Goal: Task Accomplishment & Management: Manage account settings

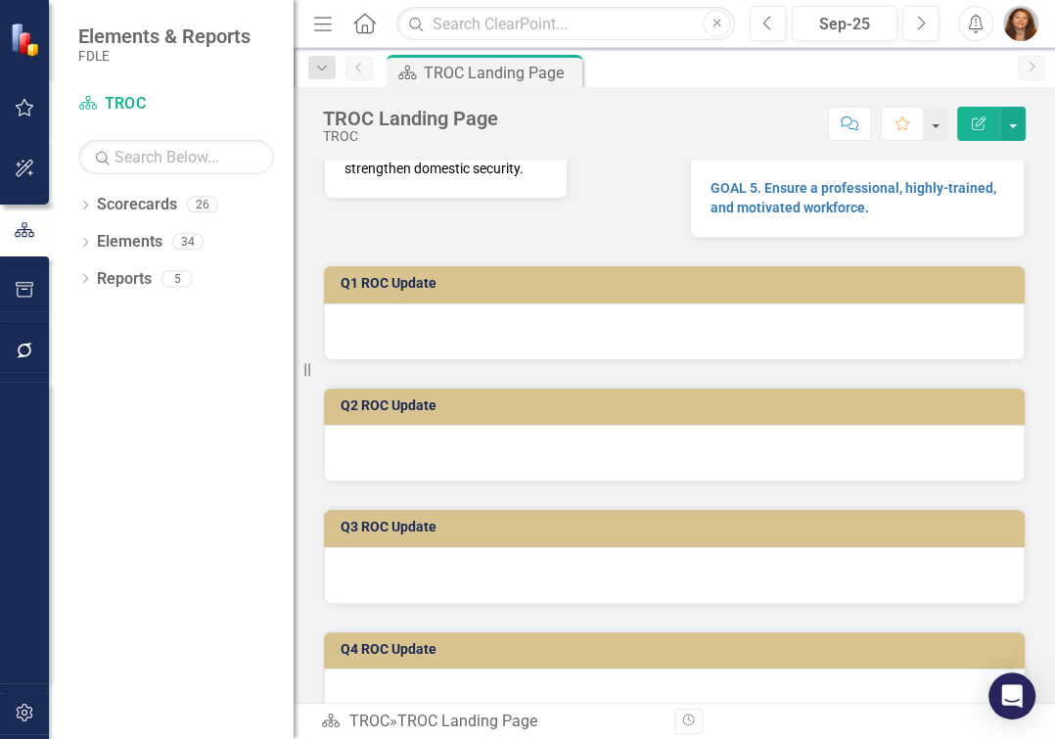
scroll to position [355, 0]
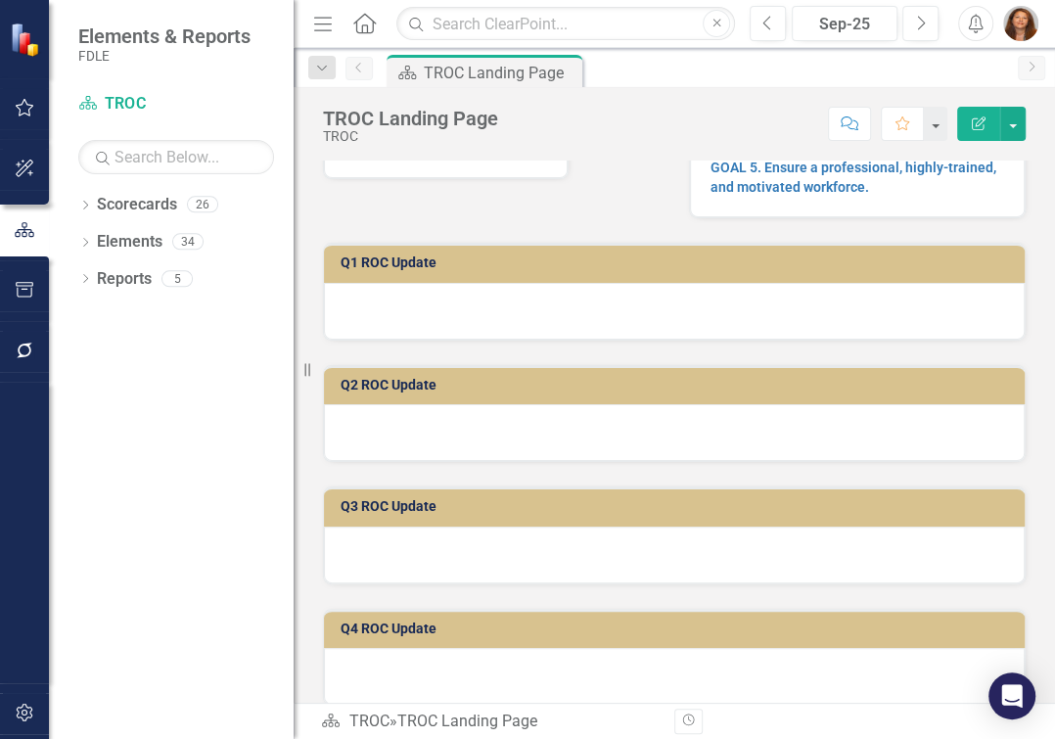
click at [389, 270] on h3 "Q1 ROC Update" at bounding box center [678, 262] width 674 height 15
drag, startPoint x: 389, startPoint y: 280, endPoint x: 380, endPoint y: 298, distance: 20.6
click at [389, 270] on h3 "Q1 ROC Update" at bounding box center [678, 262] width 674 height 15
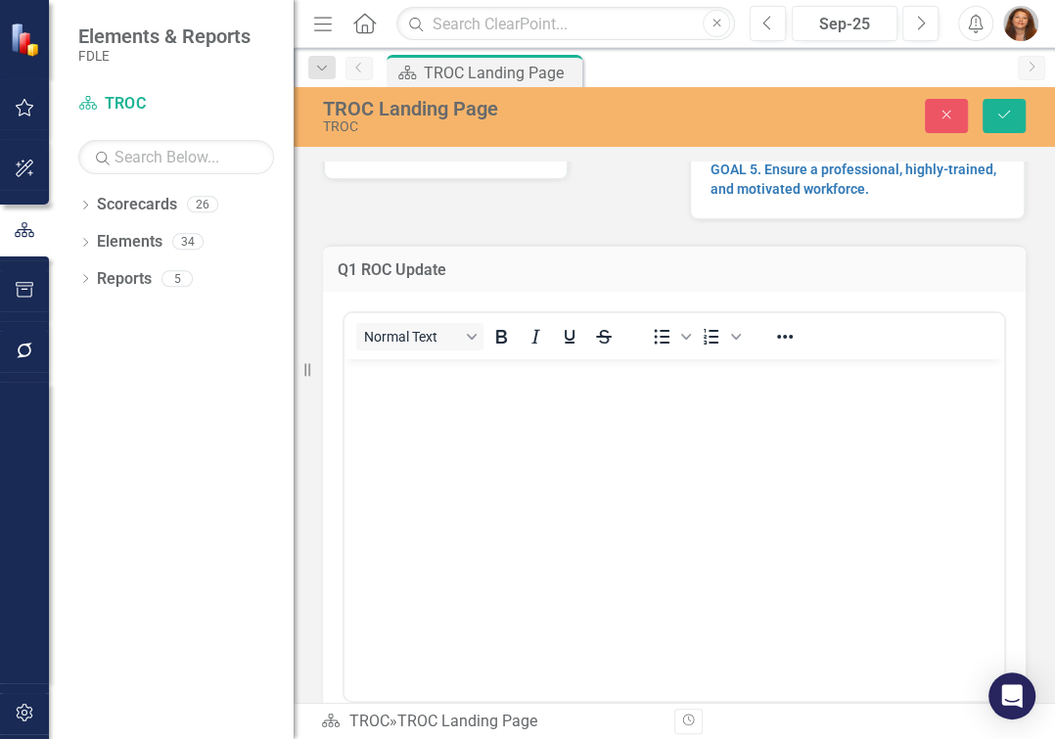
scroll to position [0, 0]
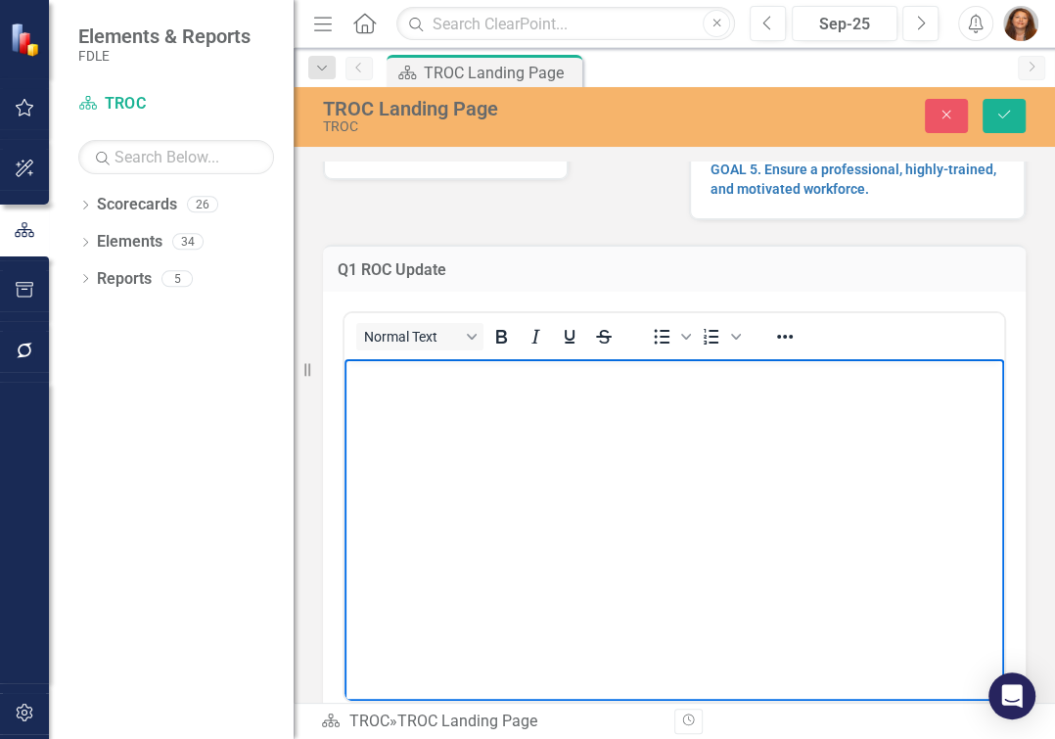
click at [379, 388] on p "Rich Text Area. Press ALT-0 for help." at bounding box center [674, 375] width 650 height 23
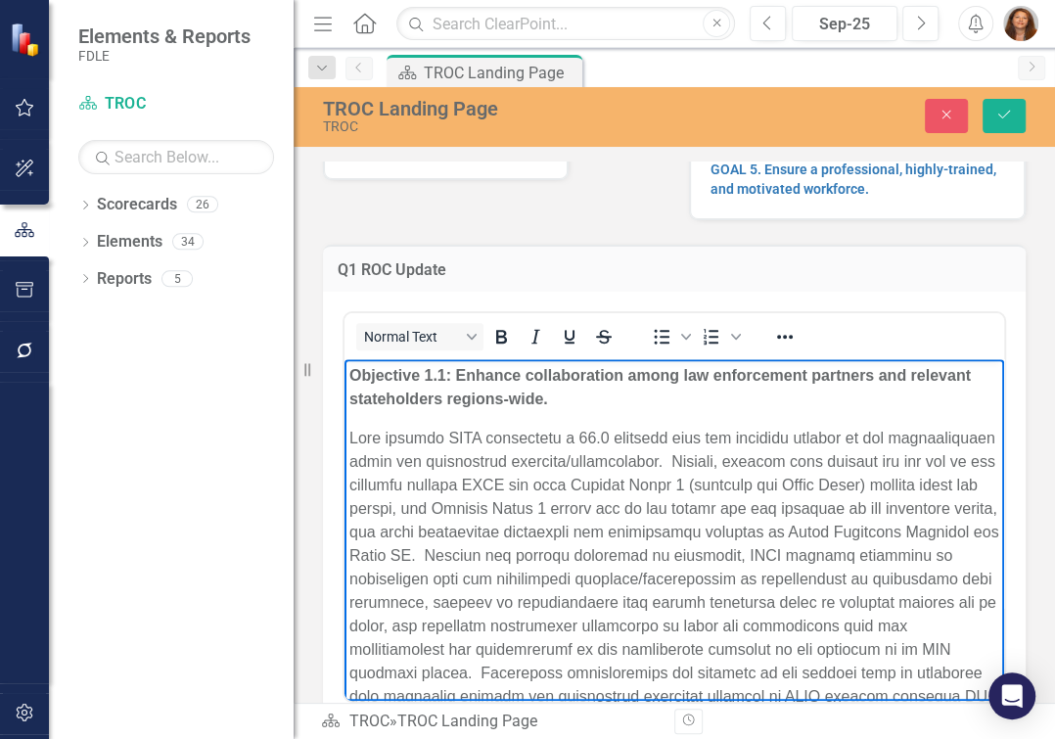
click at [469, 350] on button "Normal Text" at bounding box center [419, 336] width 127 height 27
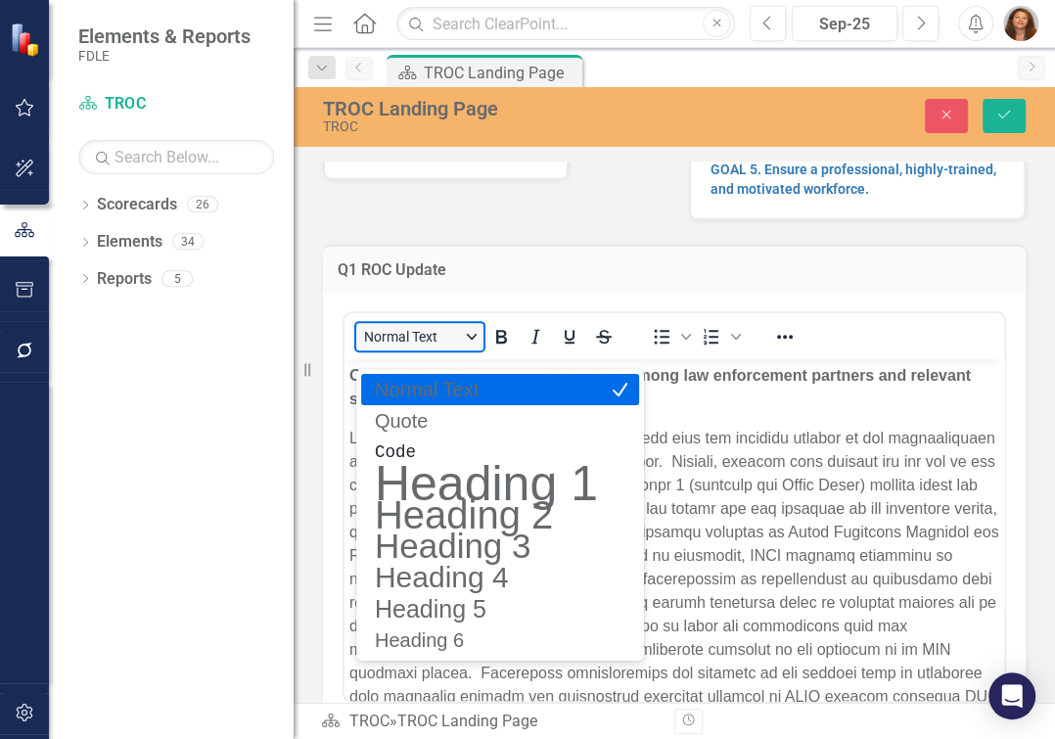
click at [469, 350] on button "Normal Text" at bounding box center [419, 336] width 127 height 27
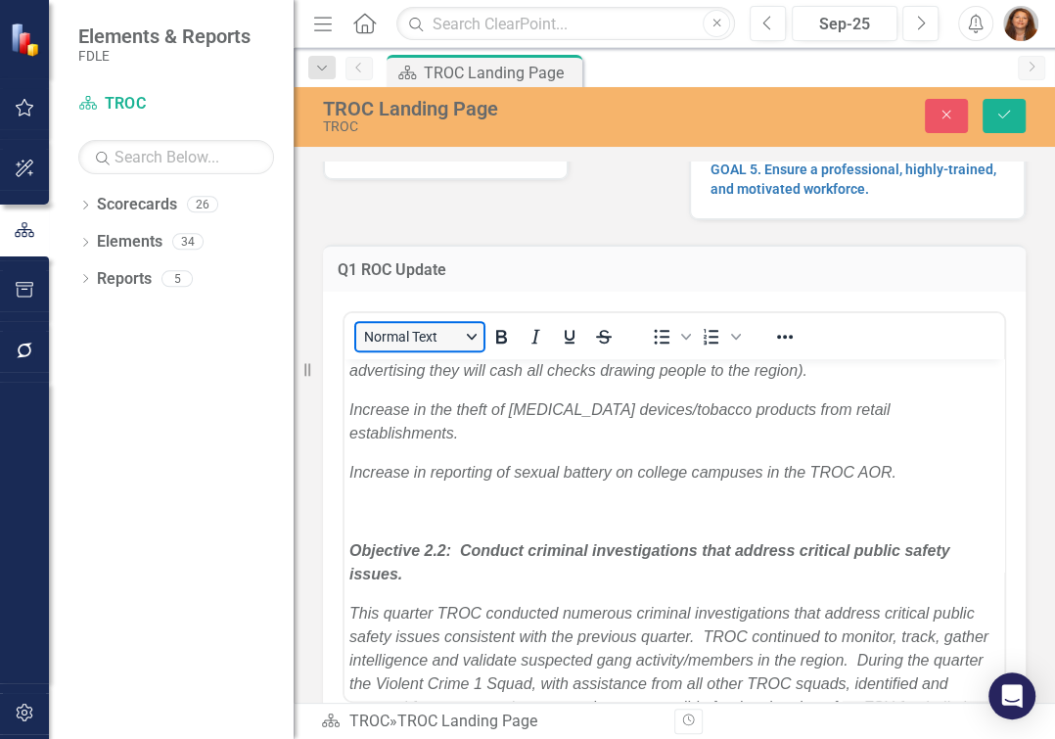
scroll to position [1067, 0]
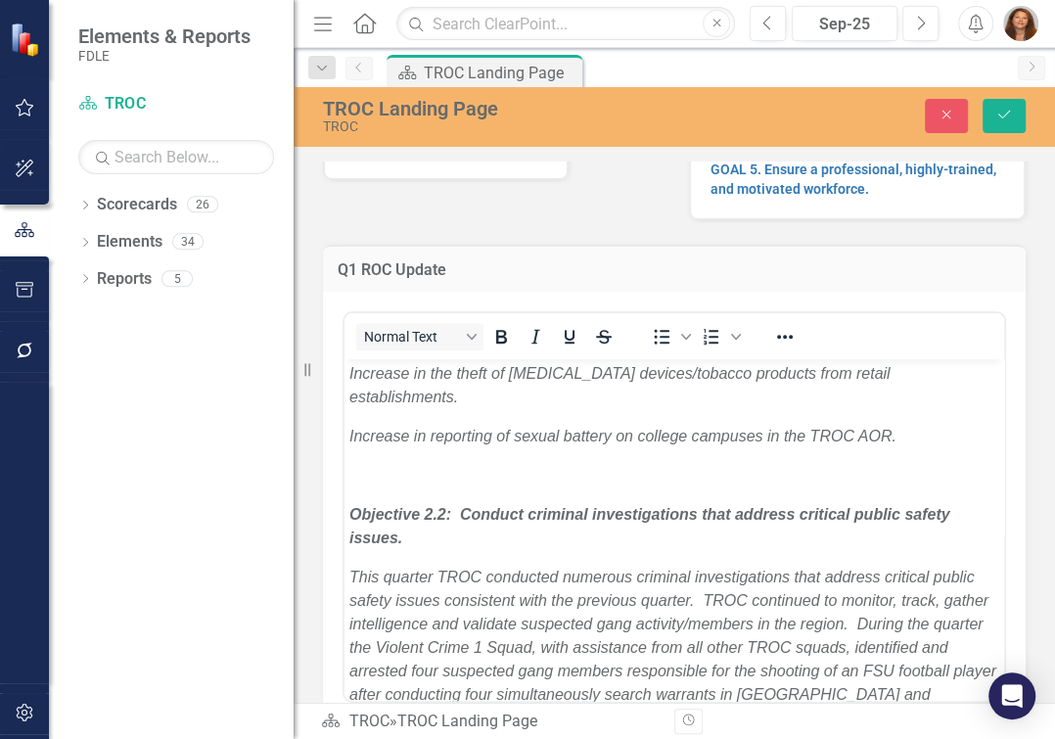
click at [360, 41] on p "Rich Text Area. Press ALT-0 for help." at bounding box center [674, 29] width 650 height 23
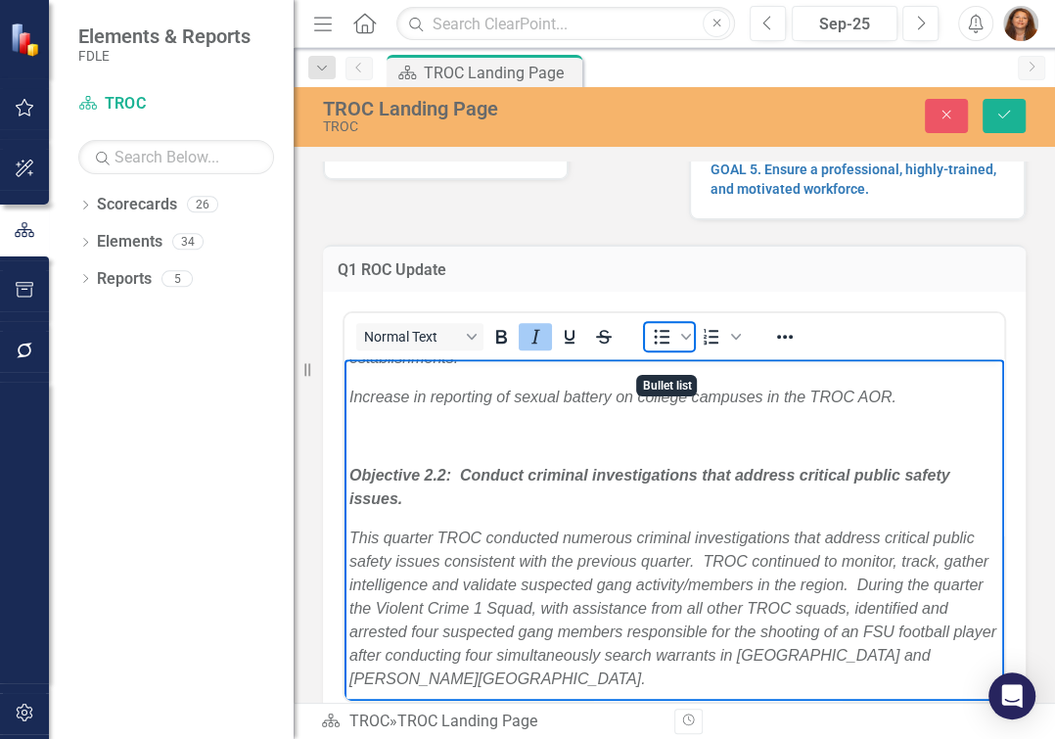
click at [664, 348] on icon "Bullet list" at bounding box center [661, 336] width 23 height 23
click at [659, 348] on icon "Bullet list" at bounding box center [661, 336] width 23 height 23
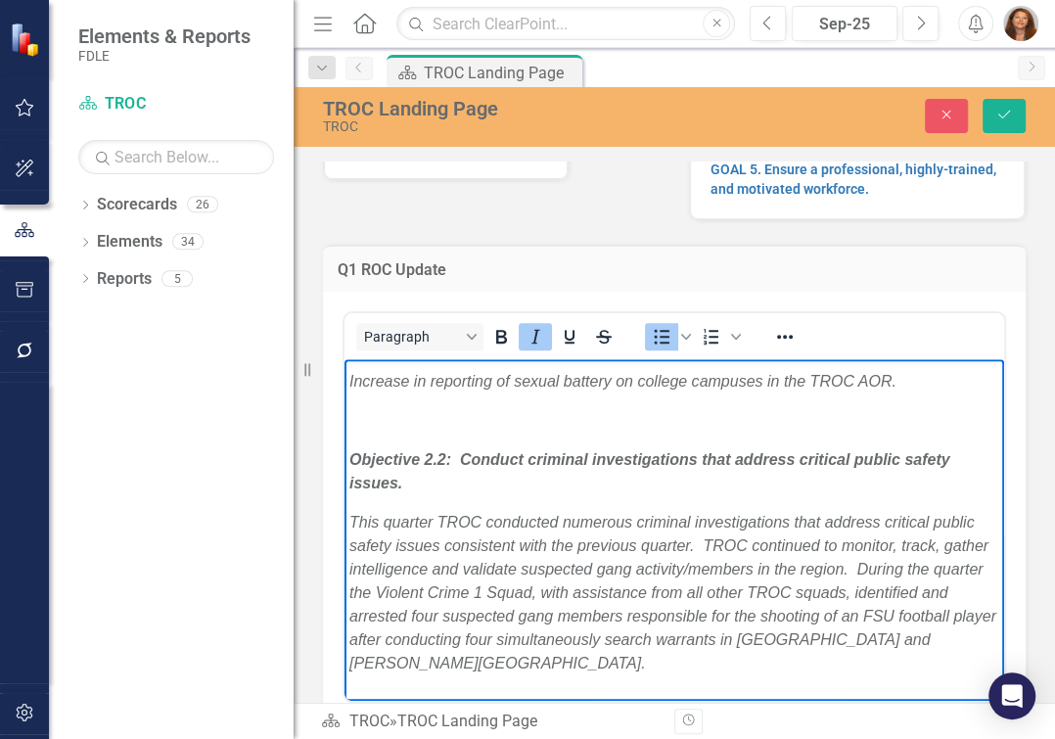
click at [350, 100] on em "Increase in small signature loan fraud by younger persons." at bounding box center [552, 91] width 406 height 17
click at [668, 348] on icon "Bullet list" at bounding box center [661, 336] width 23 height 23
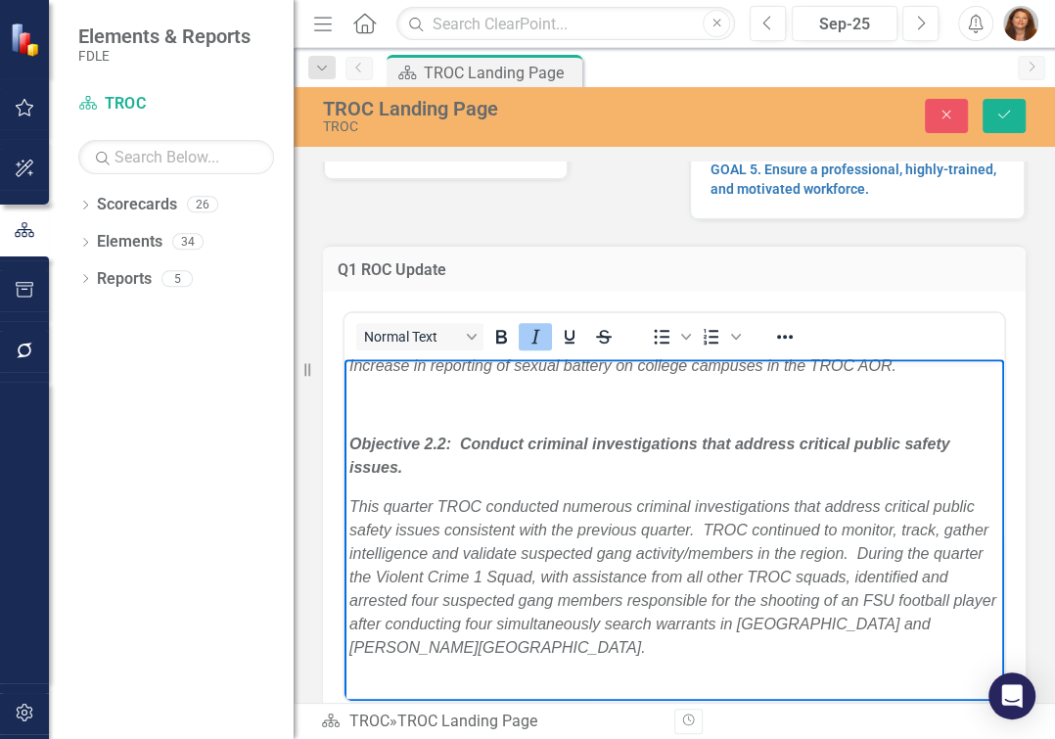
click at [660, 348] on icon "Bullet list" at bounding box center [661, 336] width 23 height 23
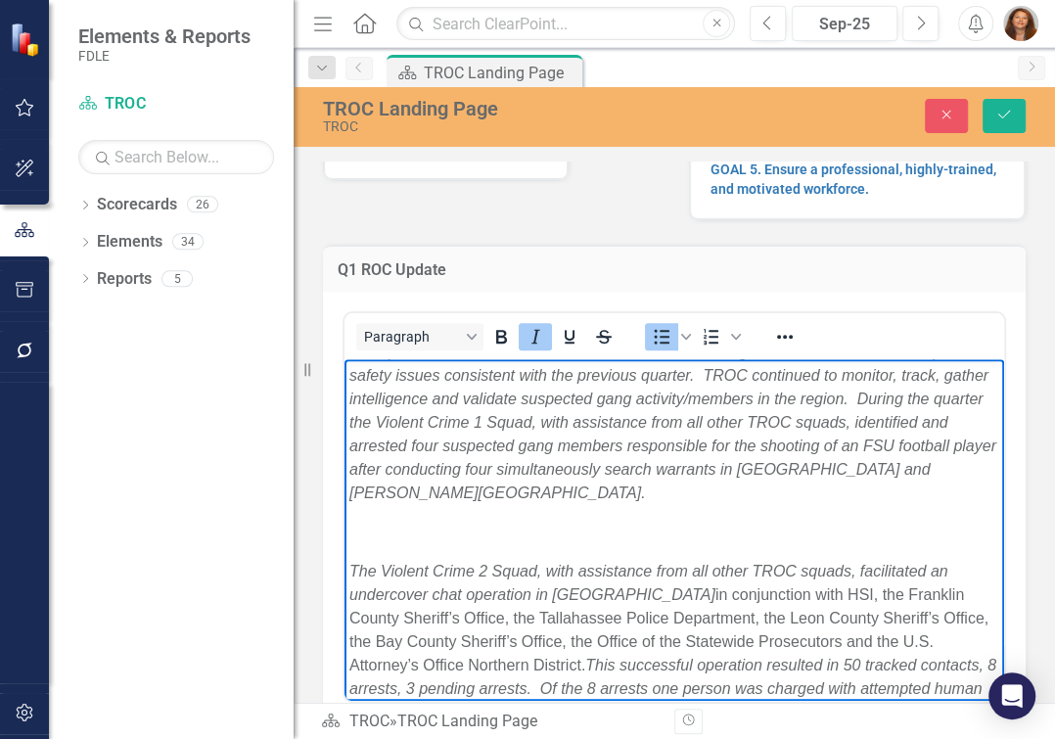
scroll to position [1245, 0]
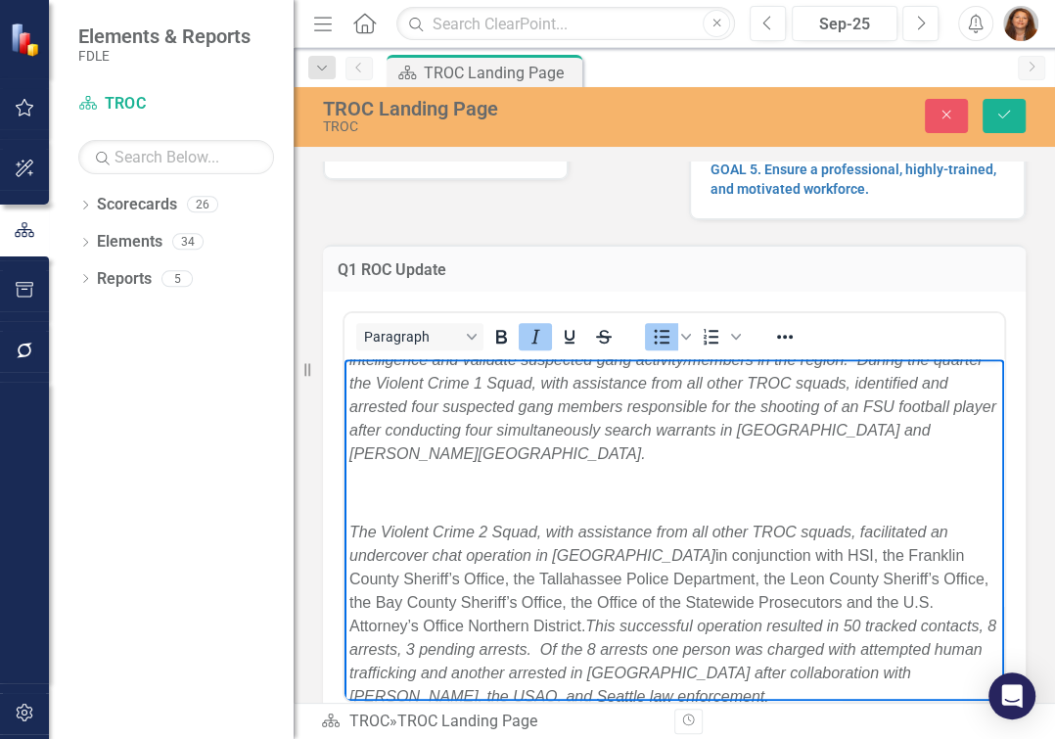
click at [346, 460] on body "Objective 1.1: Enhance collaboration among law enforcement partners and relevan…" at bounding box center [674, 602] width 660 height 2977
click at [665, 348] on icon "Bullet list" at bounding box center [661, 336] width 23 height 23
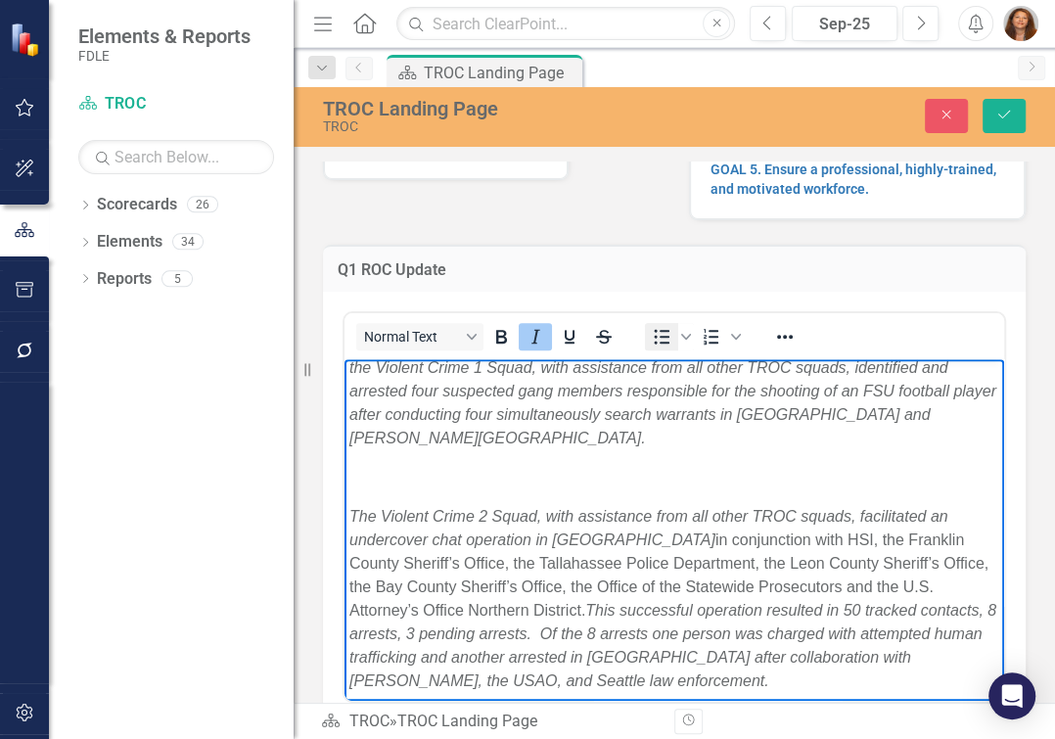
scroll to position [1225, 0]
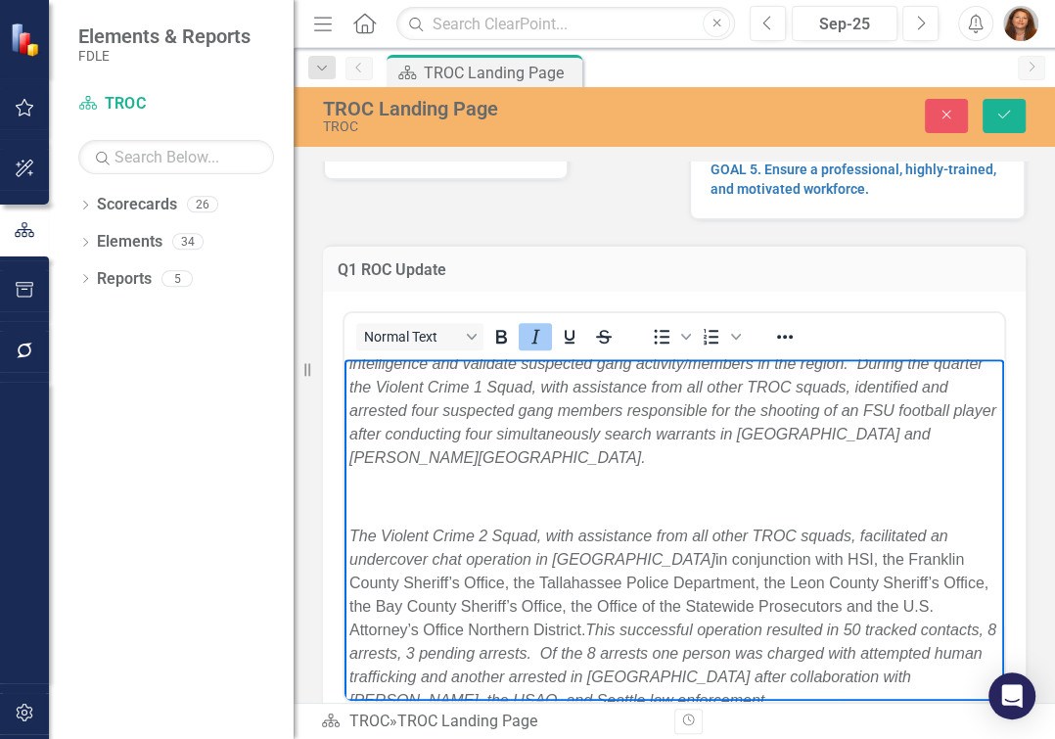
click at [351, 82] on em "Increase in fraudulent IRS check cashing (believed to be because of a local paw…" at bounding box center [650, 62] width 603 height 40
click at [651, 348] on icon "Bullet list" at bounding box center [661, 336] width 23 height 23
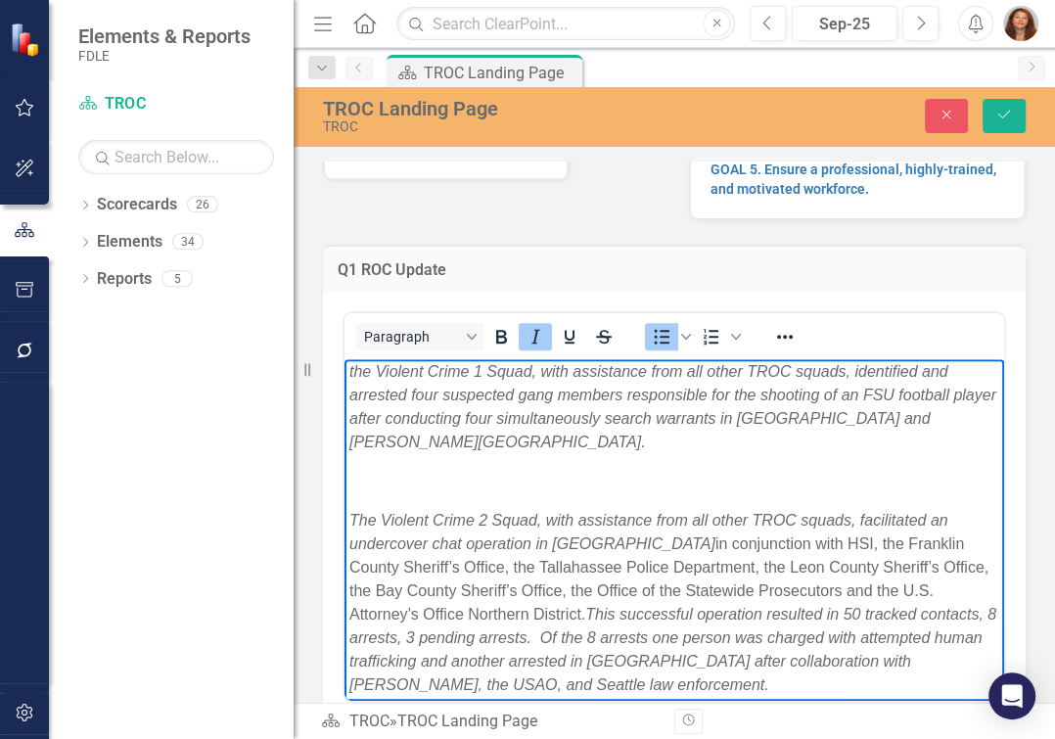
scroll to position [1206, 0]
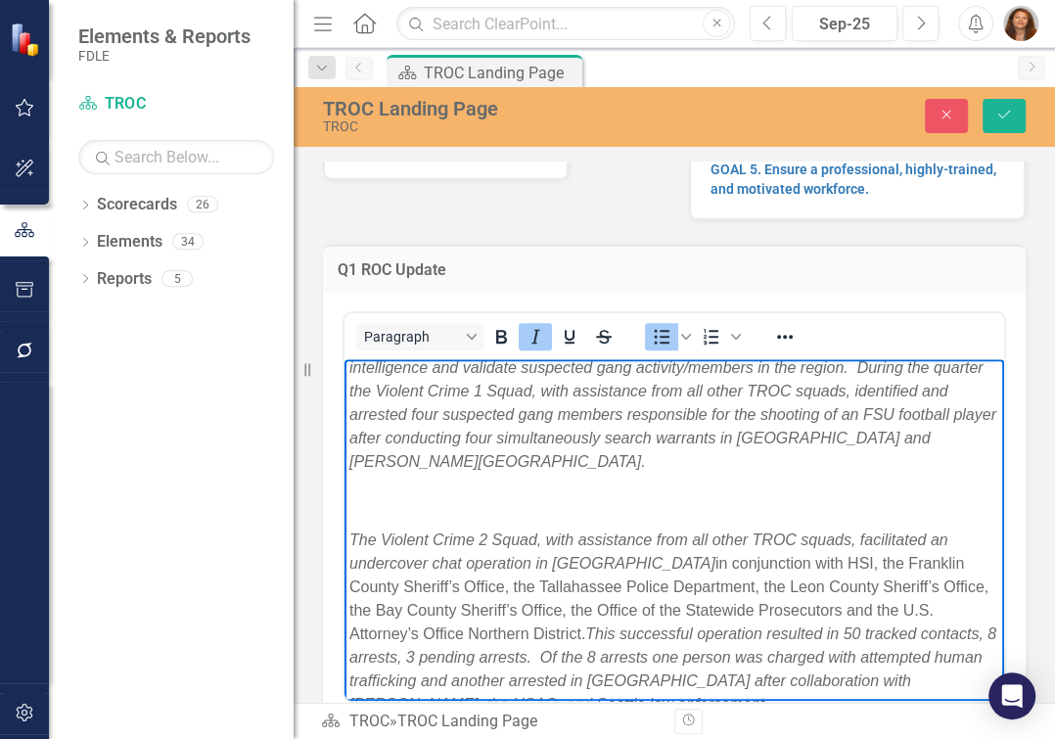
click at [351, 149] on em "Increase in the theft of [MEDICAL_DATA] devices/tobacco products from retail es…" at bounding box center [619, 129] width 541 height 40
click at [656, 348] on icon "Bullet list" at bounding box center [661, 336] width 23 height 23
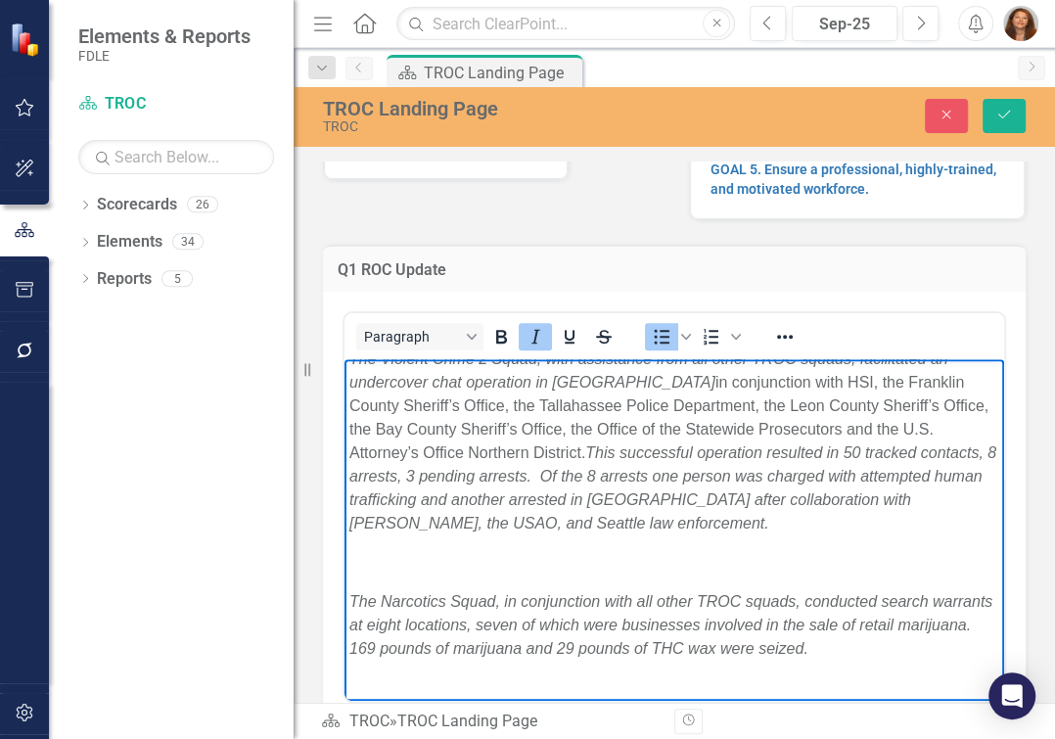
scroll to position [1384, 0]
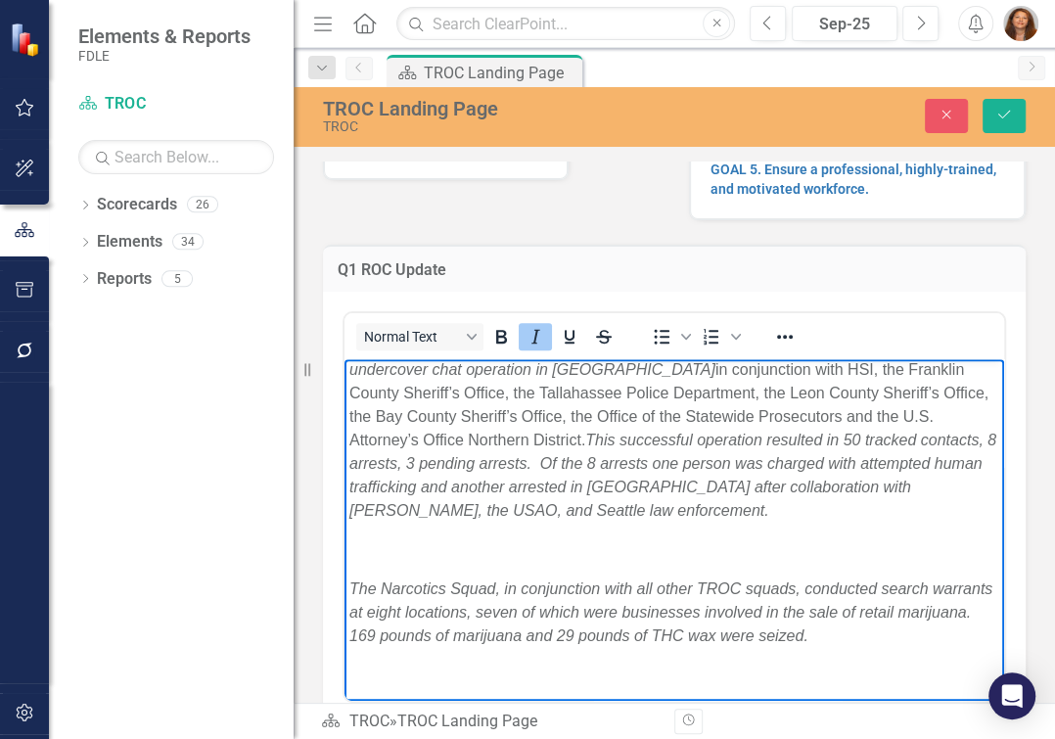
click at [660, 344] on icon "Bullet list" at bounding box center [662, 337] width 16 height 15
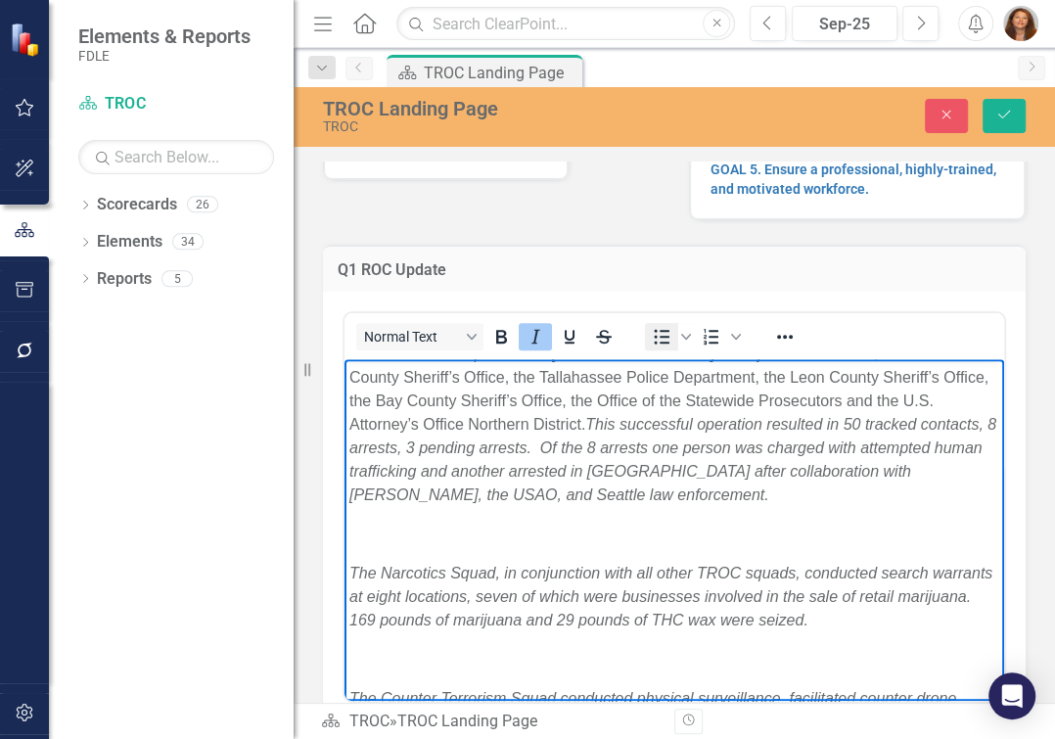
scroll to position [1364, 0]
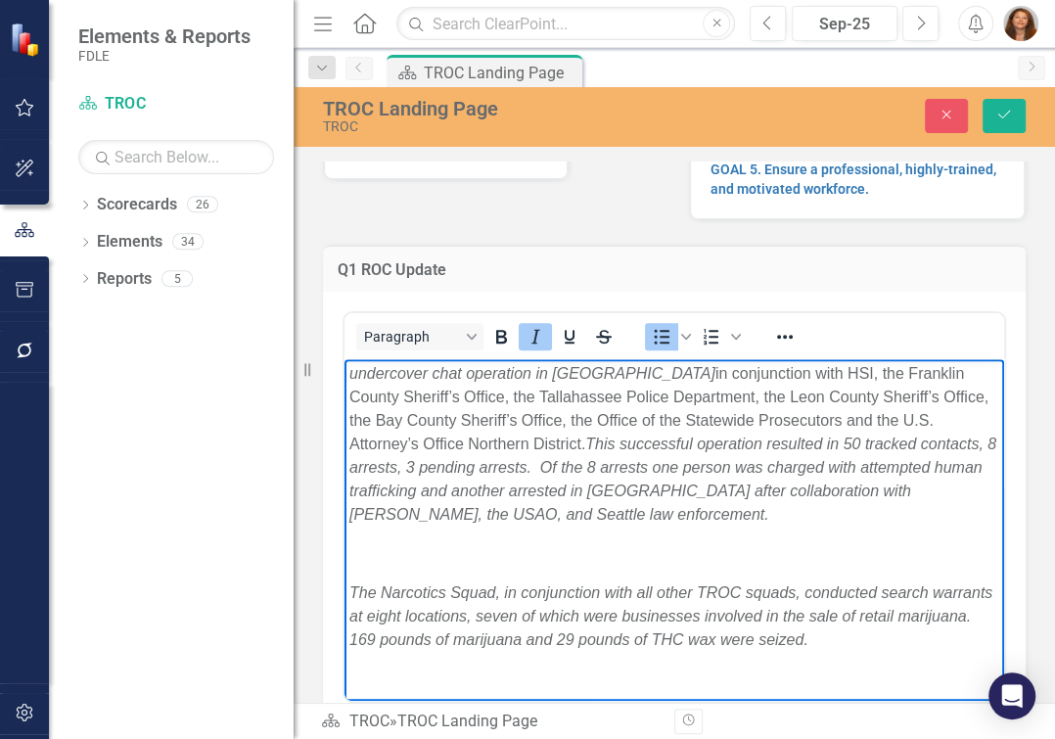
click at [381, 586] on body "Objective 1.1: Enhance collaboration among law enforcement partners and relevan…" at bounding box center [674, 452] width 660 height 2914
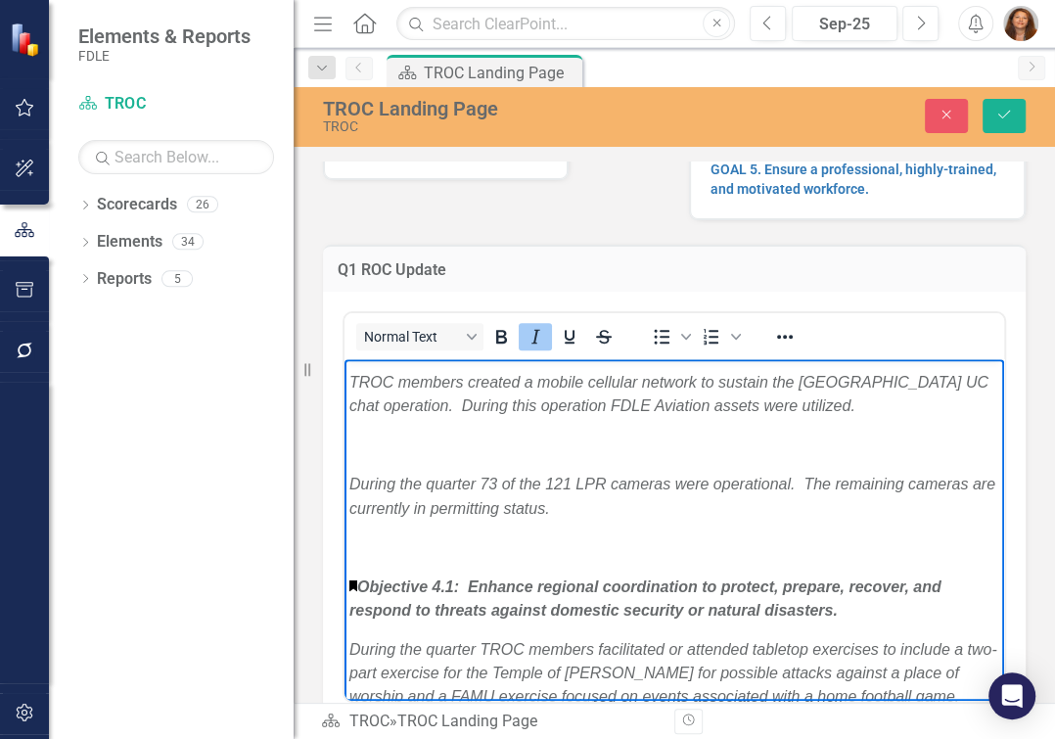
scroll to position [1719, 0]
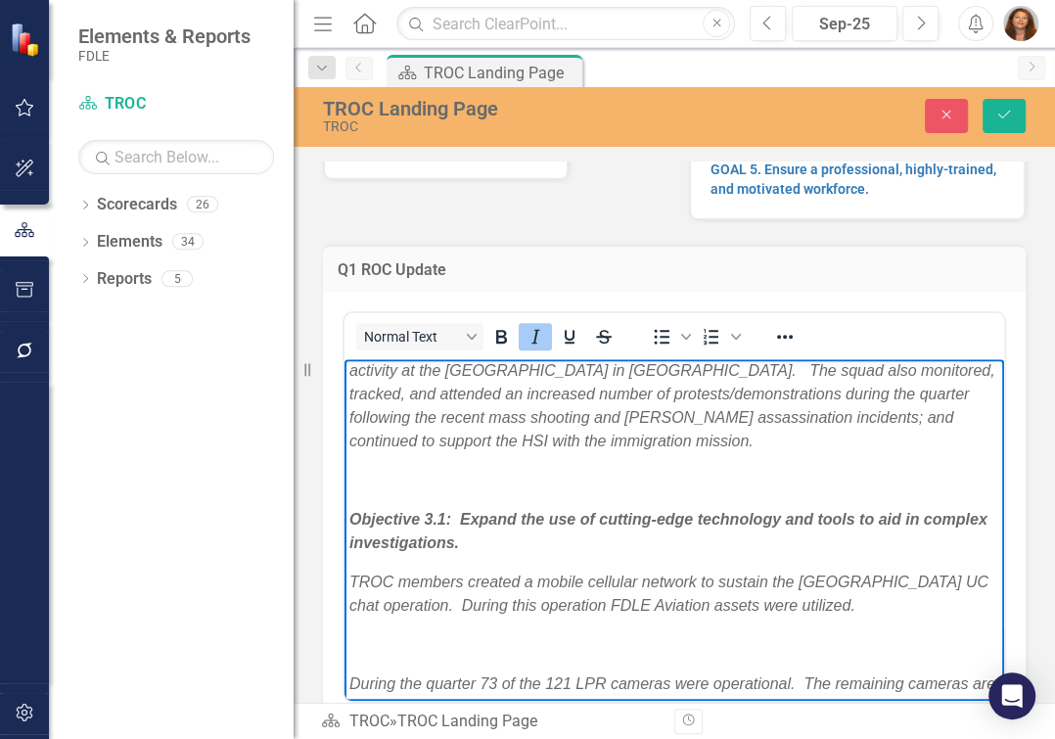
click at [355, 568] on body "Objective 1.1: Enhance collaboration among law enforcement partners and relevan…" at bounding box center [674, 77] width 660 height 2875
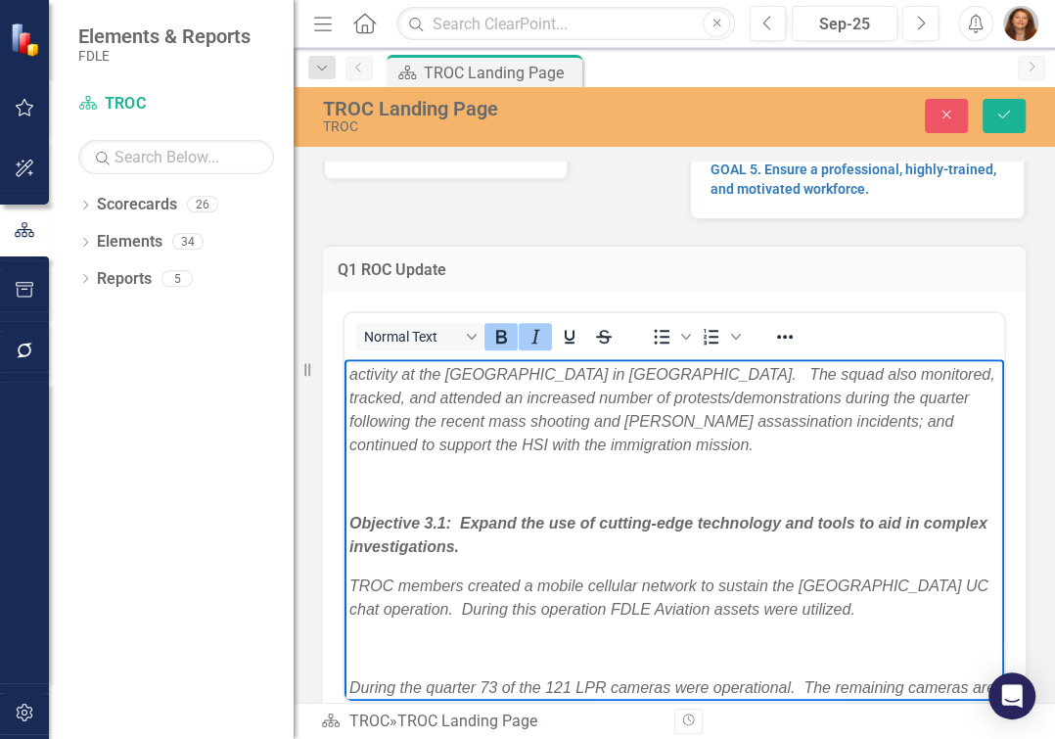
scroll to position [1781, 0]
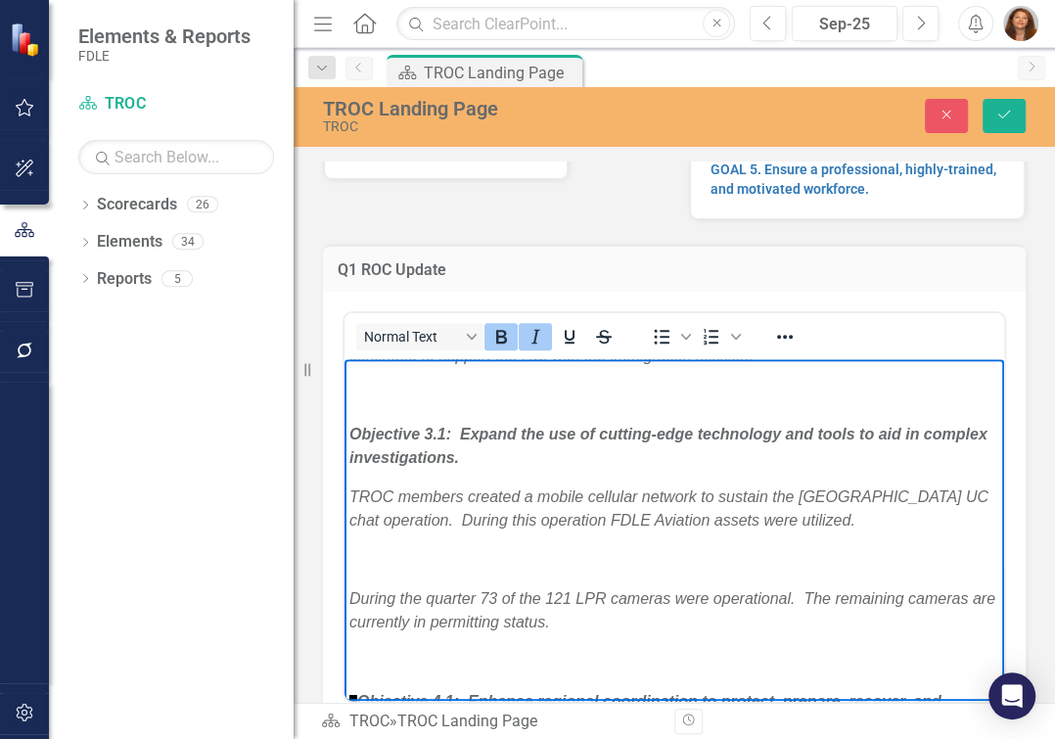
click at [355, 505] on body "Objective 1.1: Enhance collaboration among law enforcement partners and relevan…" at bounding box center [674, 4] width 660 height 2852
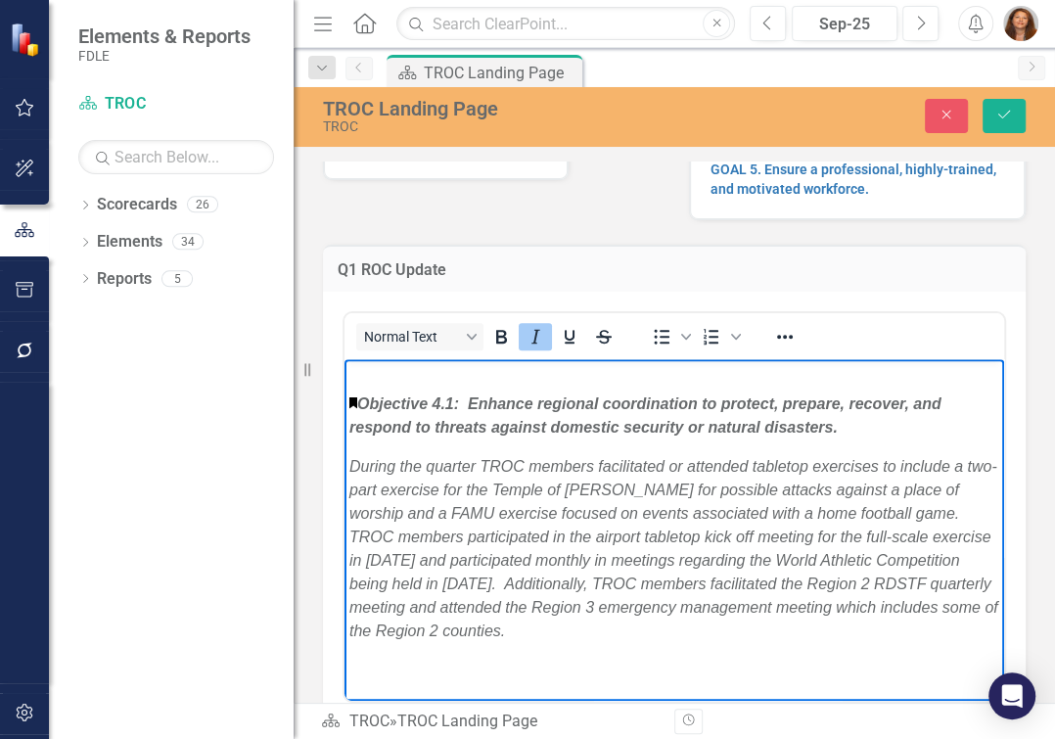
scroll to position [2047, 0]
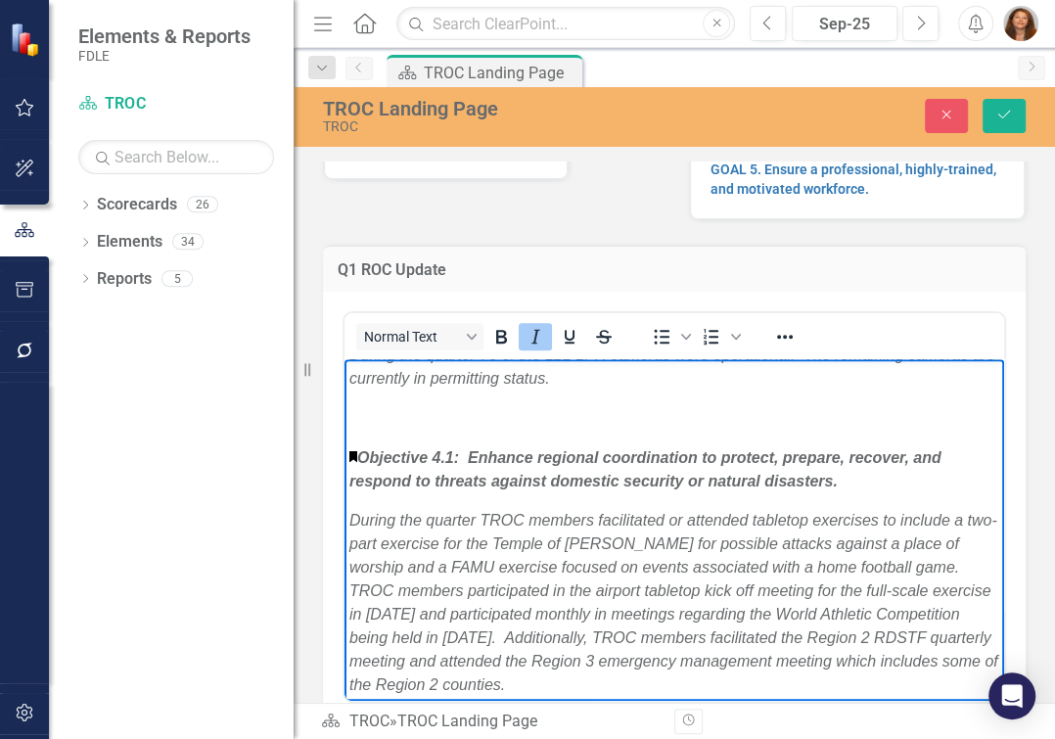
scroll to position [2024, 0]
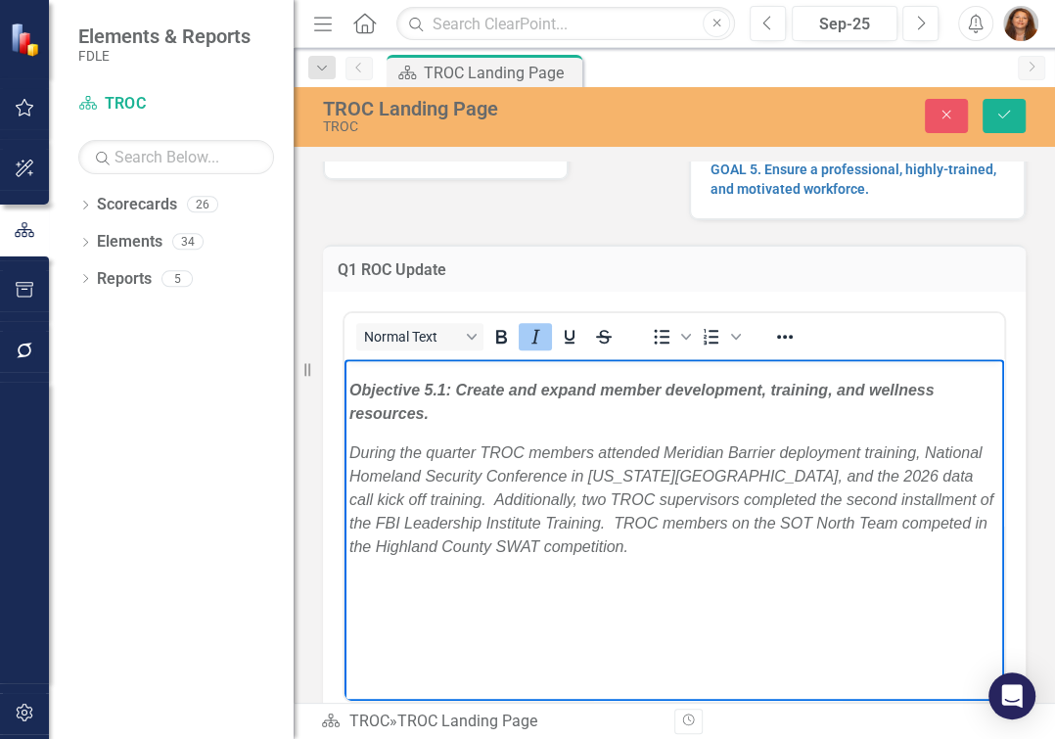
scroll to position [2291, 0]
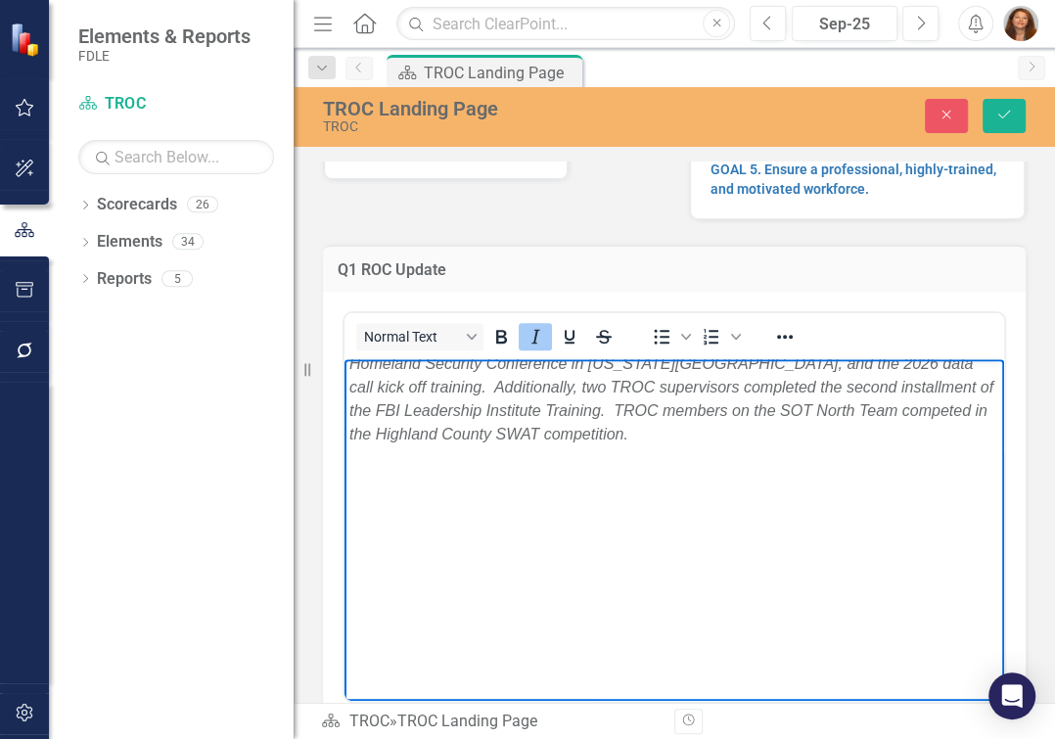
scroll to position [2469, 0]
drag, startPoint x: 348, startPoint y: 521, endPoint x: 371, endPoint y: 521, distance: 22.5
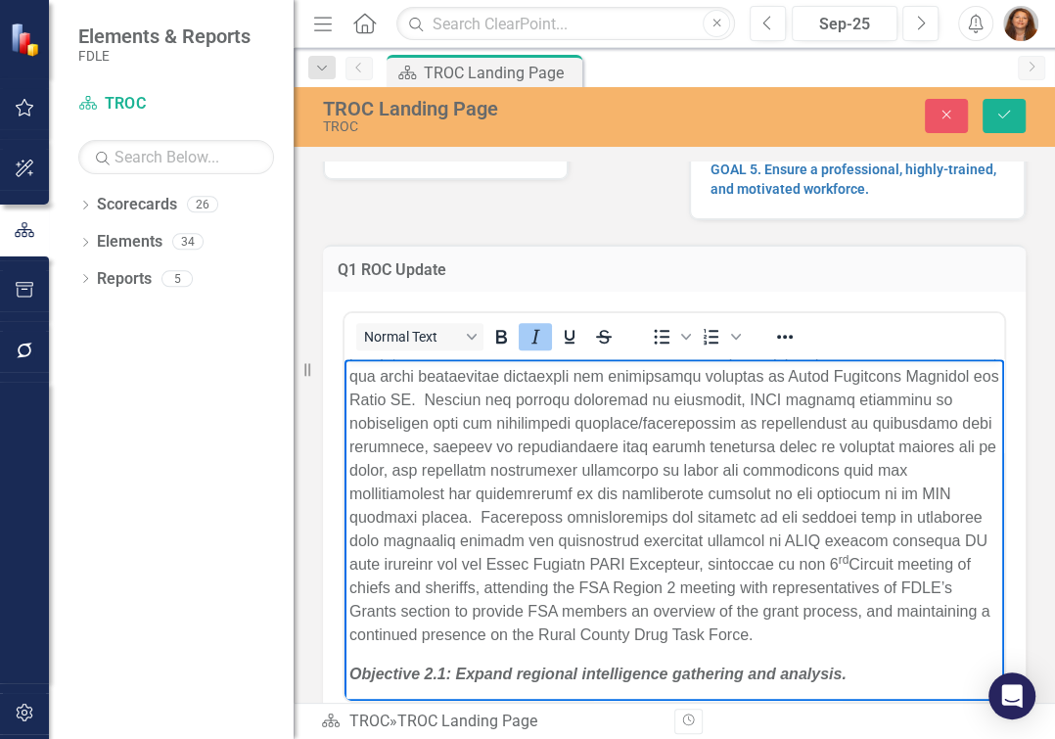
scroll to position [0, 0]
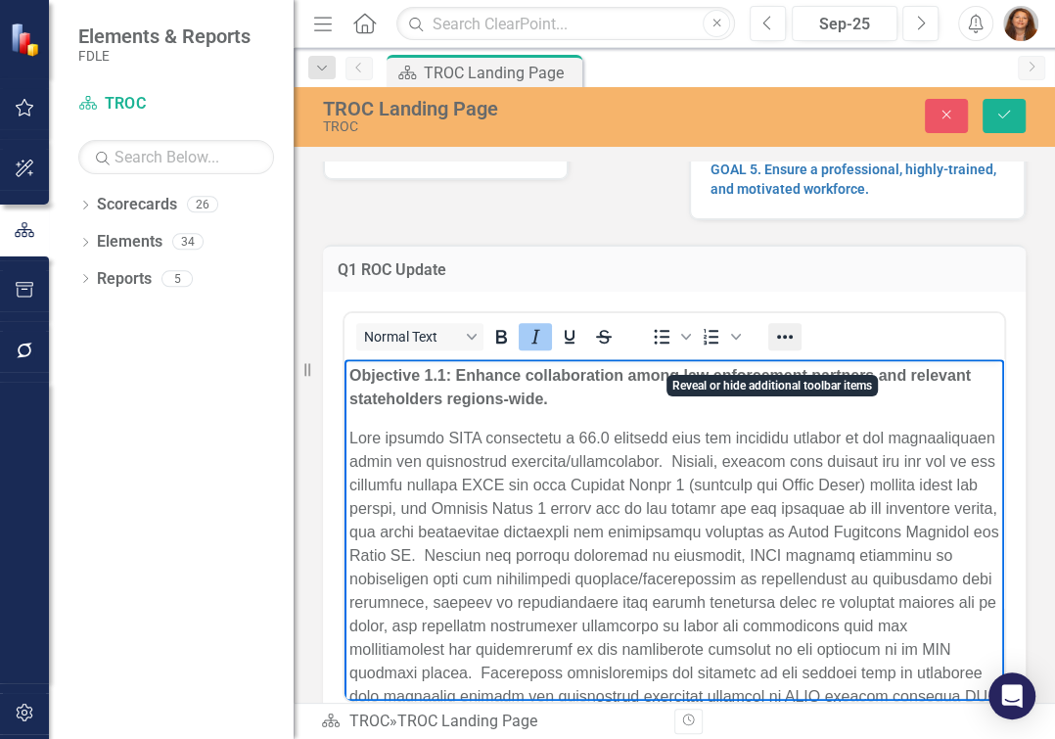
click at [778, 339] on icon "Reveal or hide additional toolbar items" at bounding box center [785, 337] width 16 height 4
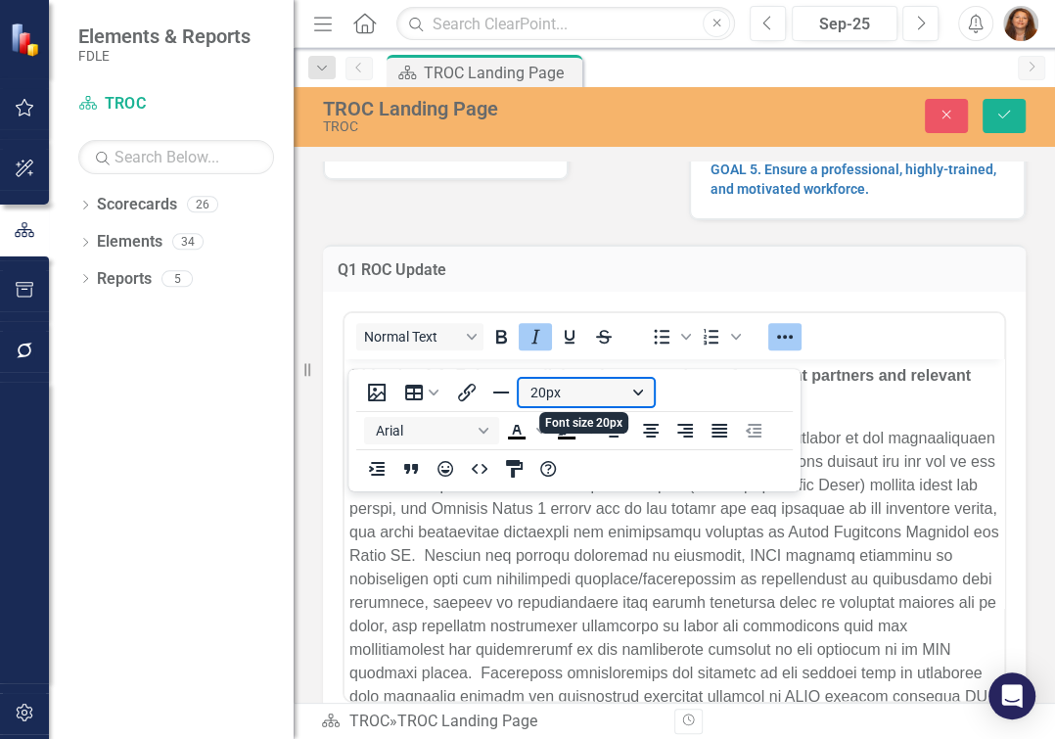
click at [648, 394] on button "20px" at bounding box center [586, 392] width 135 height 27
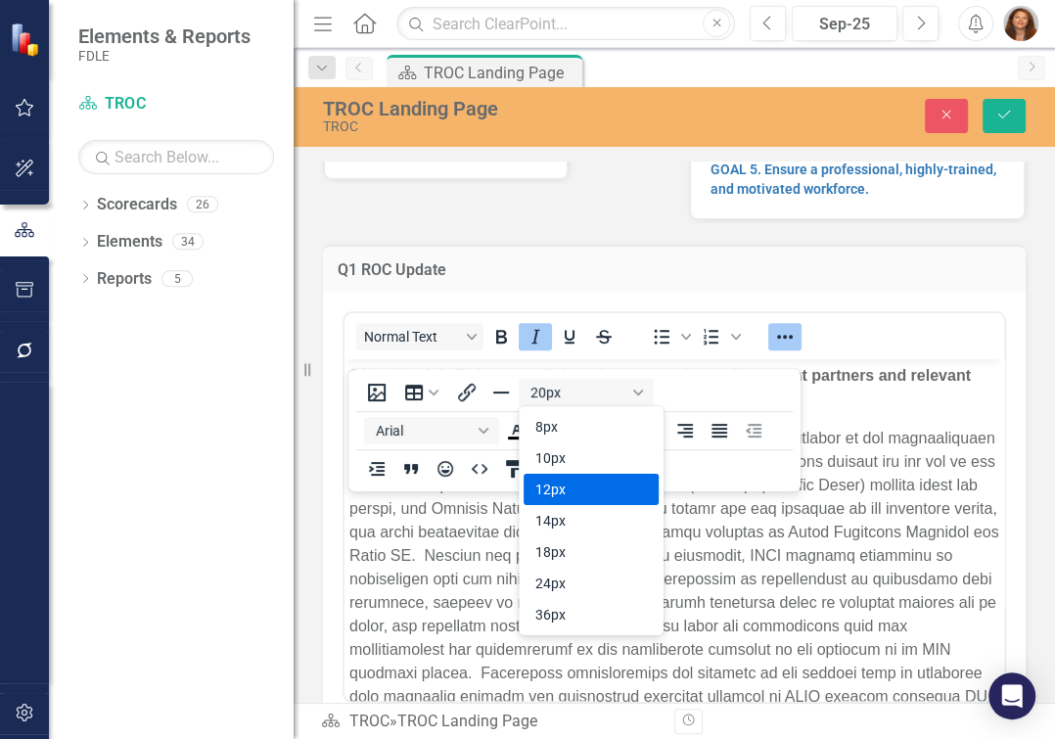
click at [607, 480] on div "12px" at bounding box center [577, 489] width 84 height 23
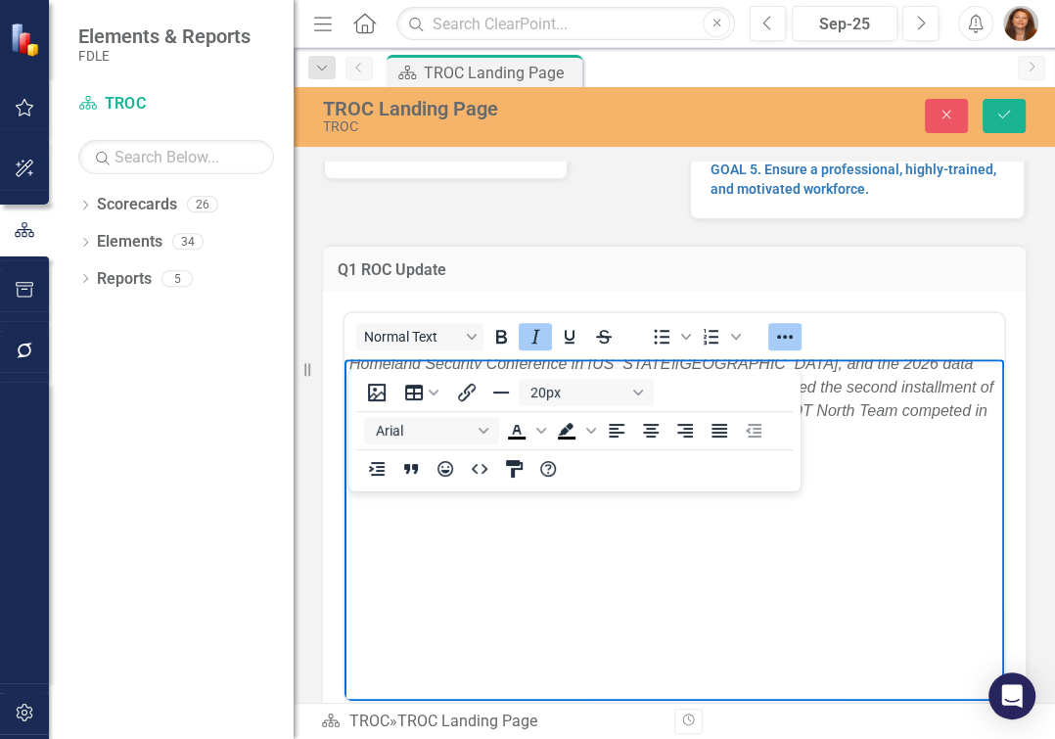
drag, startPoint x: 602, startPoint y: 931, endPoint x: 273, endPoint y: 556, distance: 498.6
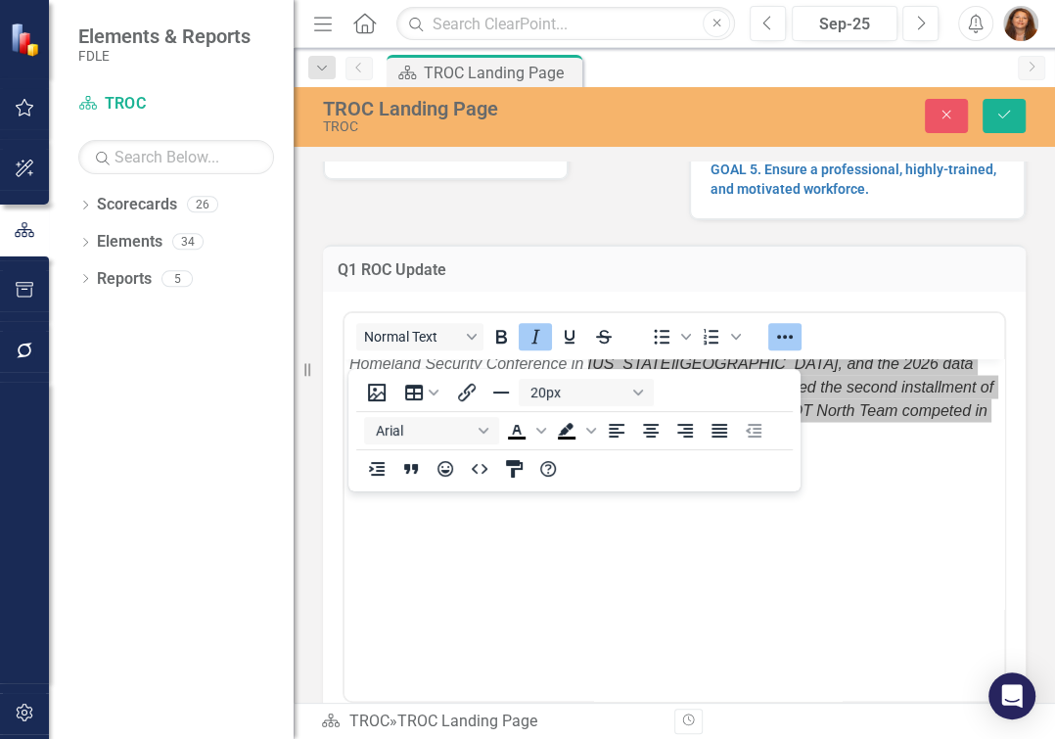
click at [254, 570] on div "Dropdown Scorecards 26 Dropdown FDLE Dropdown Implementation Plans Implementati…" at bounding box center [171, 464] width 245 height 550
drag, startPoint x: 254, startPoint y: 524, endPoint x: 252, endPoint y: 382, distance: 141.9
click at [252, 382] on div "Dropdown Scorecards 26 Dropdown FDLE Dropdown Implementation Plans Implementati…" at bounding box center [171, 464] width 245 height 550
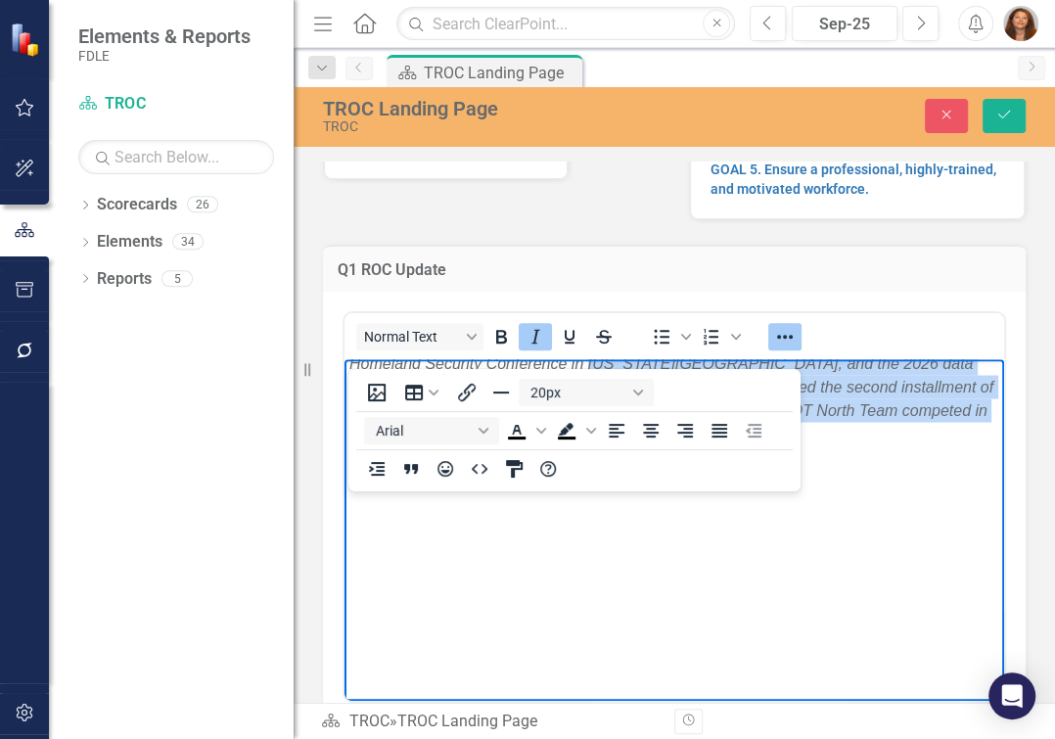
click at [835, 445] on p "During the quarter TROC members attended Meridian Barrier deployment training, …" at bounding box center [674, 386] width 650 height 117
drag, startPoint x: 829, startPoint y: 636, endPoint x: 585, endPoint y: 557, distance: 256.2
click at [589, 445] on p "During the quarter TROC members attended Meridian Barrier deployment training, …" at bounding box center [674, 386] width 650 height 117
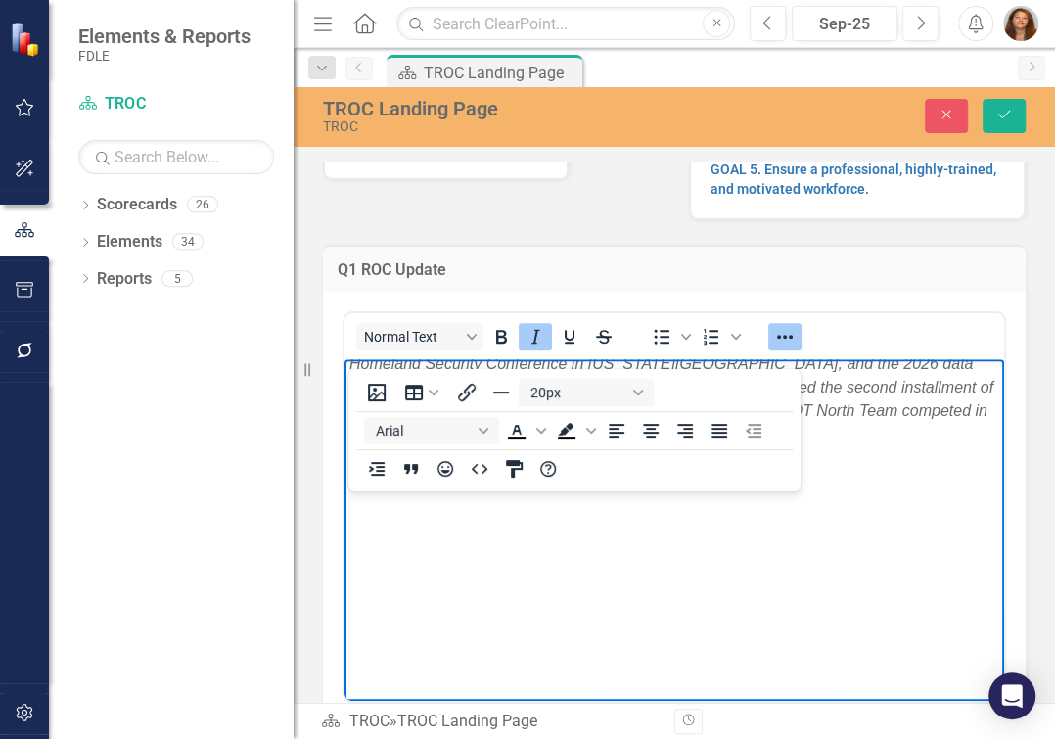
drag, startPoint x: 529, startPoint y: 504, endPoint x: 515, endPoint y: 492, distance: 18.8
click at [523, 445] on p "During the quarter TROC members attended Meridian Barrier deployment training, …" at bounding box center [674, 386] width 650 height 117
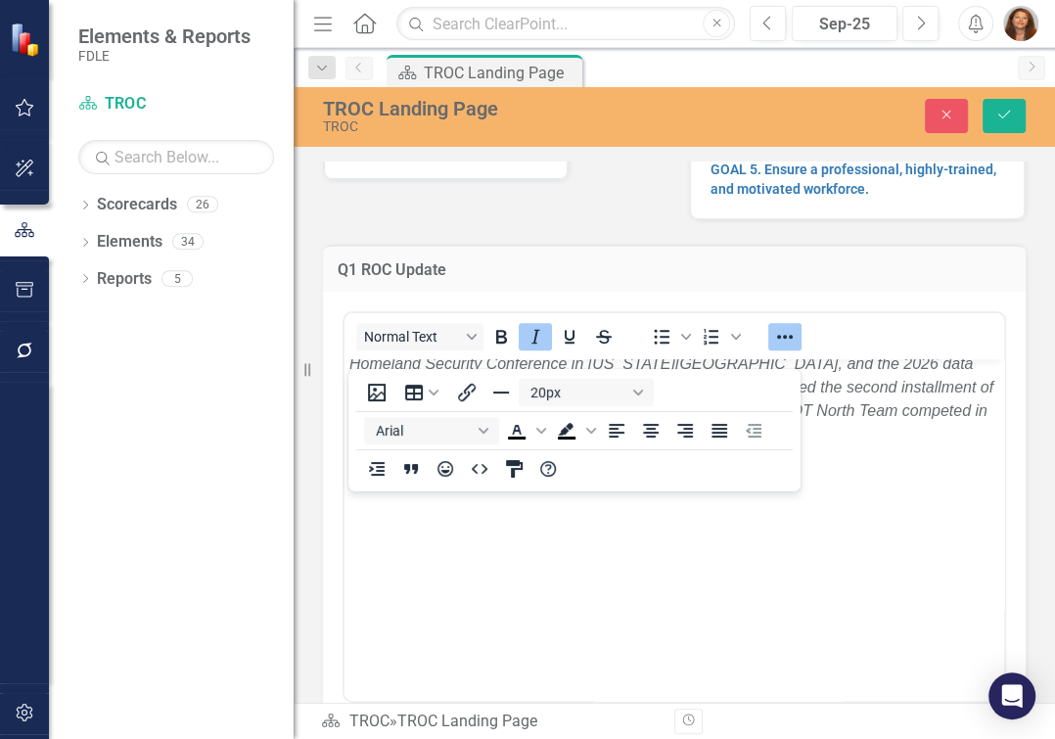
drag, startPoint x: 463, startPoint y: 479, endPoint x: 446, endPoint y: 486, distance: 18.4
click at [446, 486] on div "20px Arial To open the popup, press Shift+Enter To open the popup, press Shift+…" at bounding box center [574, 430] width 452 height 114
click at [643, 441] on em "During the quarter TROC members attended Meridian Barrier deployment training, …" at bounding box center [671, 386] width 644 height 111
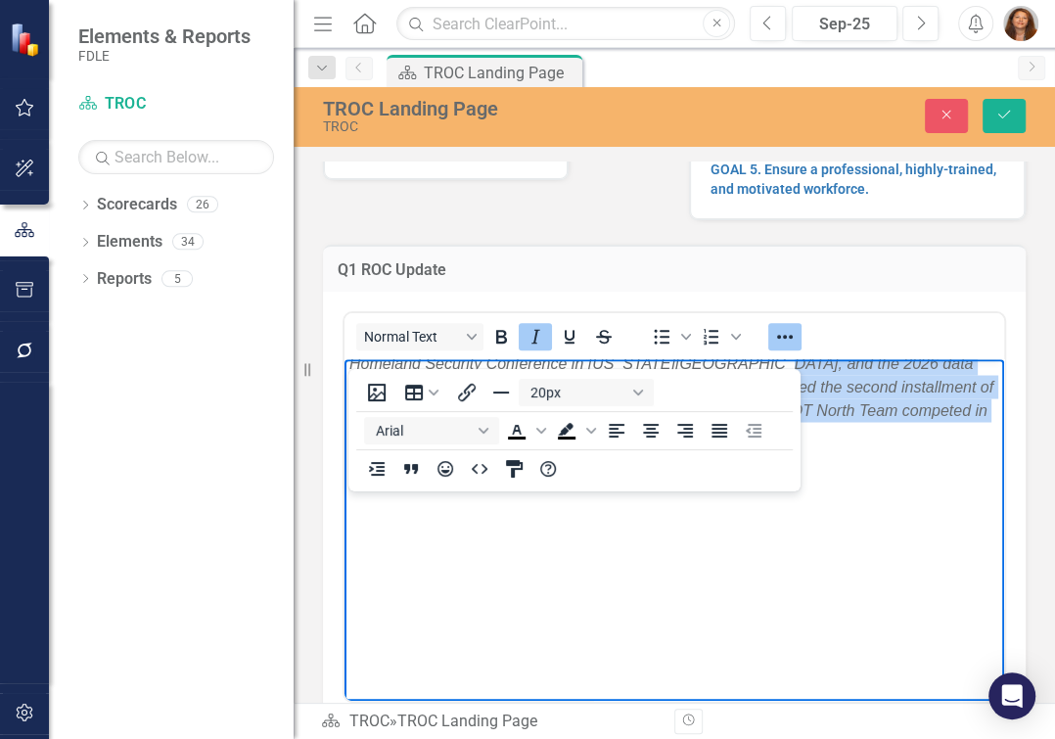
drag, startPoint x: 811, startPoint y: 636, endPoint x: 547, endPoint y: 536, distance: 282.5
click at [551, 445] on p "During the quarter TROC members attended Meridian Barrier deployment training, …" at bounding box center [674, 386] width 650 height 117
click at [761, 445] on p "During the quarter TROC members attended Meridian Barrier deployment training, …" at bounding box center [674, 386] width 650 height 117
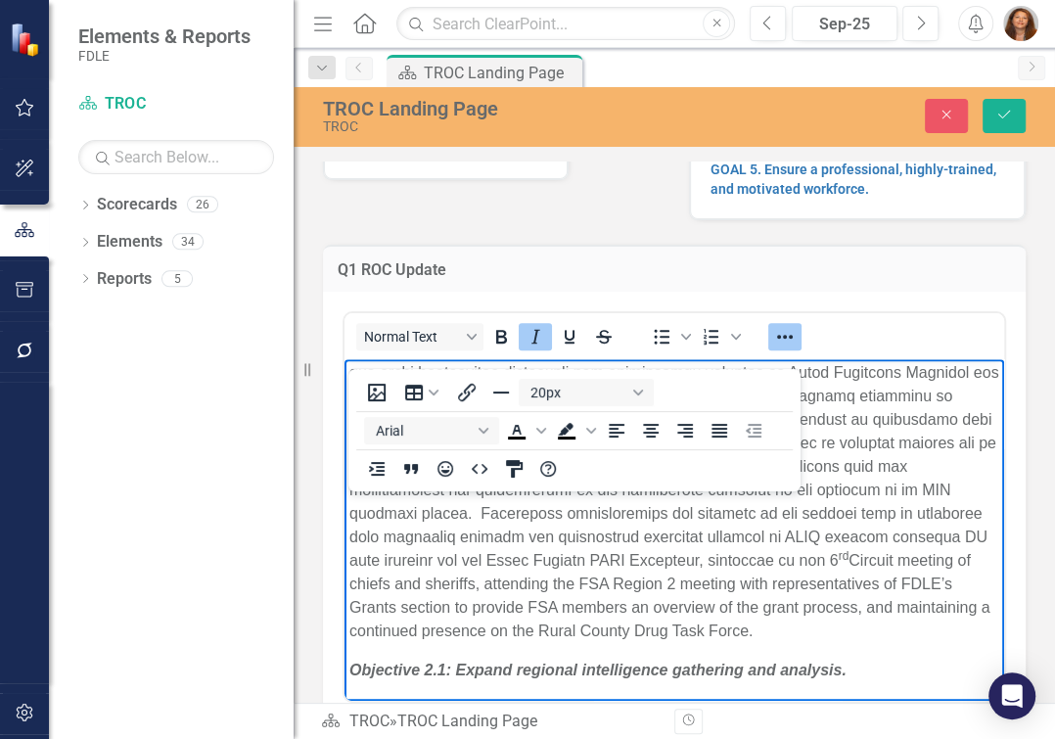
scroll to position [0, 0]
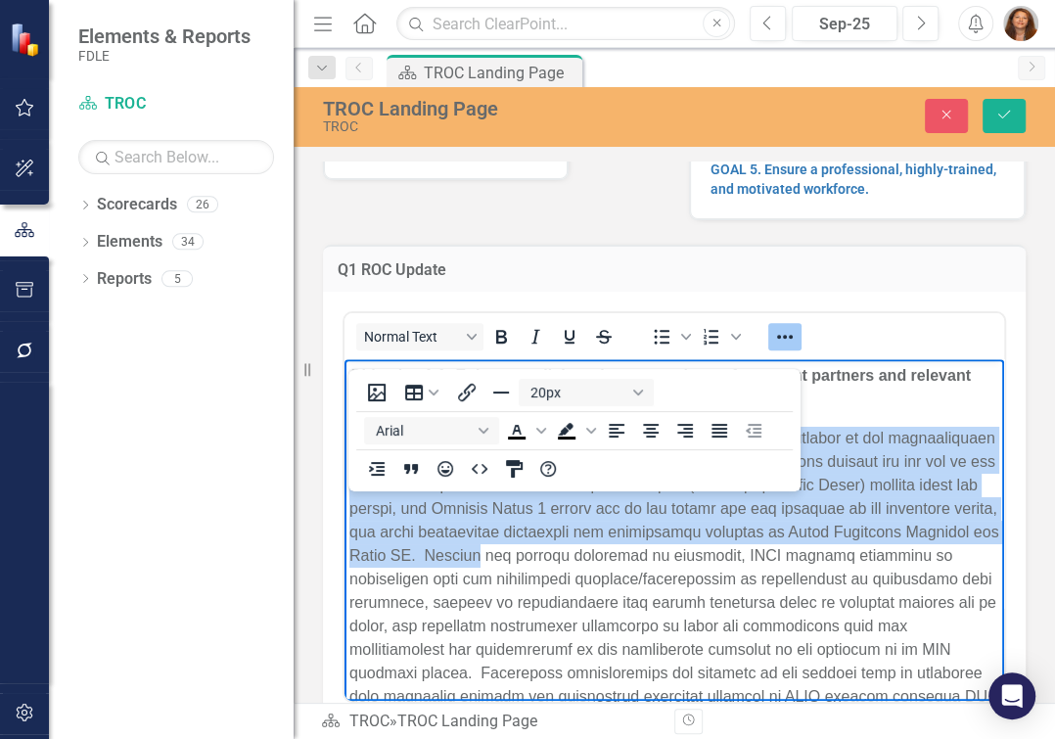
drag, startPoint x: 972, startPoint y: 631, endPoint x: 716, endPoint y: 830, distance: 323.6
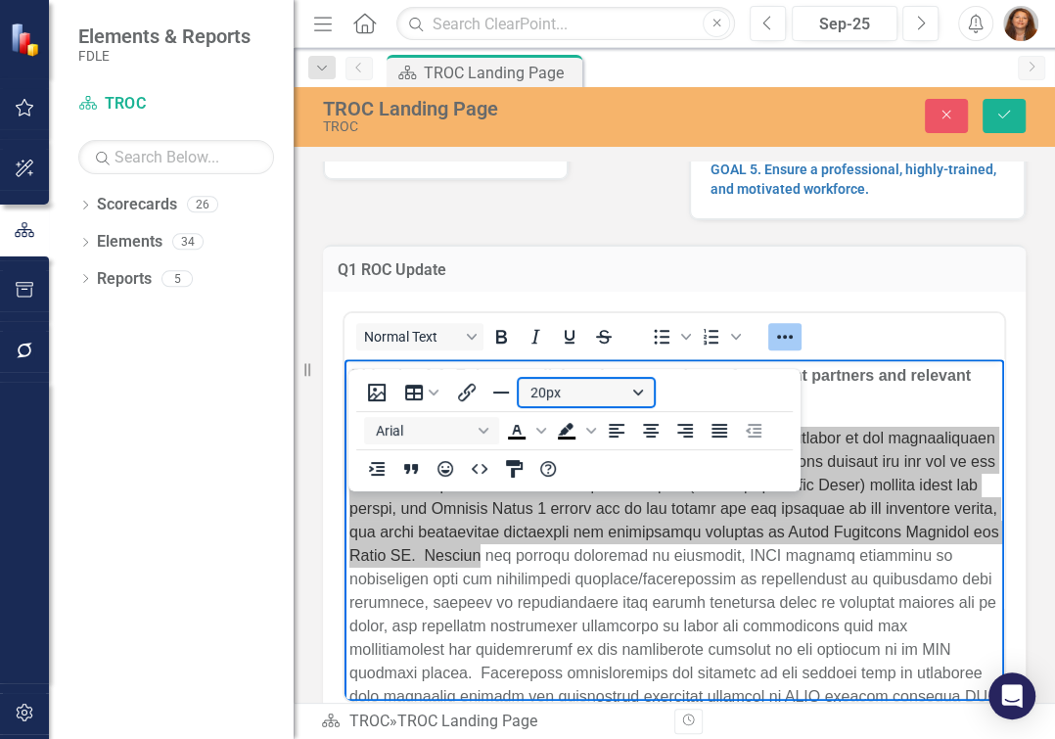
click at [638, 391] on button "20px" at bounding box center [586, 392] width 135 height 27
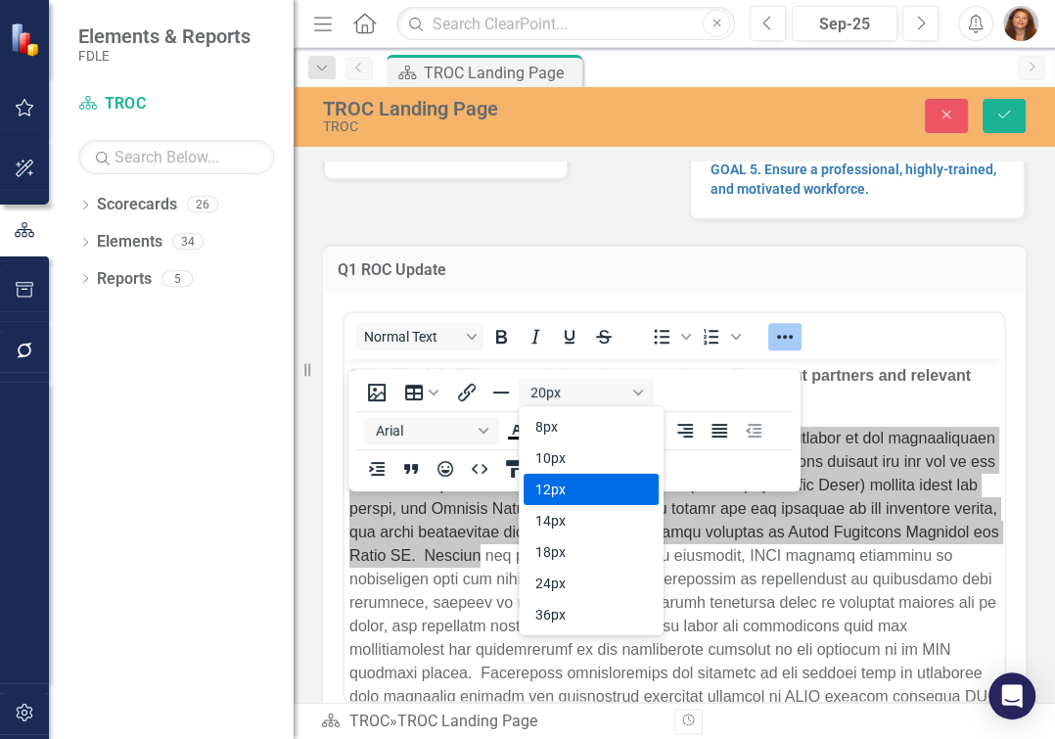
click at [577, 480] on div "12px" at bounding box center [577, 489] width 84 height 23
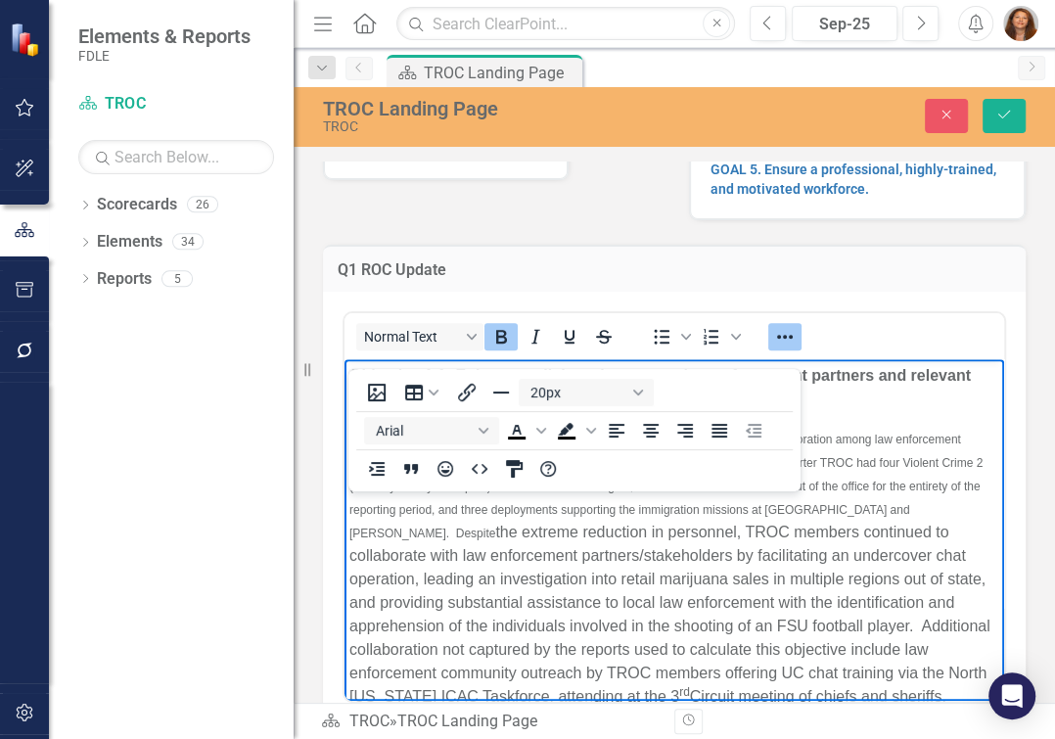
click at [901, 402] on p "Objective 1.1: Enhance collaboration among law enforcement partners and relevan…" at bounding box center [674, 387] width 650 height 47
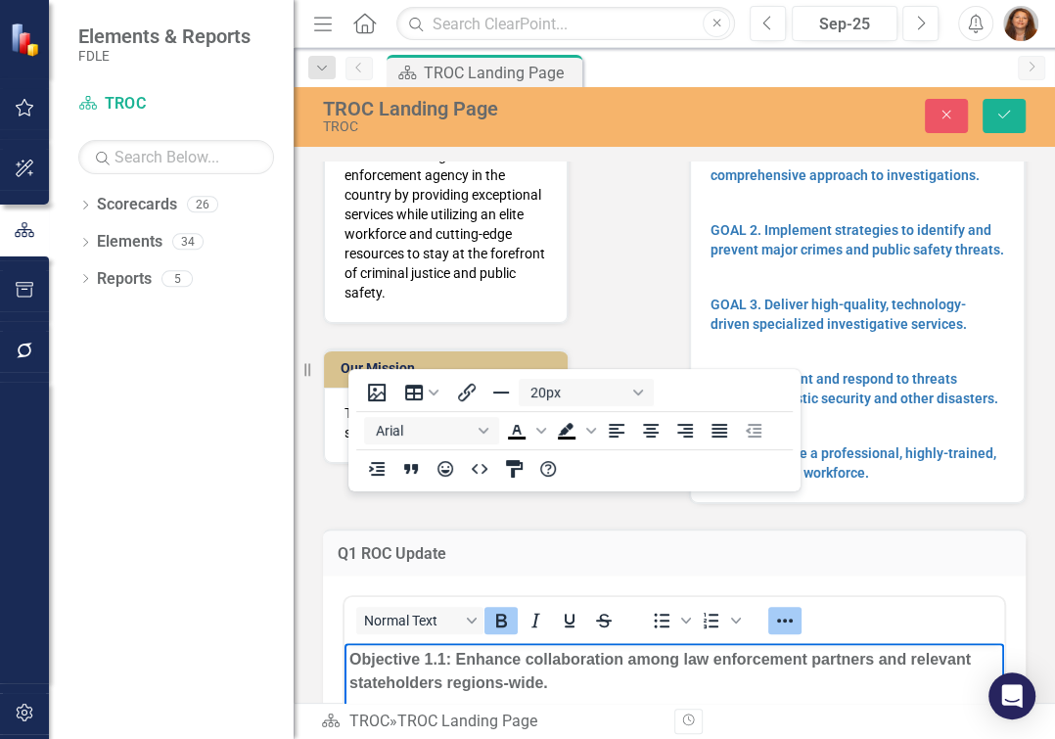
scroll to position [88, 0]
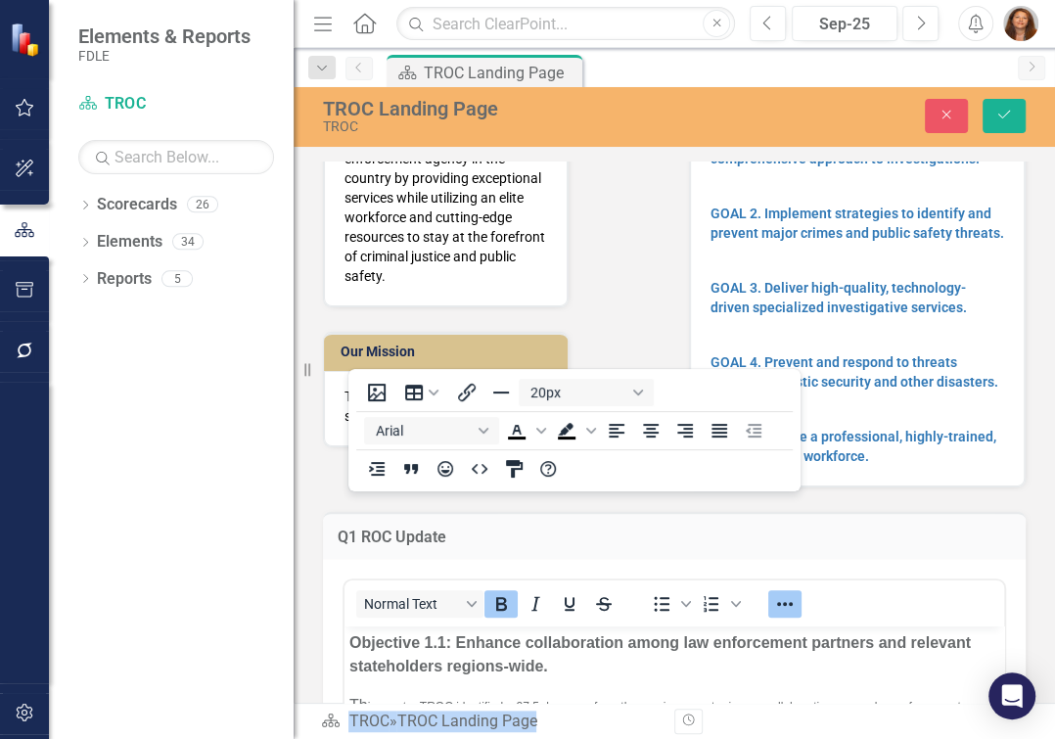
drag, startPoint x: 674, startPoint y: 380, endPoint x: 660, endPoint y: 273, distance: 107.7
click at [660, 273] on body "Elements & Reports FDLE Scorecard TROC Search Dropdown Scorecards 26 Dropdown F…" at bounding box center [527, 369] width 1055 height 739
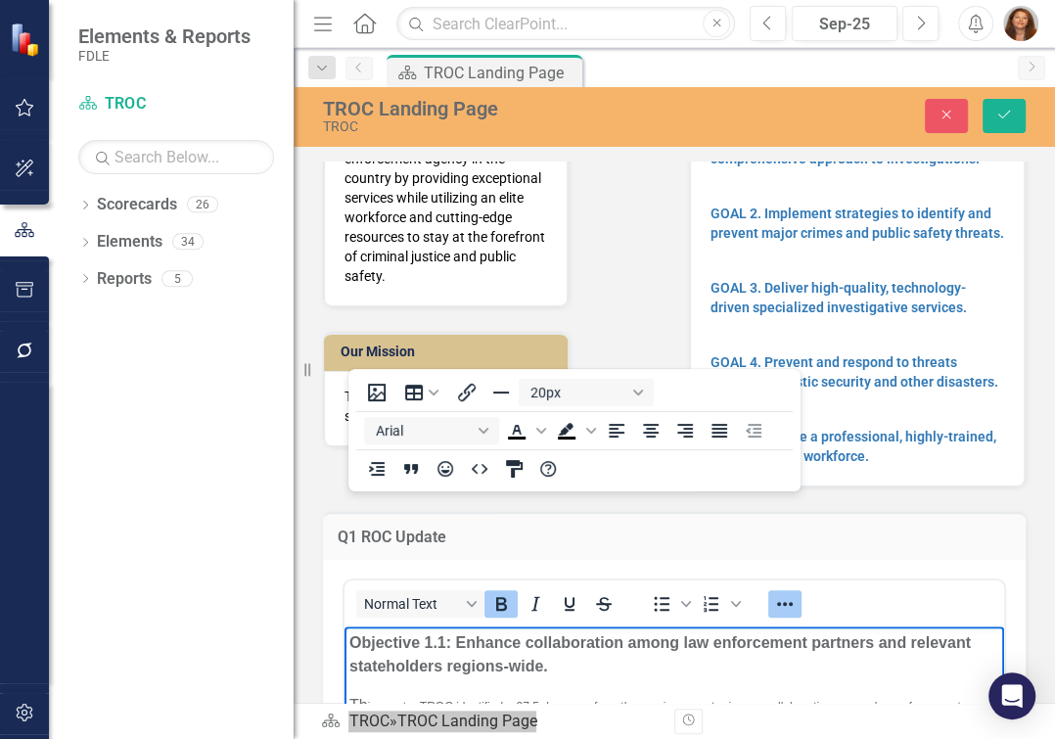
drag, startPoint x: 355, startPoint y: 643, endPoint x: 388, endPoint y: 640, distance: 32.4
click at [365, 641] on strong "Objective 1.1: Enhance collaboration among law enforcement partners and relevan…" at bounding box center [659, 654] width 621 height 40
click at [495, 652] on strong "Objective 1.1: Enhance collaboration among law enforcement partners and relevan…" at bounding box center [659, 654] width 621 height 40
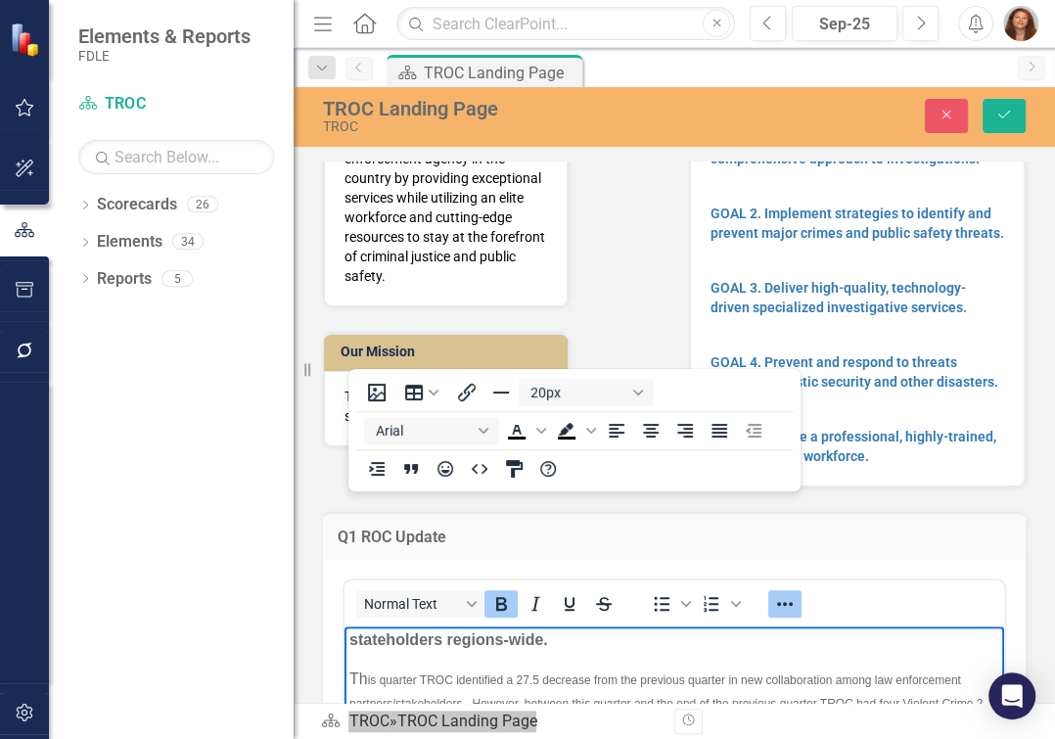
scroll to position [0, 0]
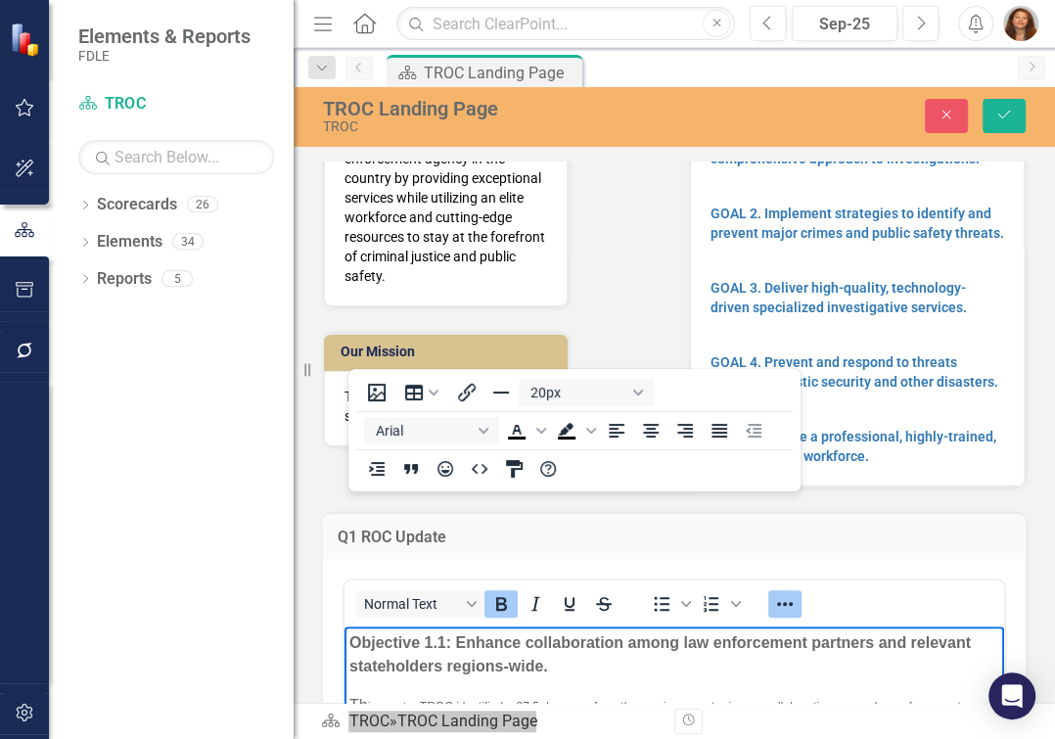
click at [807, 674] on p "Objective 1.1: Enhance collaboration among law enforcement partners and relevan…" at bounding box center [674, 654] width 650 height 47
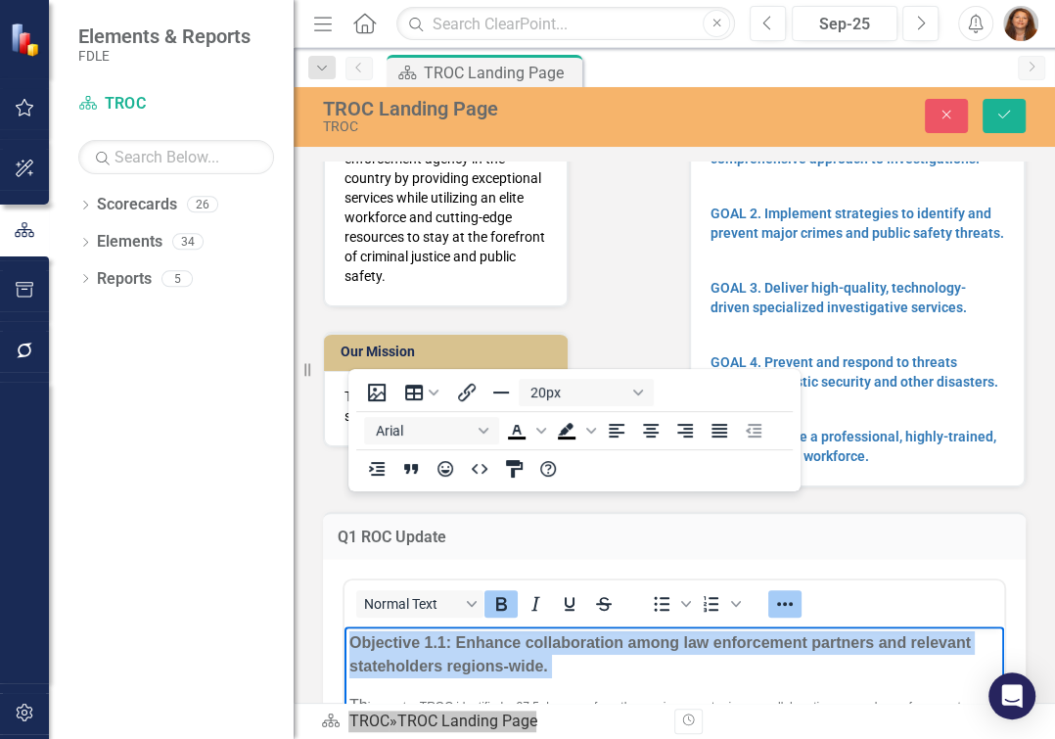
drag, startPoint x: 807, startPoint y: 674, endPoint x: 358, endPoint y: 638, distance: 450.6
click at [371, 639] on p "Objective 1.1: Enhance collaboration among law enforcement partners and relevan…" at bounding box center [674, 654] width 650 height 47
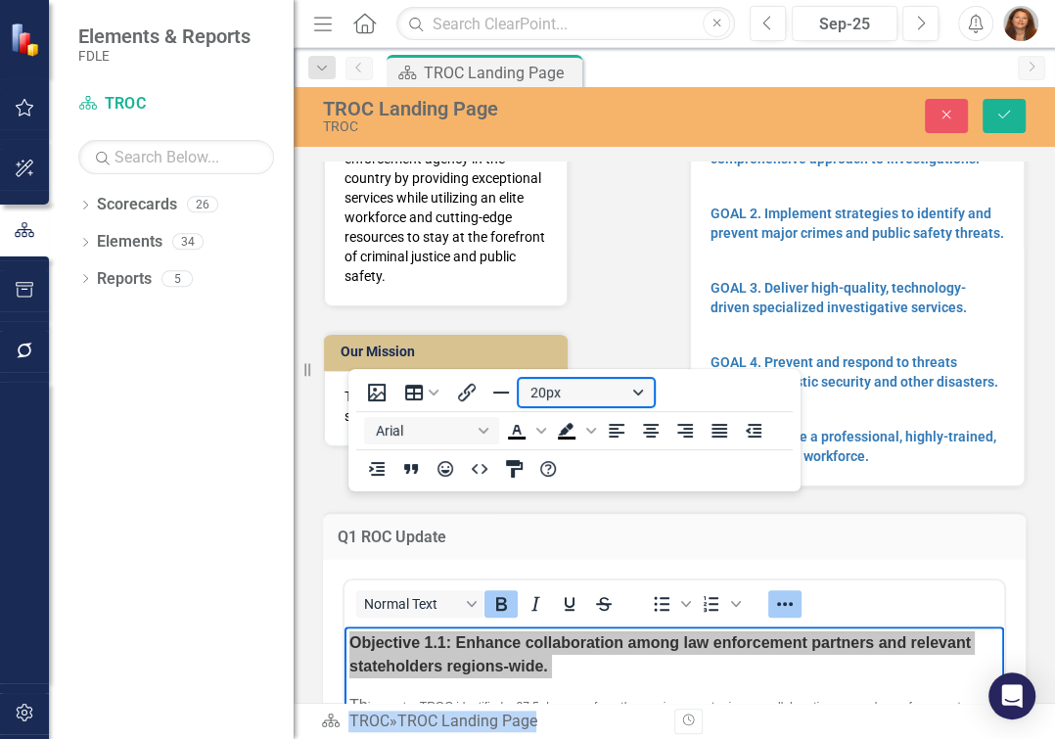
click at [641, 396] on button "20px" at bounding box center [586, 392] width 135 height 27
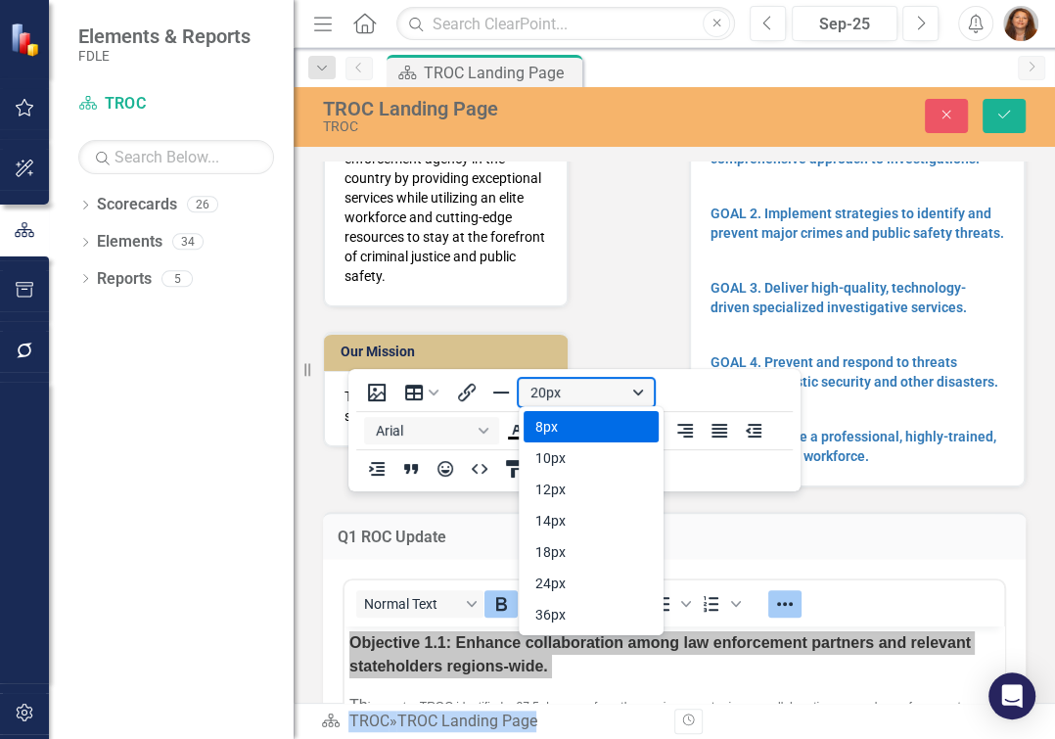
click at [641, 396] on button "20px" at bounding box center [586, 392] width 135 height 27
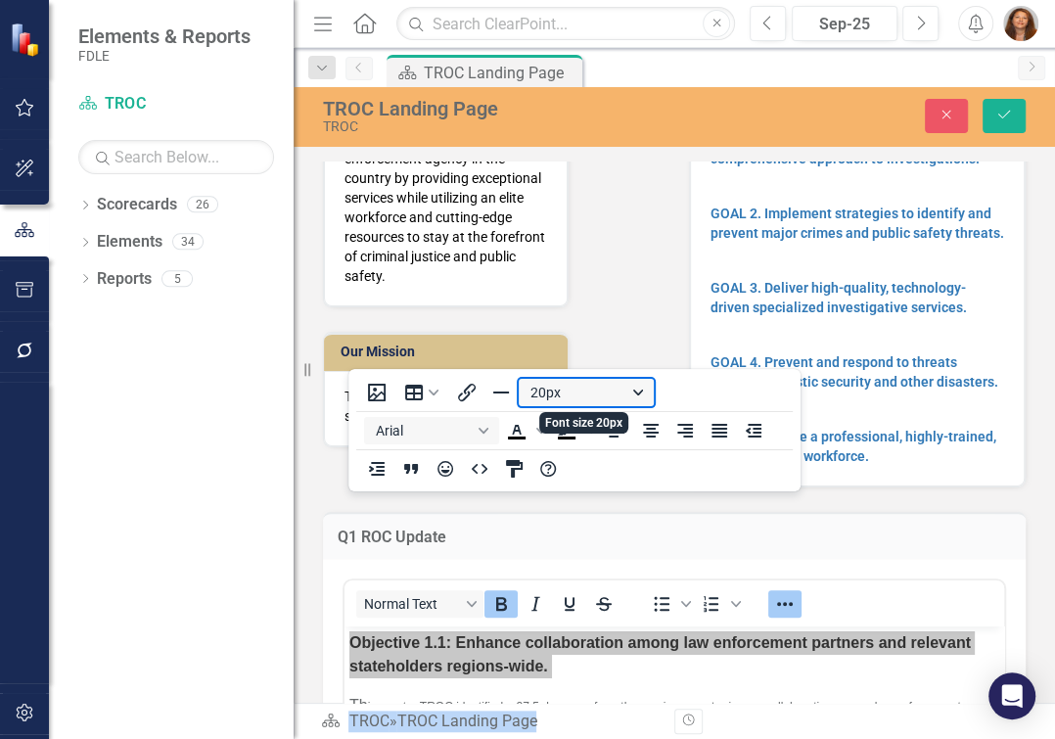
click at [641, 396] on button "20px" at bounding box center [586, 392] width 135 height 27
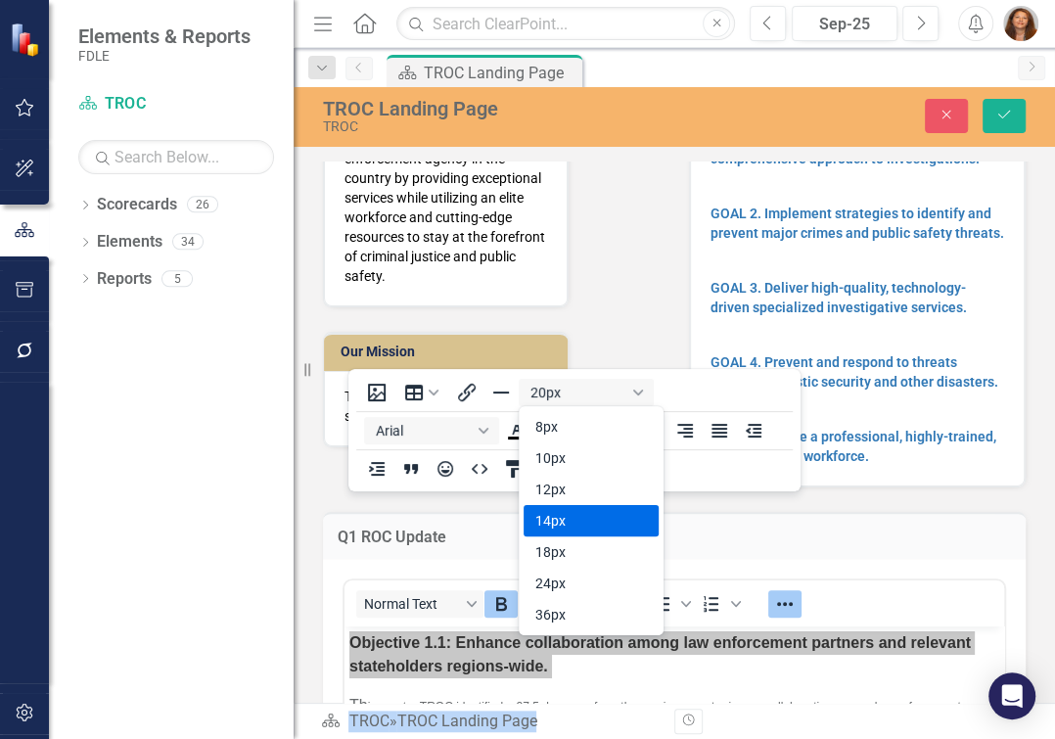
click at [590, 510] on div "14px" at bounding box center [577, 520] width 84 height 23
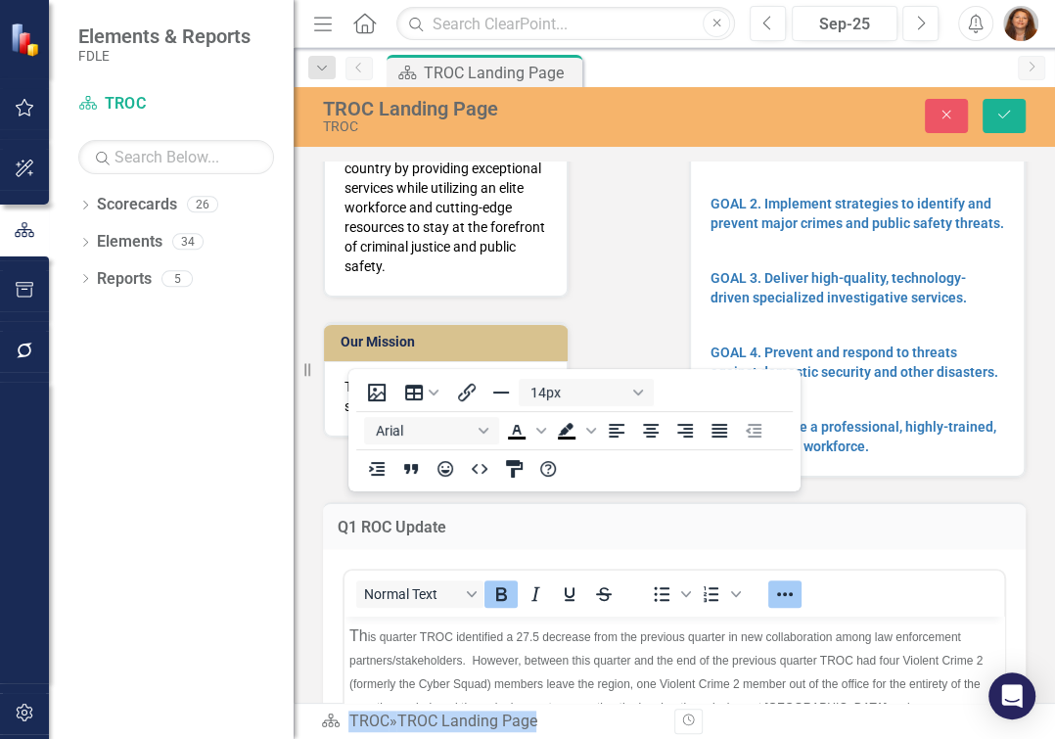
scroll to position [88, 0]
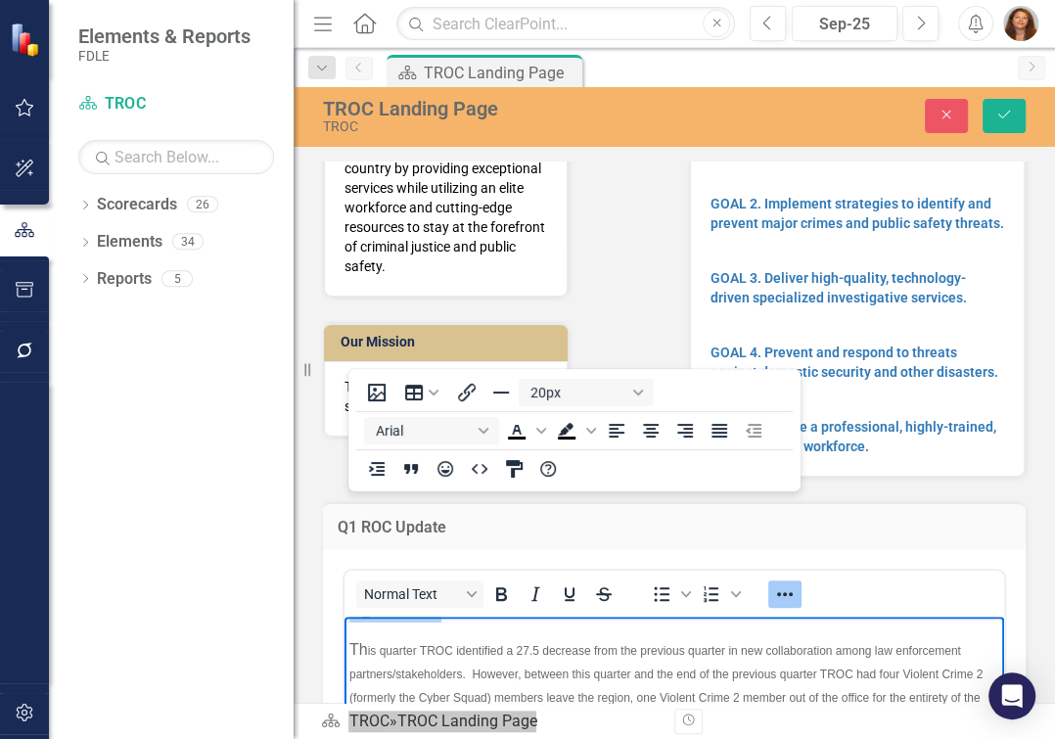
scroll to position [0, 0]
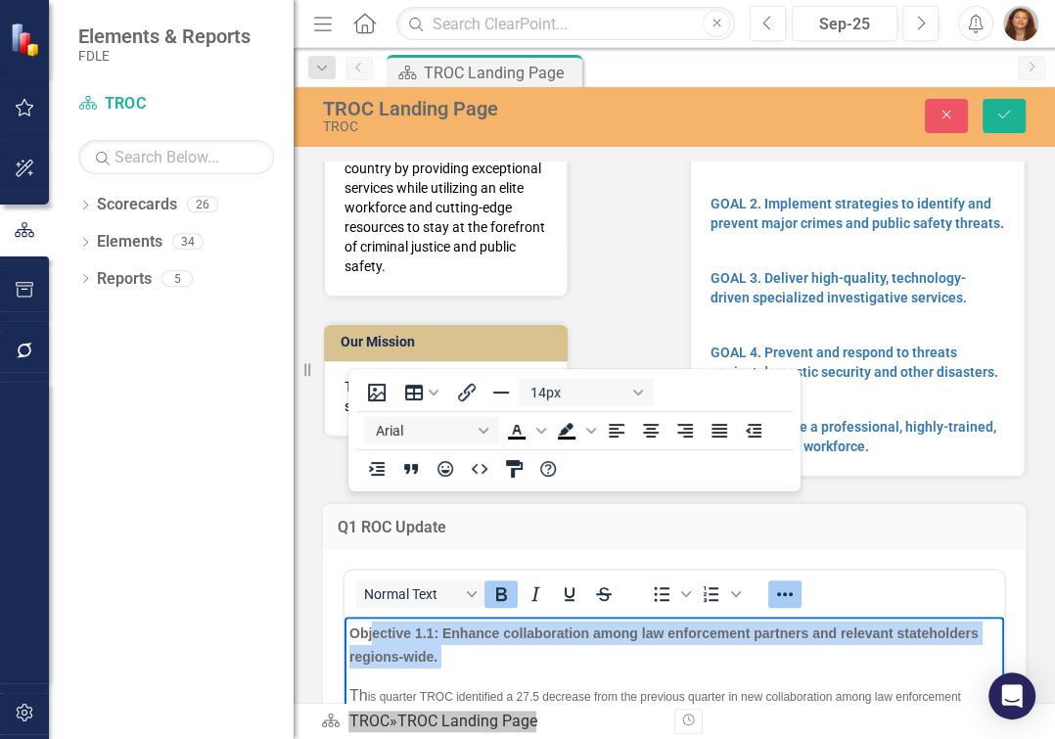
drag, startPoint x: 348, startPoint y: 620, endPoint x: 370, endPoint y: 621, distance: 21.6
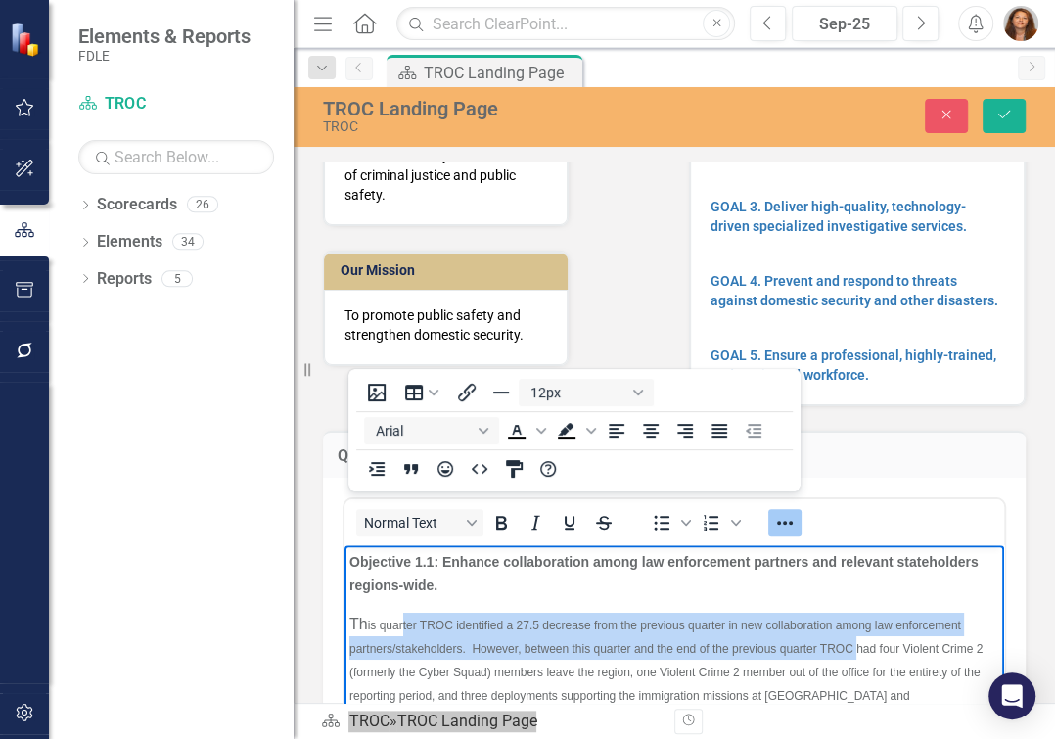
scroll to position [230, 0]
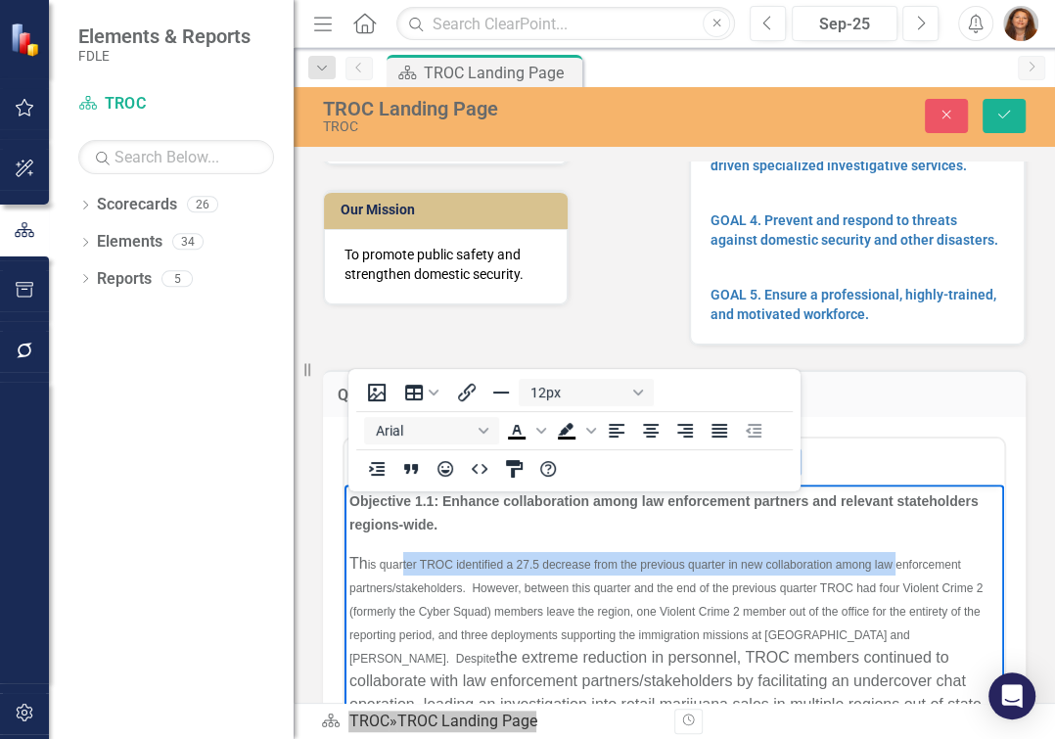
drag, startPoint x: 410, startPoint y: 495, endPoint x: 348, endPoint y: 600, distance: 121.5
click at [349, 610] on span "is quarter TROC identified a 27.5 decrease from the previous quarter in new col…" at bounding box center [665, 612] width 633 height 108
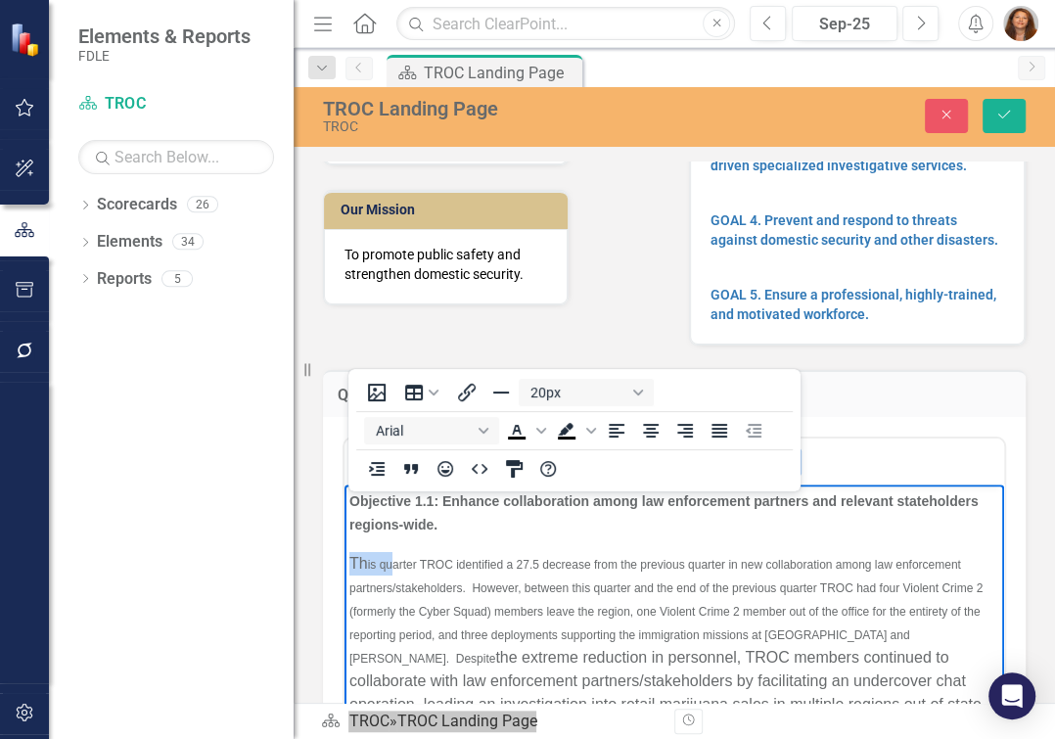
drag, startPoint x: 400, startPoint y: 585, endPoint x: 346, endPoint y: 579, distance: 54.1
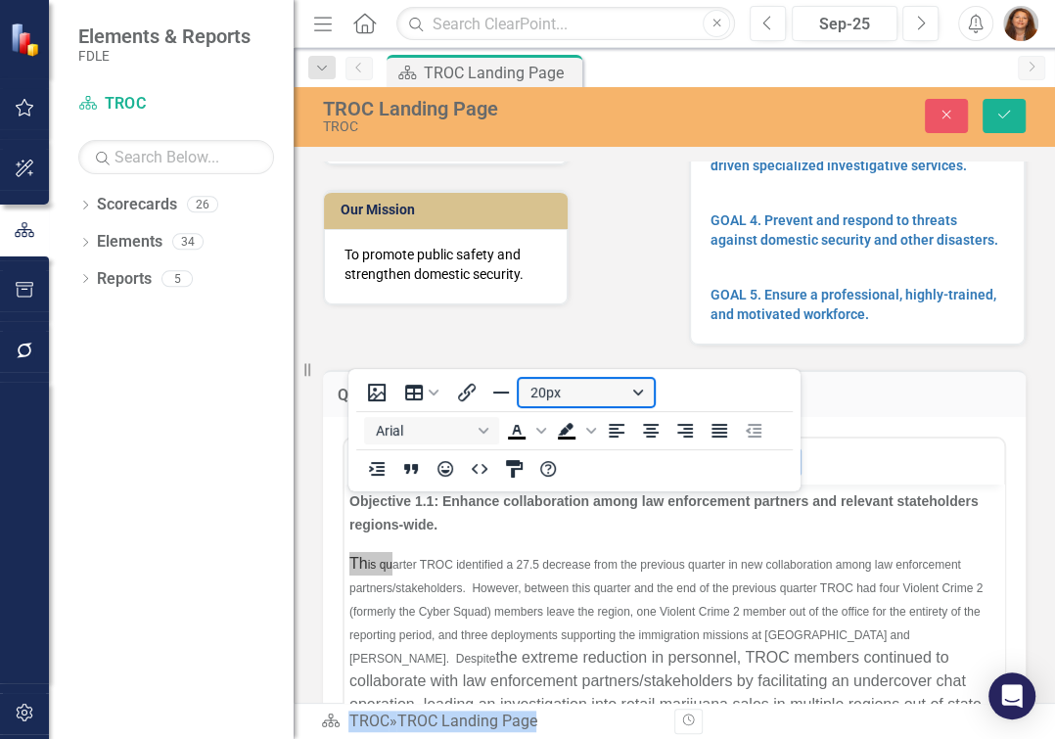
click at [639, 396] on button "20px" at bounding box center [586, 392] width 135 height 27
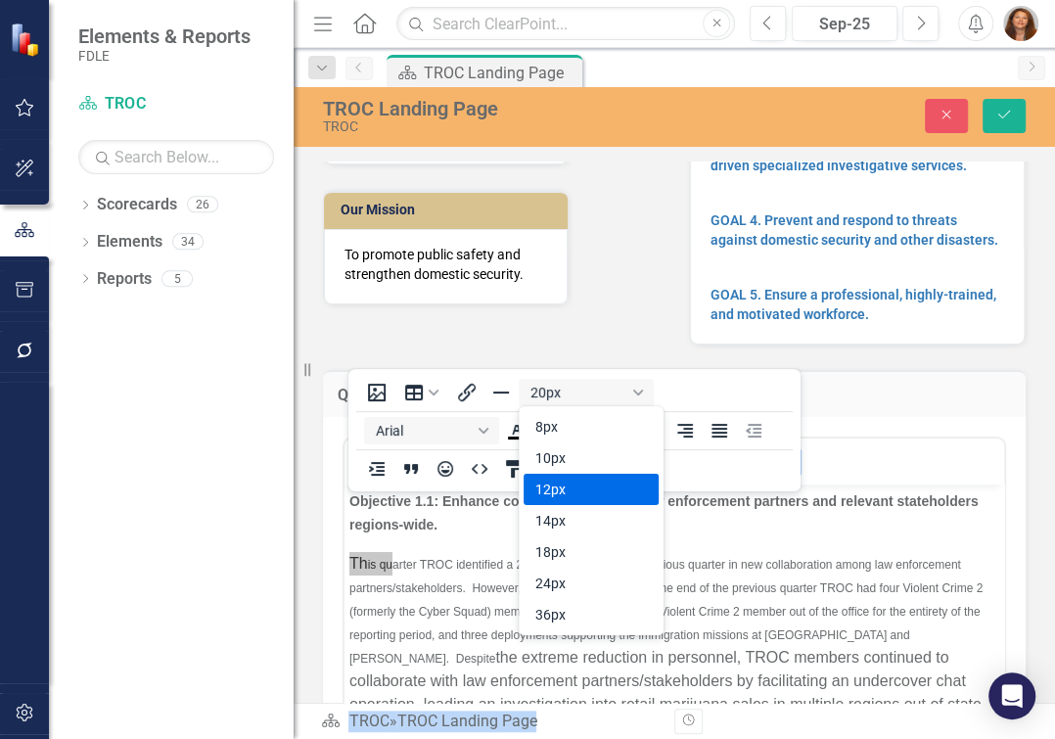
click at [578, 485] on div "12px" at bounding box center [577, 489] width 84 height 23
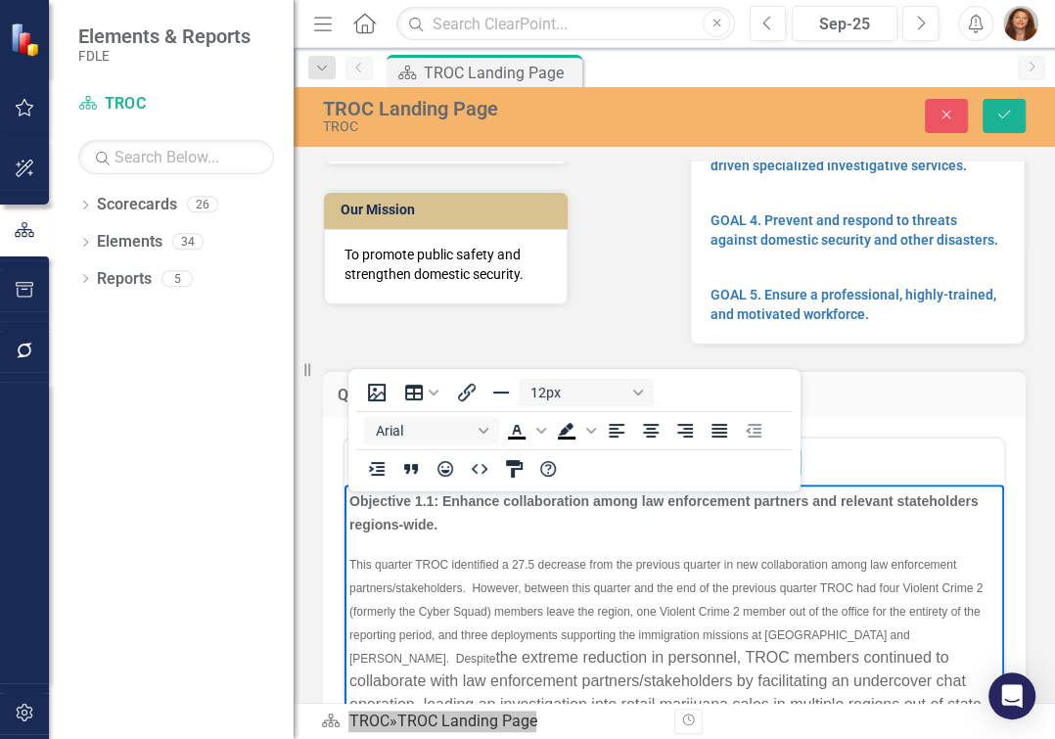
click at [618, 624] on p "Th is quarter TROC identified a 27.5 decrease from the previous quarter in new …" at bounding box center [674, 728] width 650 height 352
click at [551, 535] on p "Objective 1.1: Enhance collaboration among law enforcement partners and relevan…" at bounding box center [674, 512] width 650 height 47
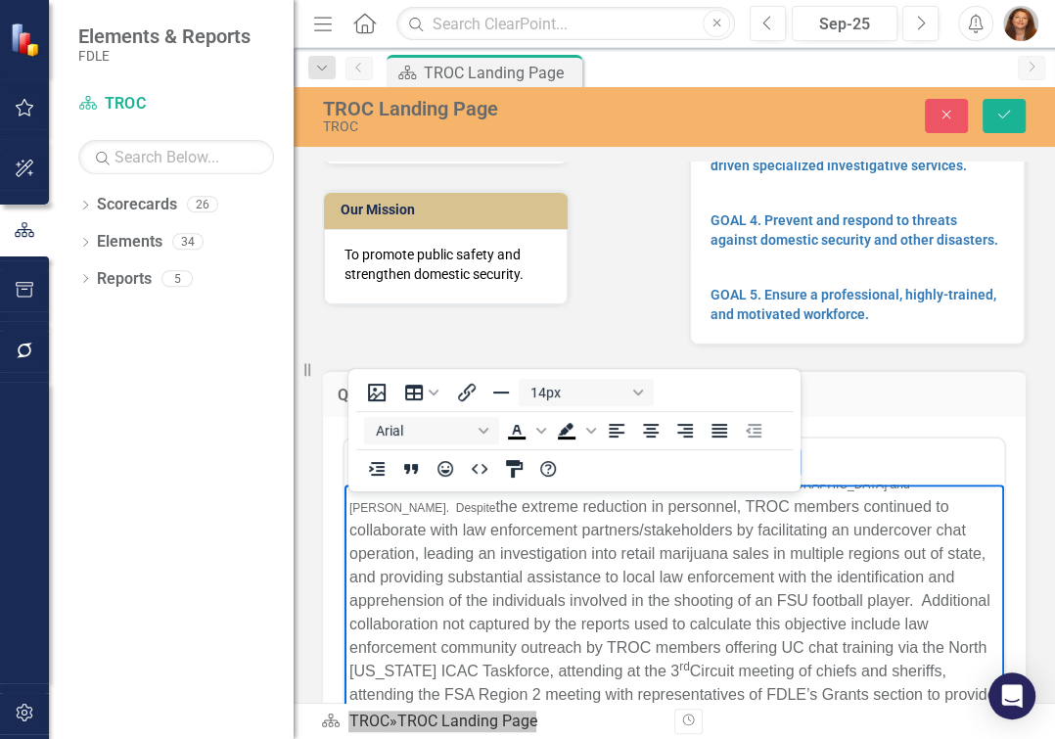
scroll to position [177, 0]
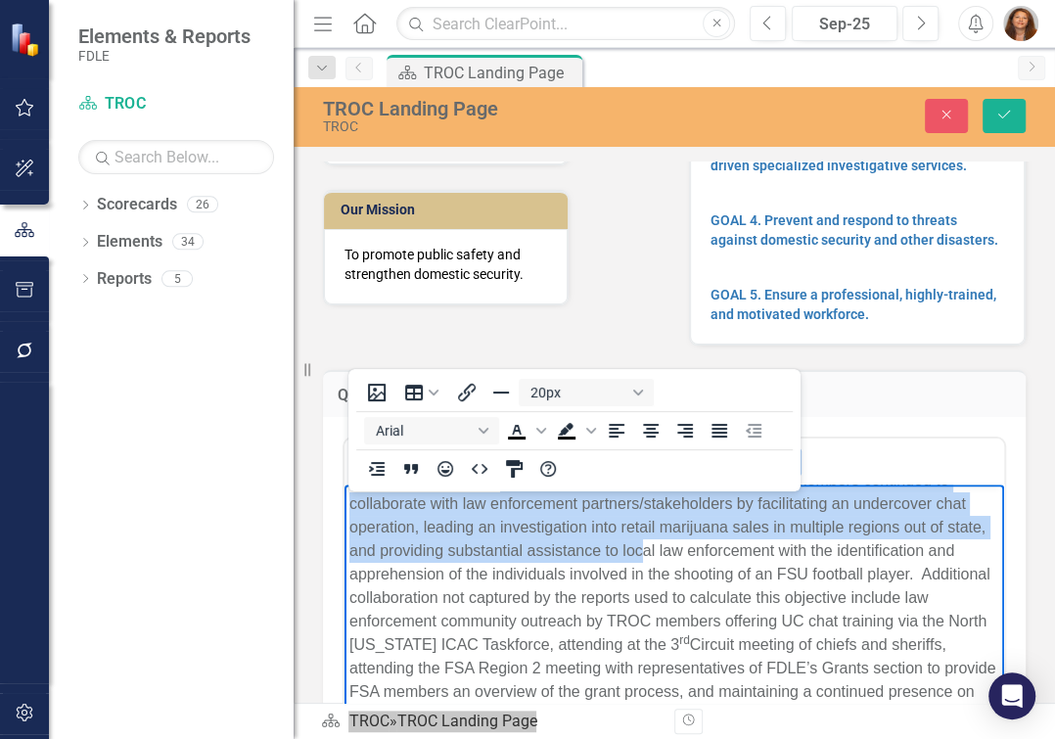
drag, startPoint x: 687, startPoint y: 520, endPoint x: 887, endPoint y: 654, distance: 240.5
click at [885, 654] on p "Th is quarter TROC identified a 27.5 decrease from the previous quarter in new …" at bounding box center [674, 551] width 650 height 352
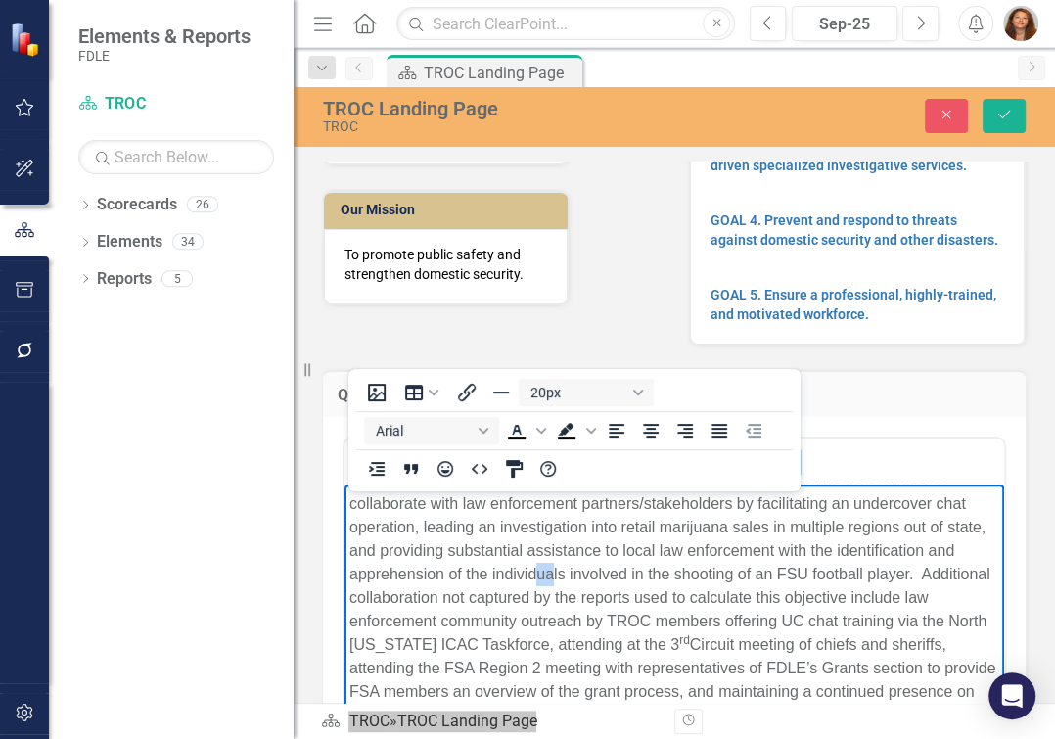
drag, startPoint x: 929, startPoint y: 668, endPoint x: 916, endPoint y: 606, distance: 63.9
click at [929, 667] on p "Th is quarter TROC identified a 27.5 decrease from the previous quarter in new …" at bounding box center [674, 551] width 650 height 352
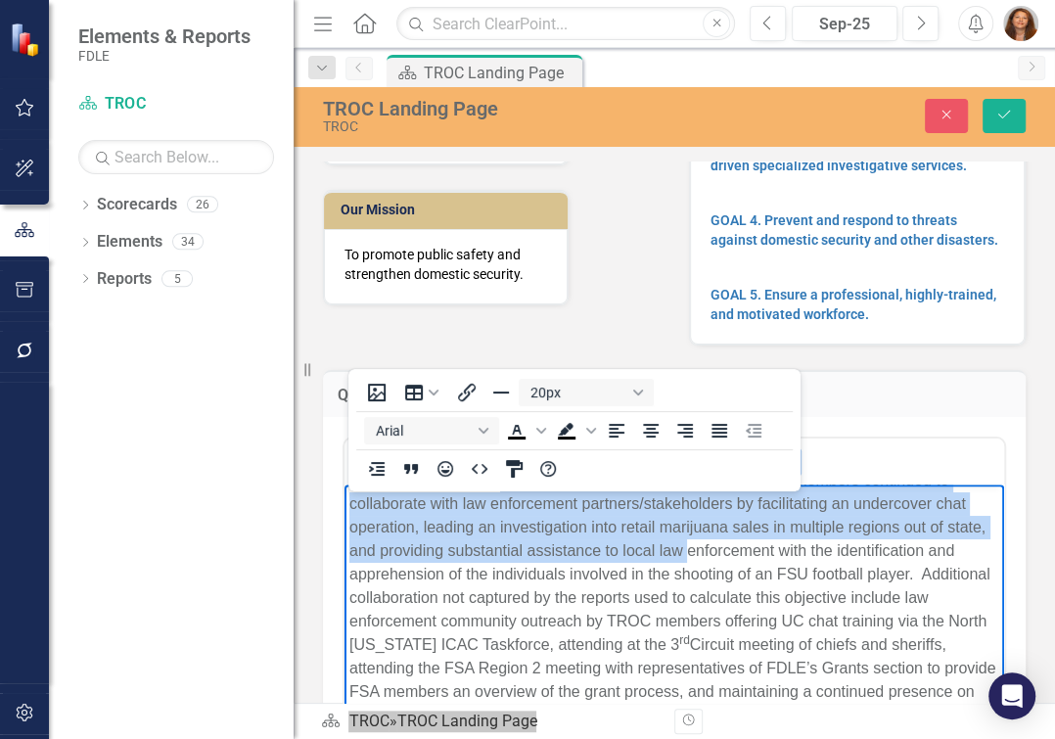
drag, startPoint x: 686, startPoint y: 515, endPoint x: 949, endPoint y: 649, distance: 295.4
click at [949, 649] on p "Th is quarter TROC identified a 27.5 decrease from the previous quarter in new …" at bounding box center [674, 551] width 650 height 352
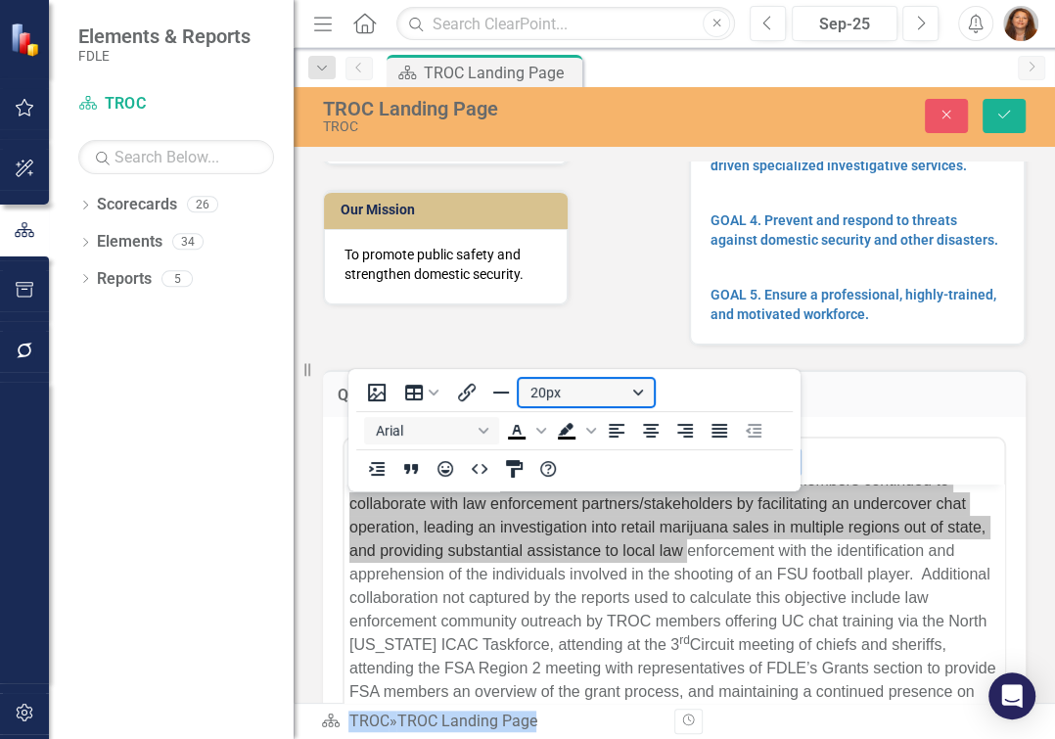
click at [643, 395] on button "20px" at bounding box center [586, 392] width 135 height 27
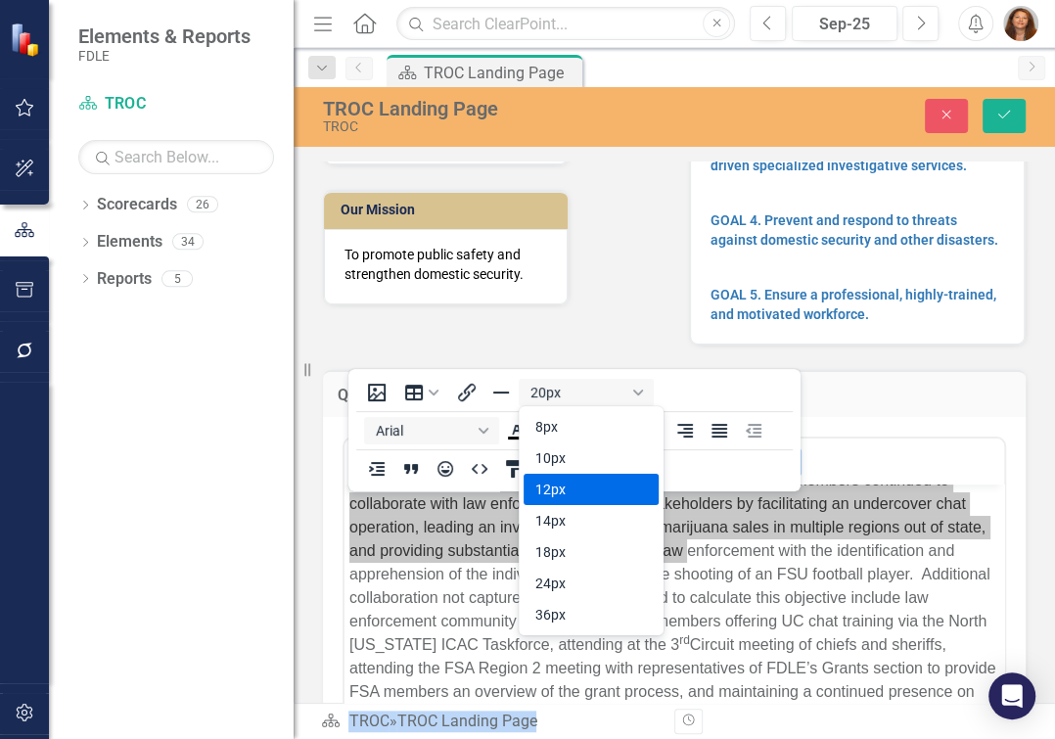
click at [588, 481] on div "12px" at bounding box center [577, 489] width 84 height 23
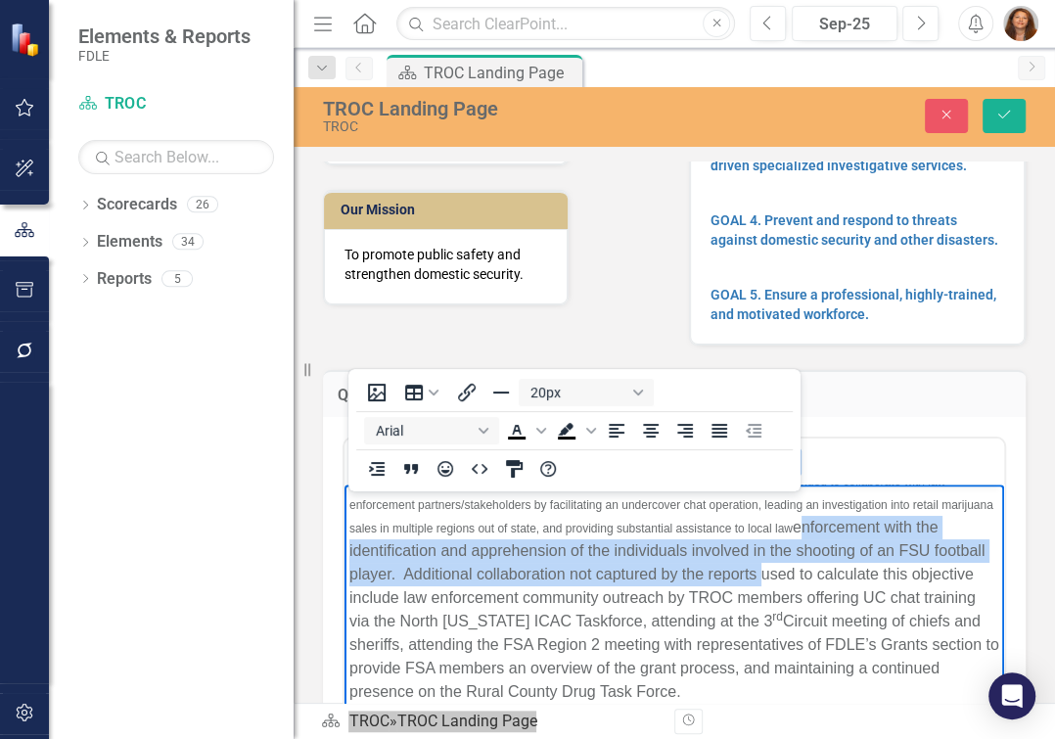
drag, startPoint x: 602, startPoint y: 609, endPoint x: 939, endPoint y: 658, distance: 341.2
click at [941, 672] on p "Th is quarter TROC identified a 27.5 decrease from the previous quarter in new …" at bounding box center [674, 539] width 650 height 329
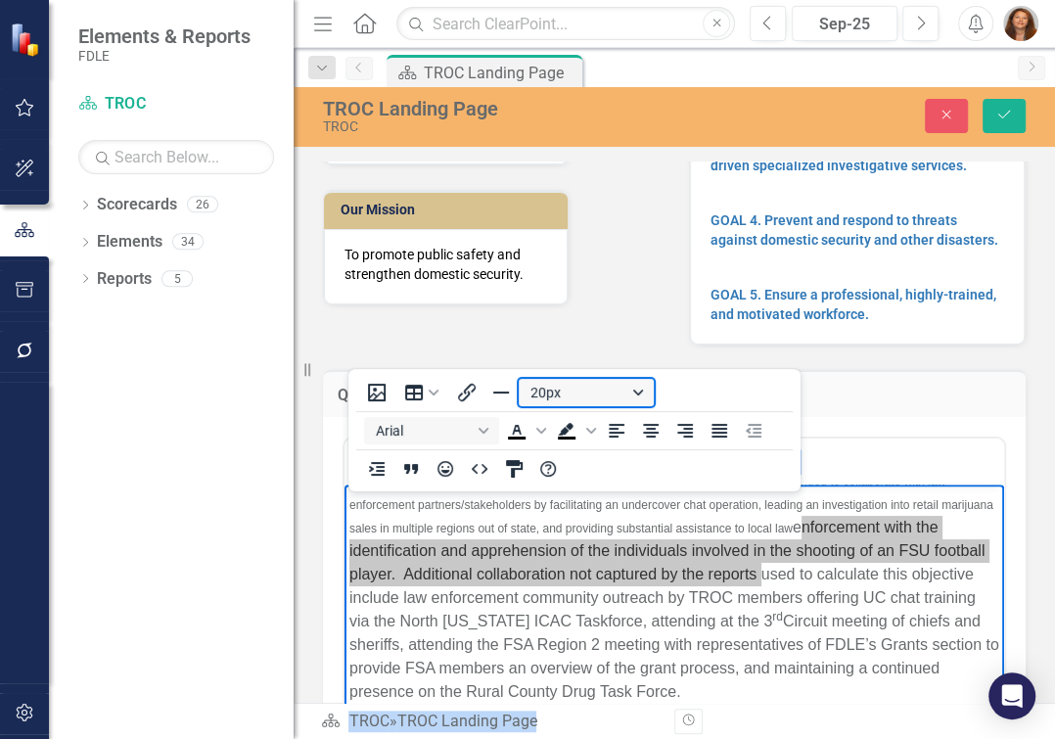
click at [645, 396] on button "20px" at bounding box center [586, 392] width 135 height 27
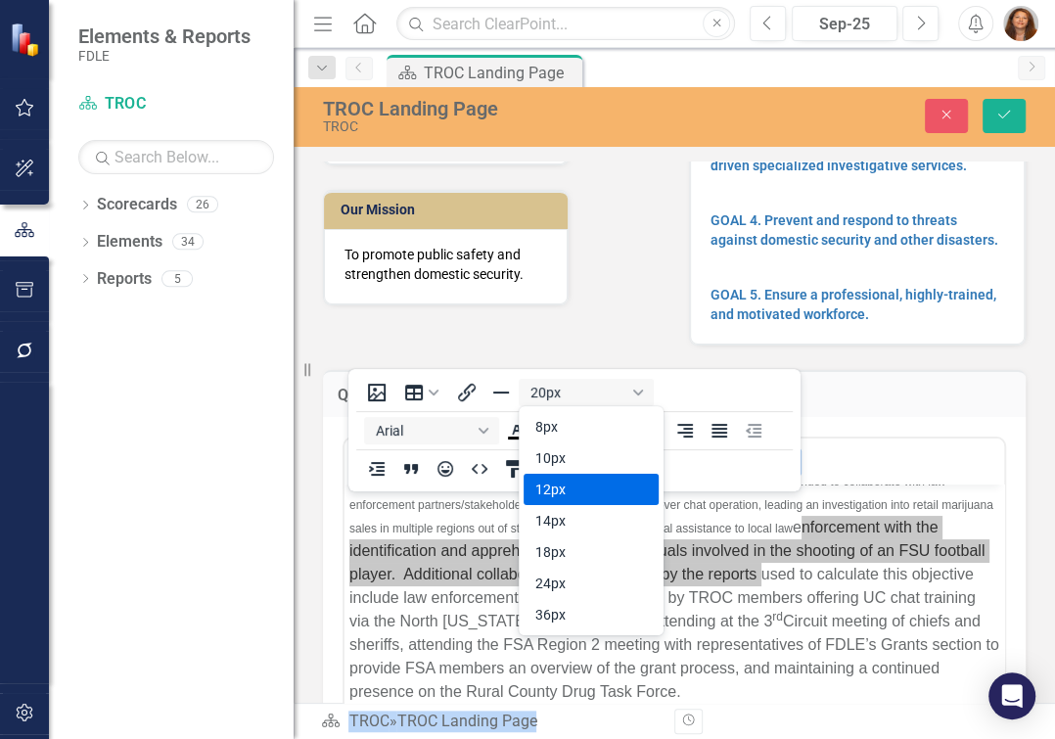
click at [583, 484] on div "12px" at bounding box center [577, 489] width 84 height 23
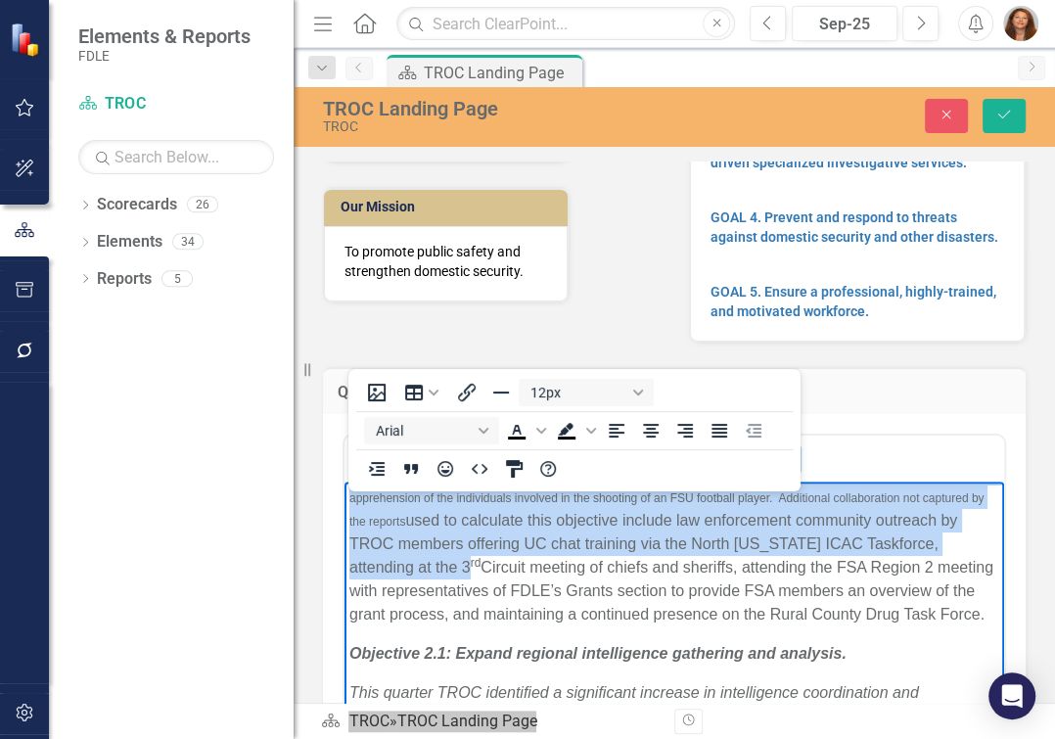
scroll to position [266, 0]
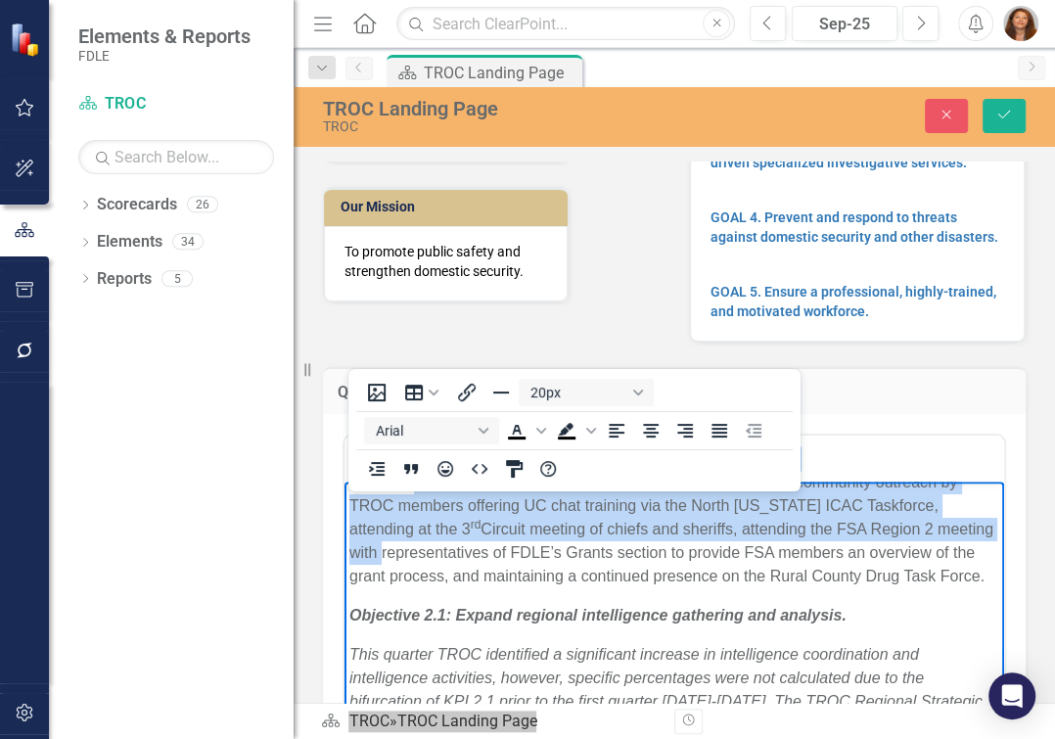
drag, startPoint x: 398, startPoint y: 575, endPoint x: 884, endPoint y: 653, distance: 491.5
click at [884, 588] on p "Th is quarter TROC identified a 27.5 decrease from the previous quarter in new …" at bounding box center [674, 435] width 650 height 305
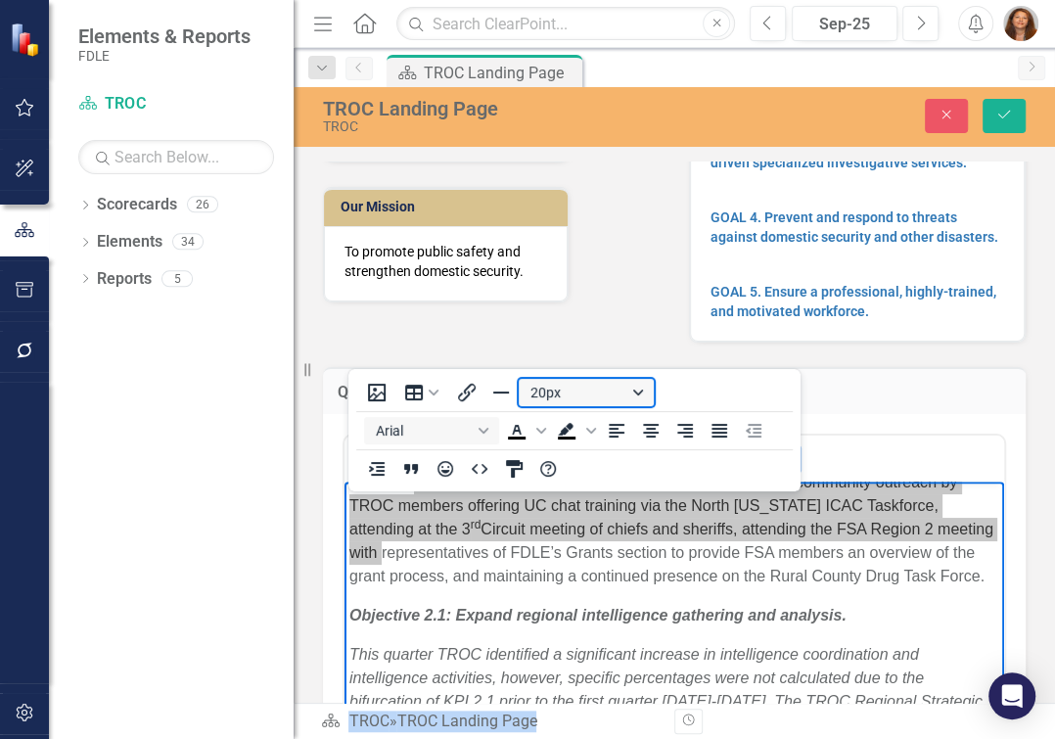
click at [634, 396] on button "20px" at bounding box center [586, 392] width 135 height 27
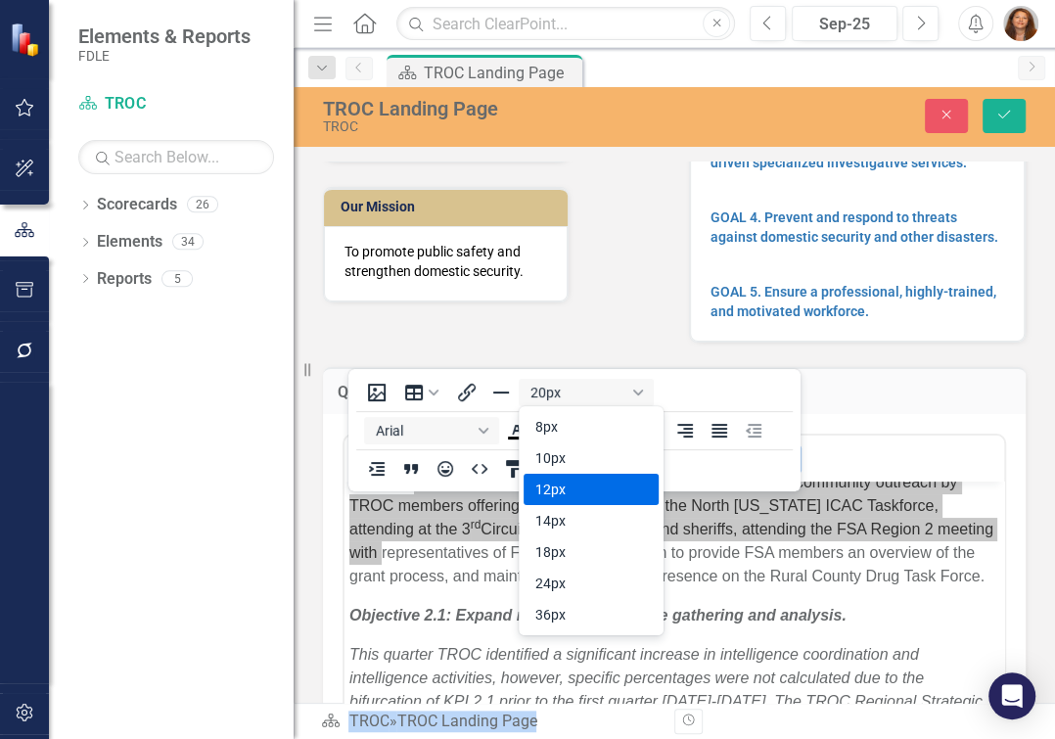
click at [573, 481] on div "12px" at bounding box center [577, 489] width 84 height 23
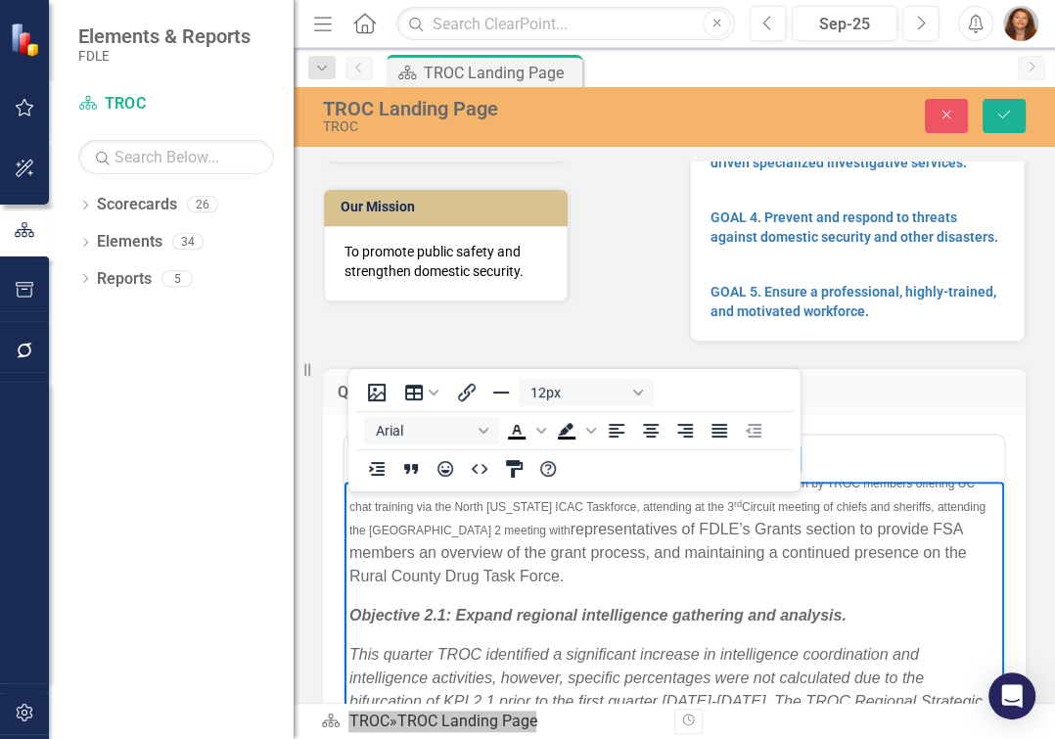
scroll to position [355, 0]
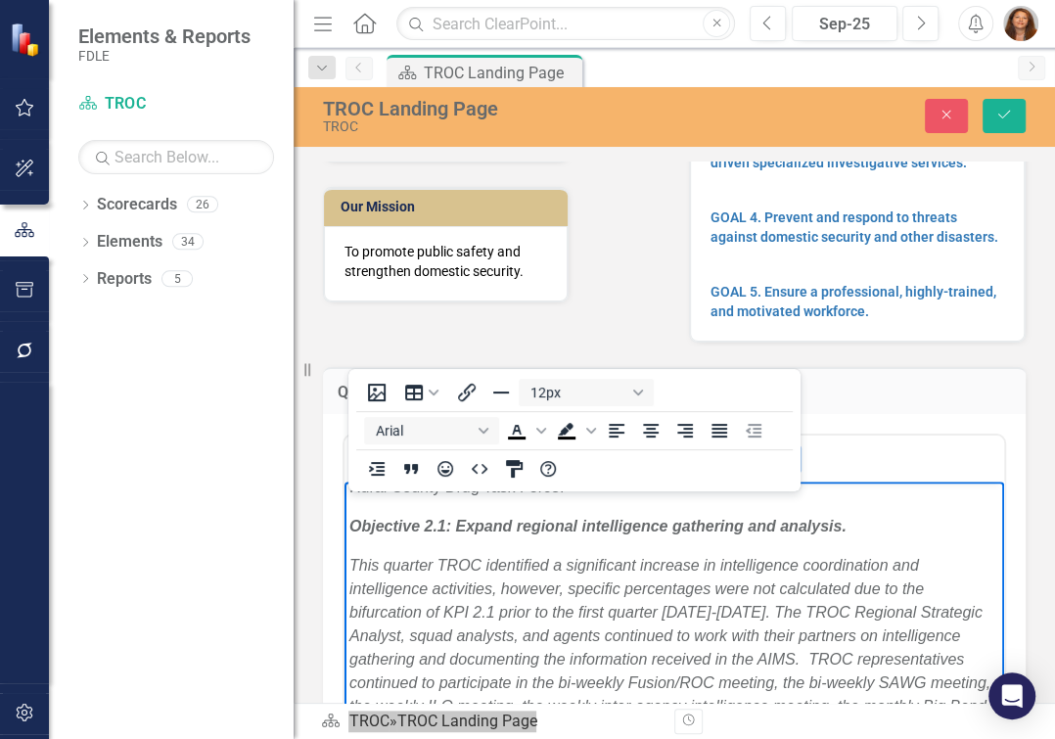
drag, startPoint x: 449, startPoint y: 626, endPoint x: 340, endPoint y: 549, distance: 134.1
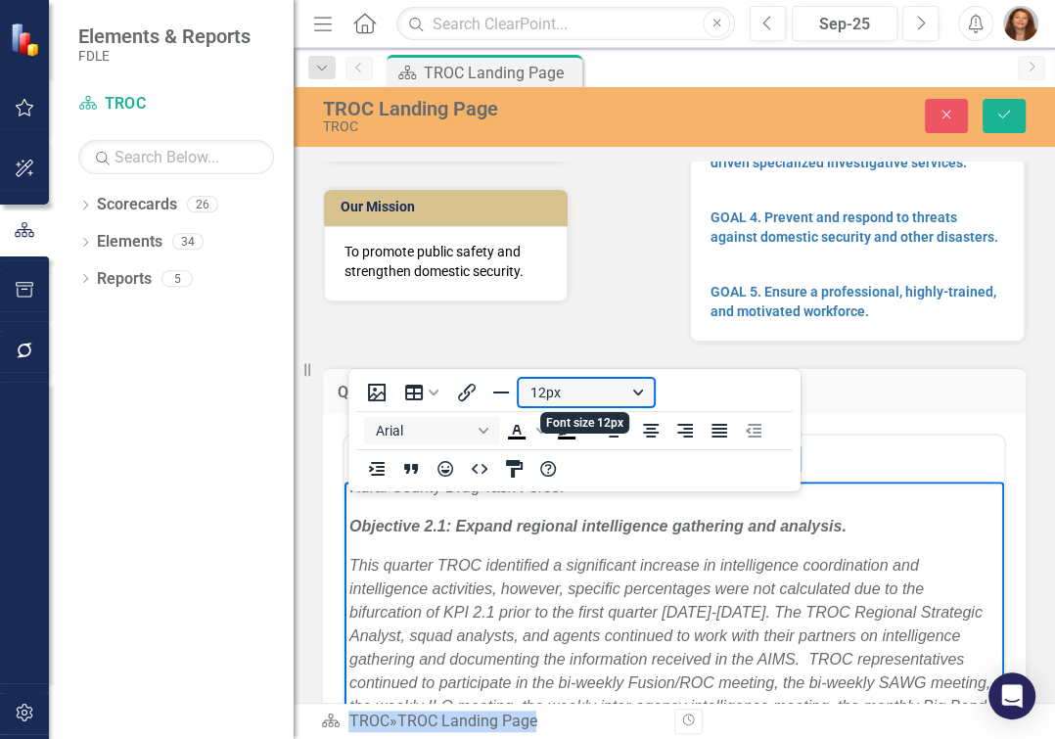
click at [576, 390] on button "12px" at bounding box center [586, 392] width 135 height 27
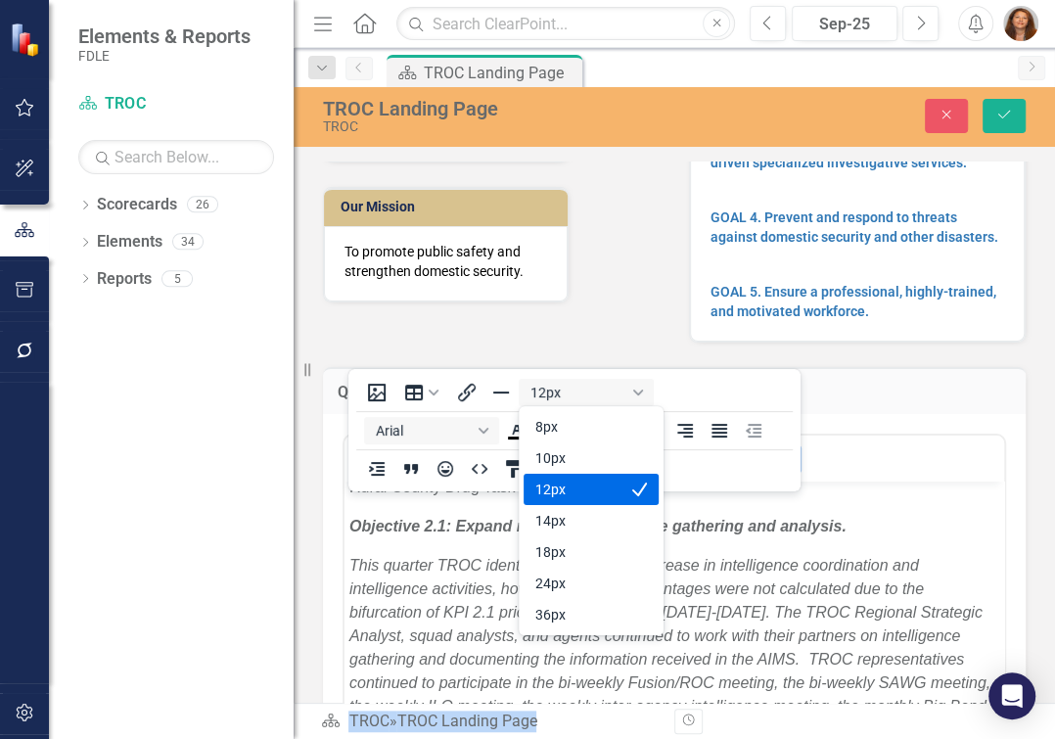
click at [601, 485] on div "12px" at bounding box center [577, 489] width 84 height 23
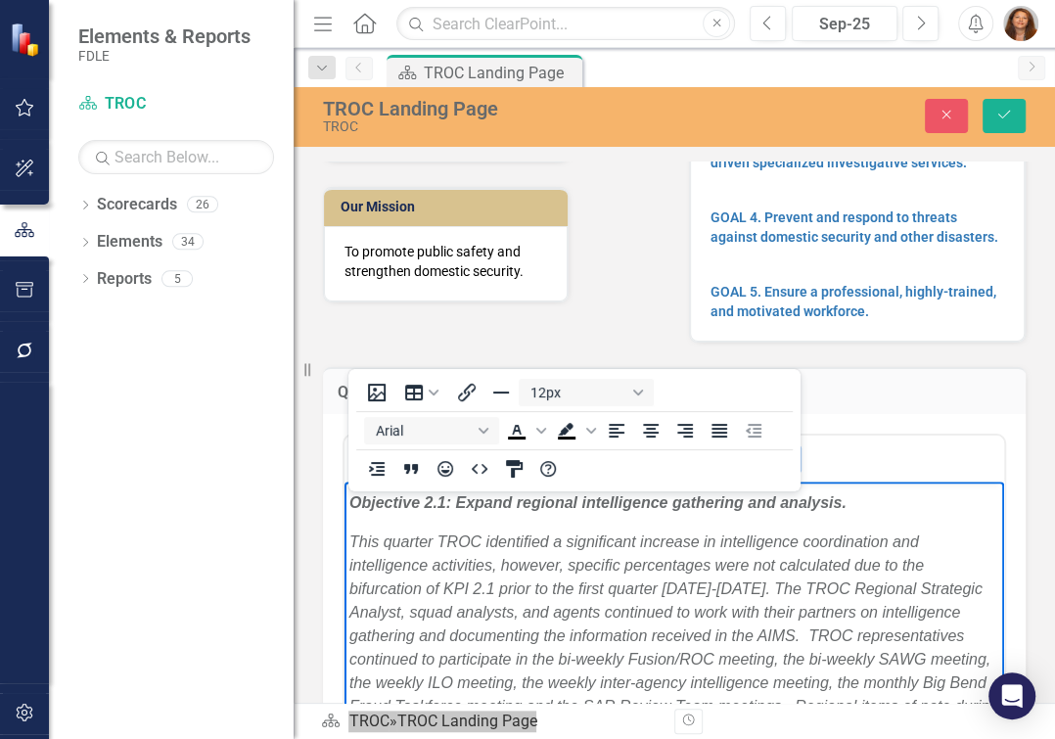
click at [611, 476] on p "Th is quarter TROC identified a 27.5 decrease from the previous quarter in new …" at bounding box center [674, 335] width 650 height 282
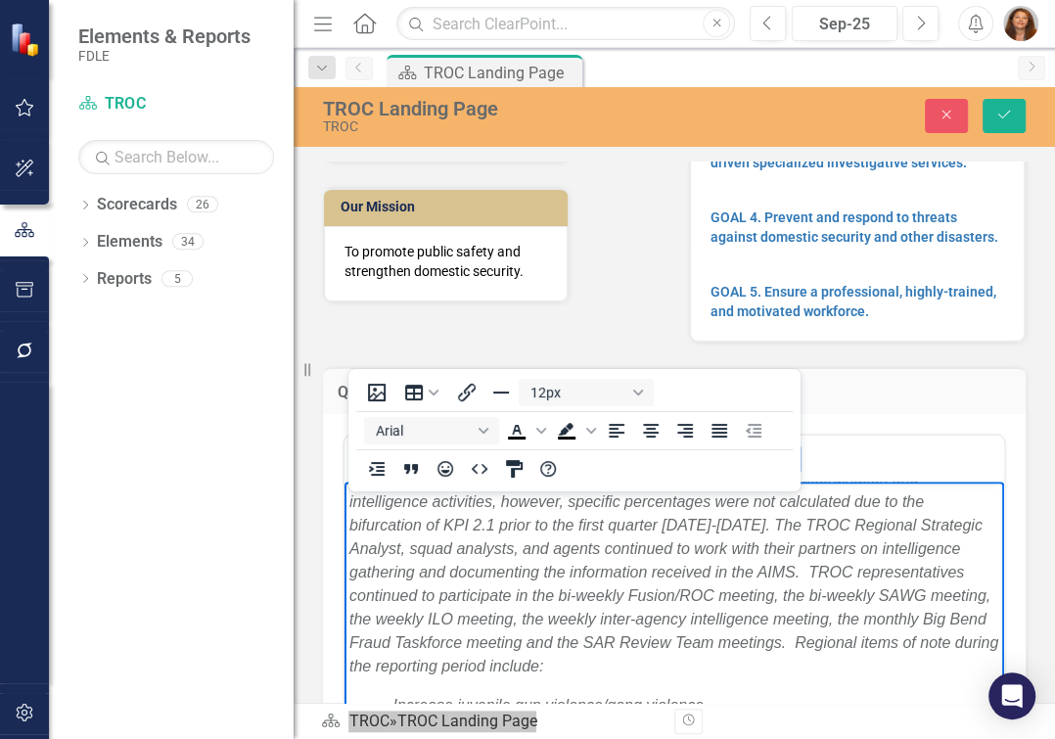
scroll to position [444, 0]
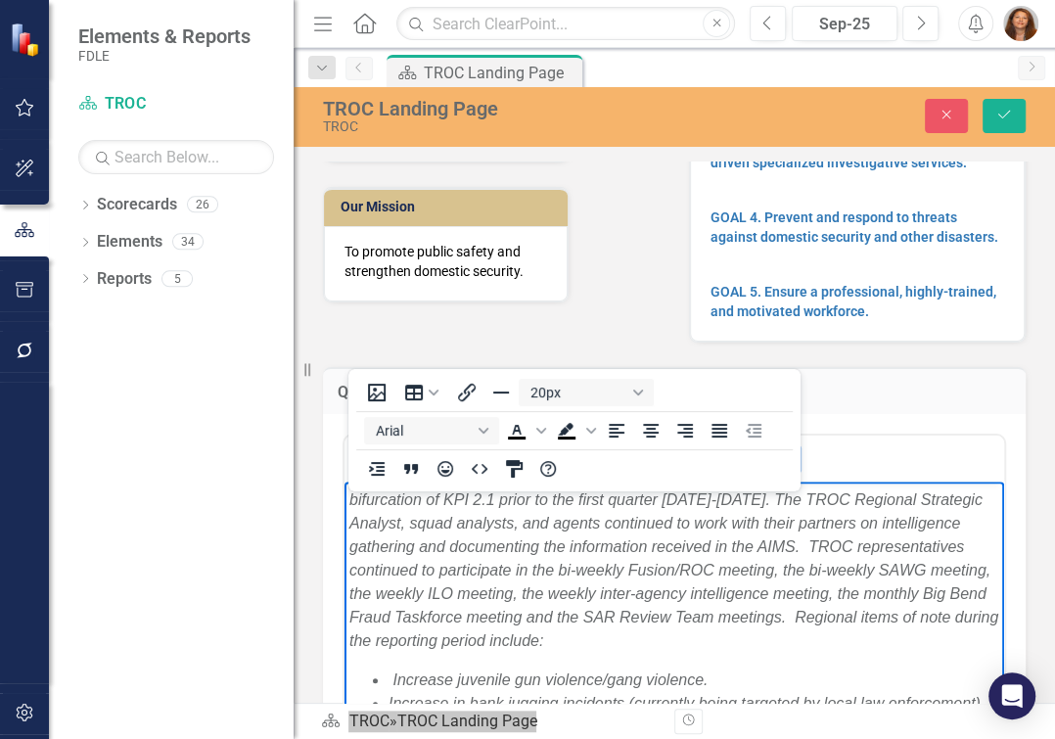
drag, startPoint x: 352, startPoint y: 567, endPoint x: 856, endPoint y: 597, distance: 504.9
drag, startPoint x: 856, startPoint y: 597, endPoint x: 898, endPoint y: 580, distance: 45.2
drag, startPoint x: 974, startPoint y: 564, endPoint x: 338, endPoint y: 549, distance: 636.3
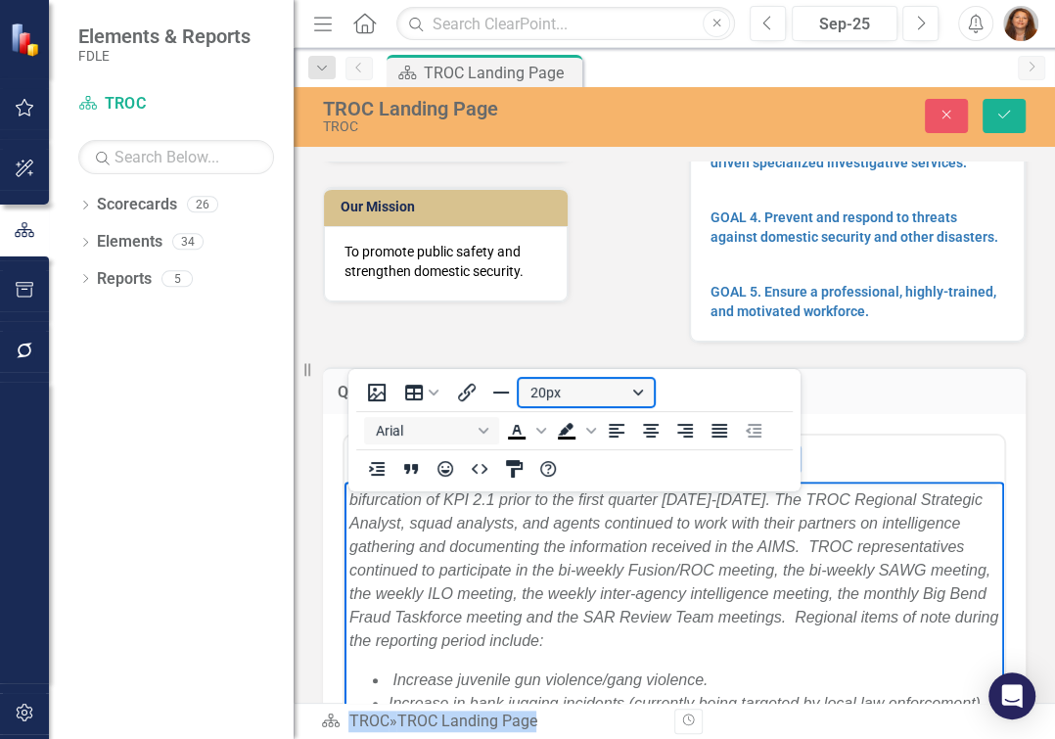
click at [635, 390] on button "20px" at bounding box center [586, 392] width 135 height 27
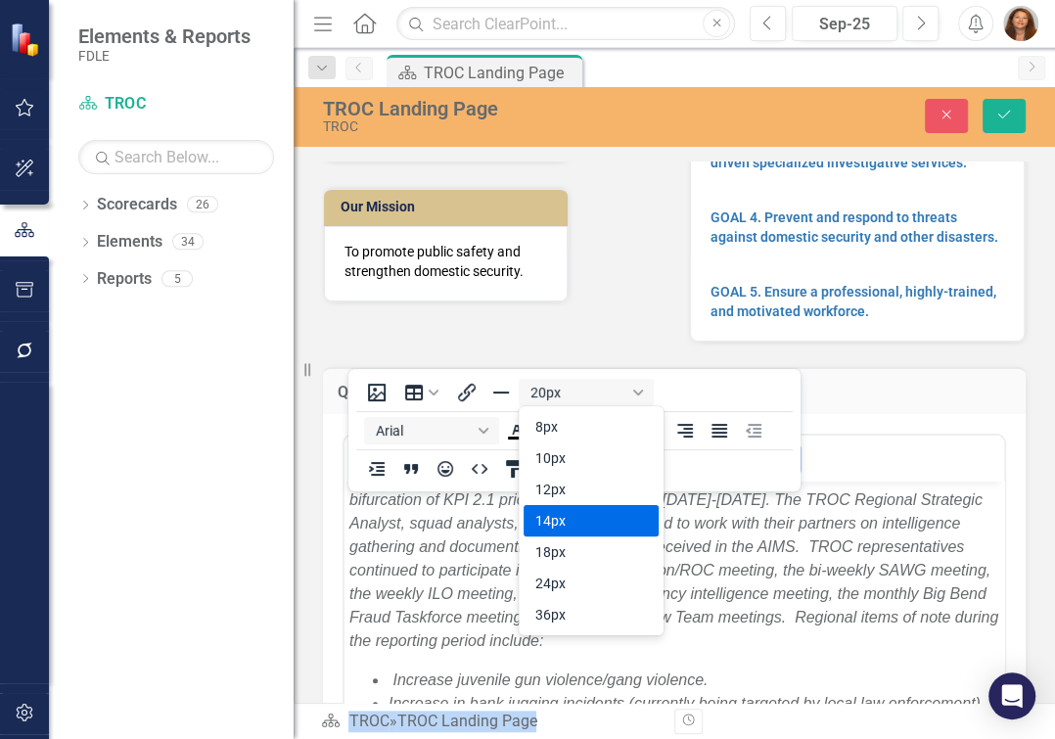
click at [593, 518] on div "14px" at bounding box center [577, 520] width 84 height 23
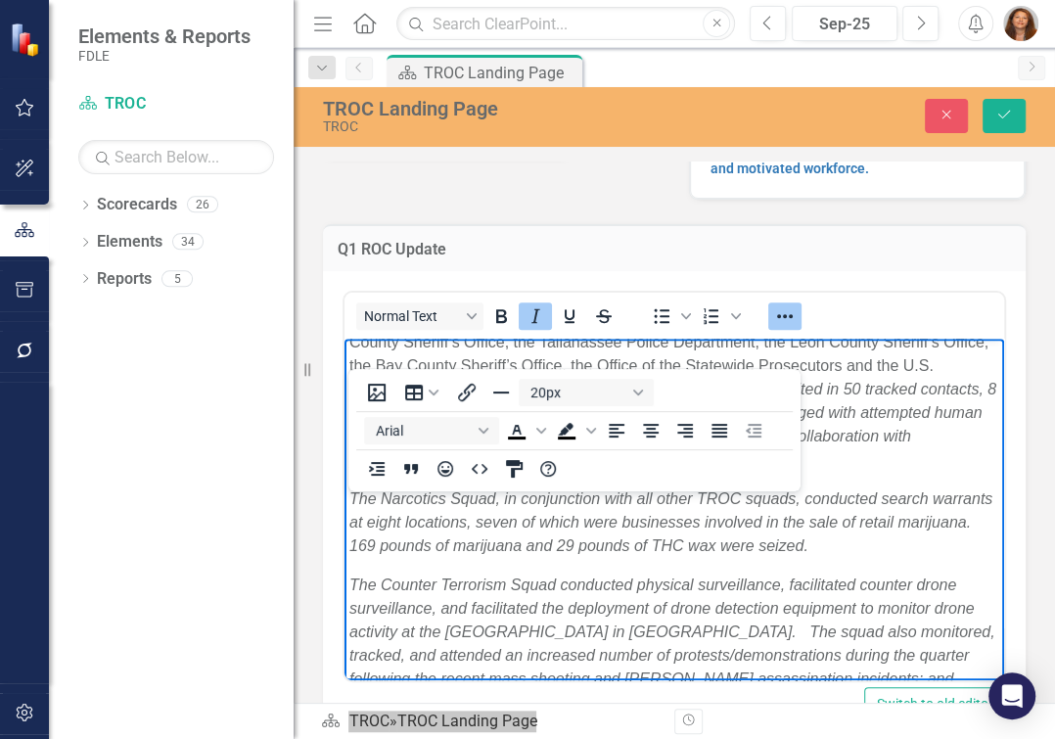
scroll to position [1209, 0]
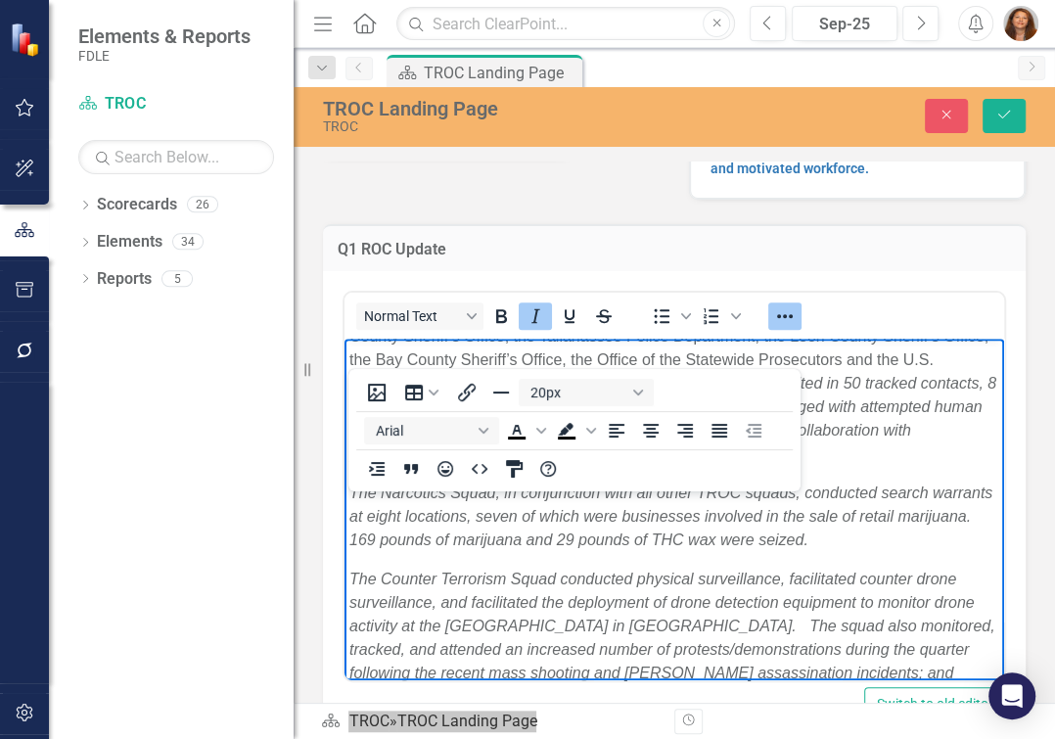
drag, startPoint x: 359, startPoint y: 382, endPoint x: 786, endPoint y: 483, distance: 438.6
click at [786, 483] on body "Objective 1.1: Enhance collaboration among law enforcement partners and relevan…" at bounding box center [674, 372] width 660 height 2484
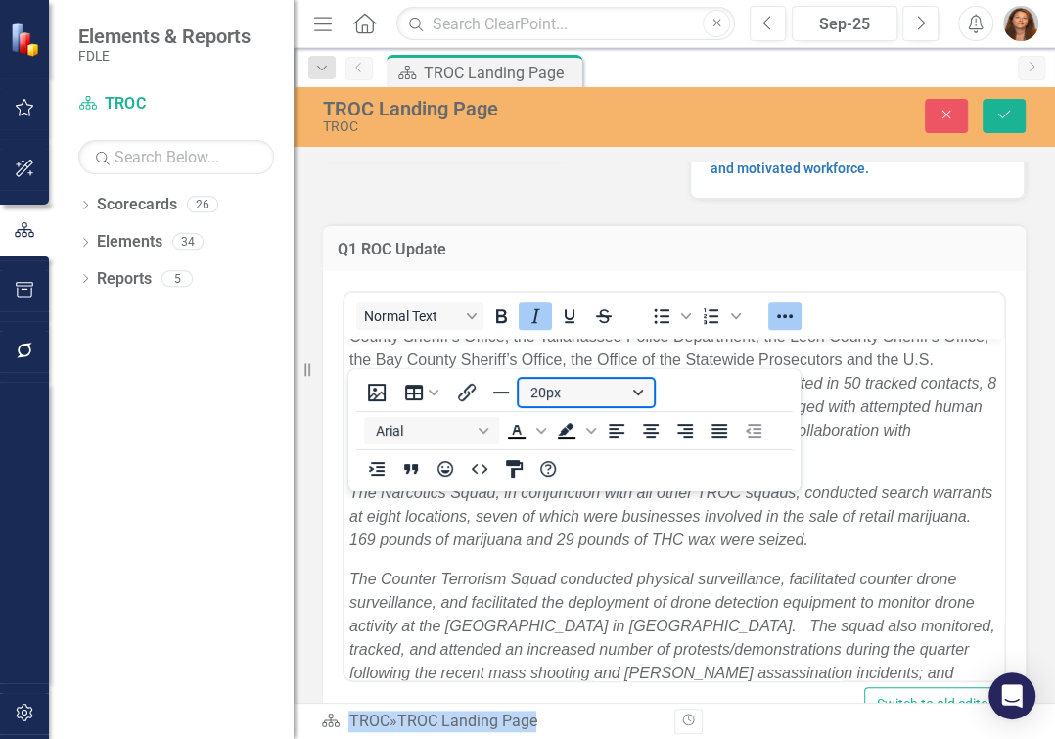
click at [638, 392] on button "20px" at bounding box center [586, 392] width 135 height 27
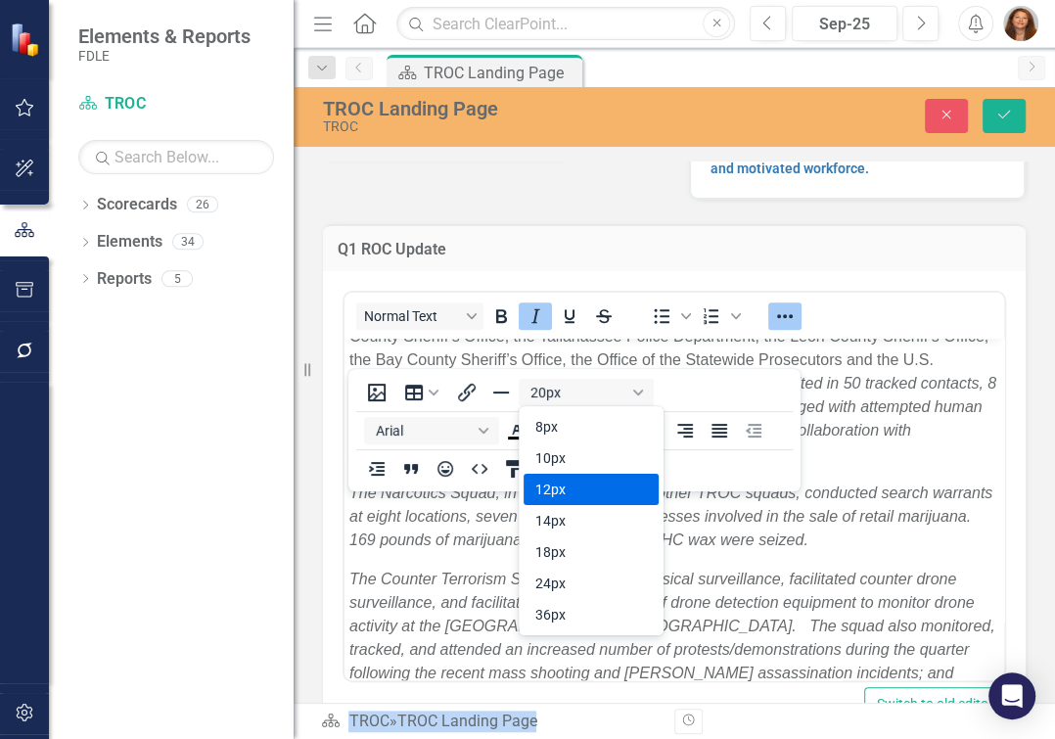
click at [593, 482] on div "12px" at bounding box center [577, 489] width 84 height 23
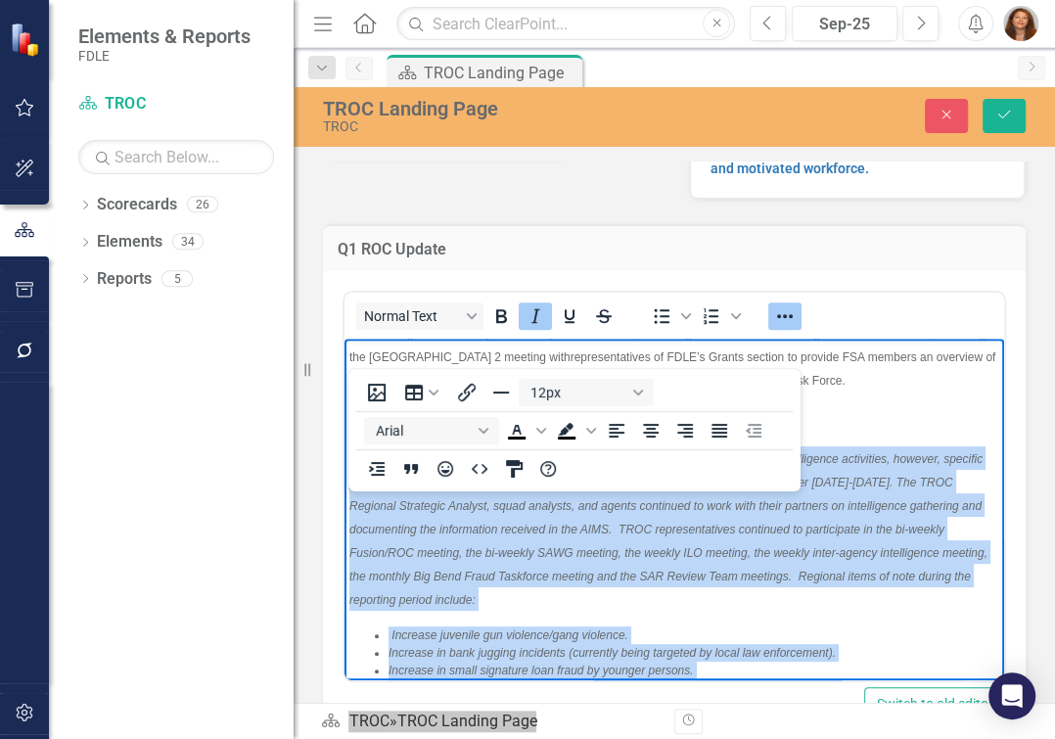
scroll to position [321, 0]
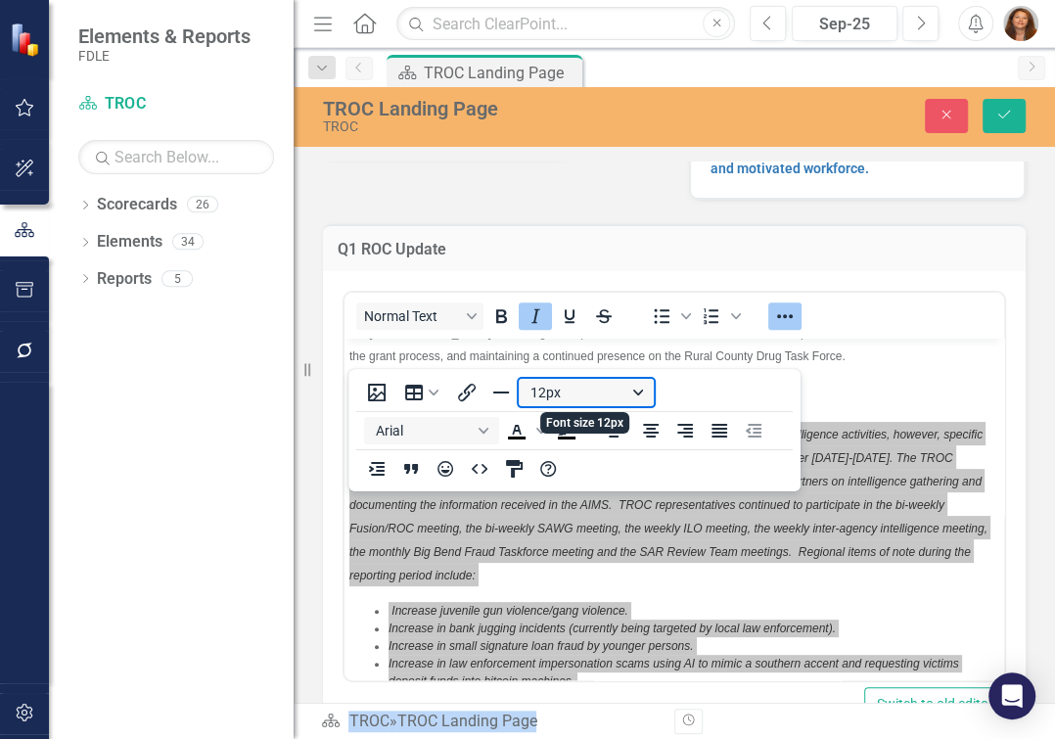
click at [637, 391] on button "12px" at bounding box center [586, 392] width 135 height 27
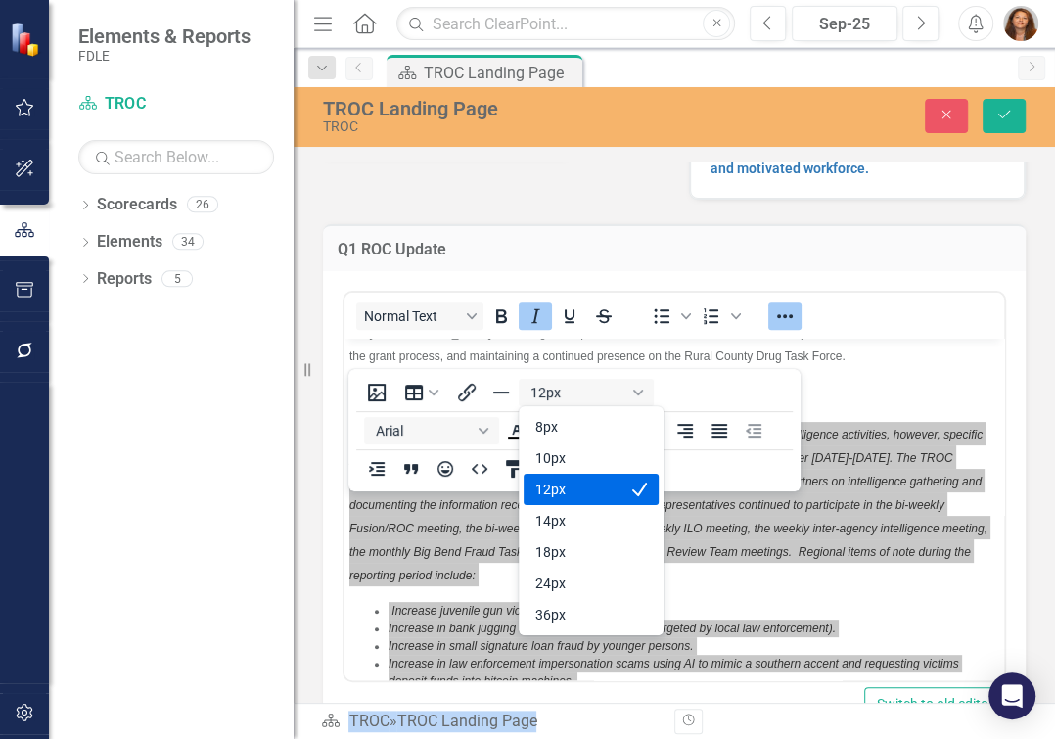
drag, startPoint x: 569, startPoint y: 494, endPoint x: 224, endPoint y: 135, distance: 497.6
click at [569, 494] on div "12px" at bounding box center [577, 489] width 84 height 23
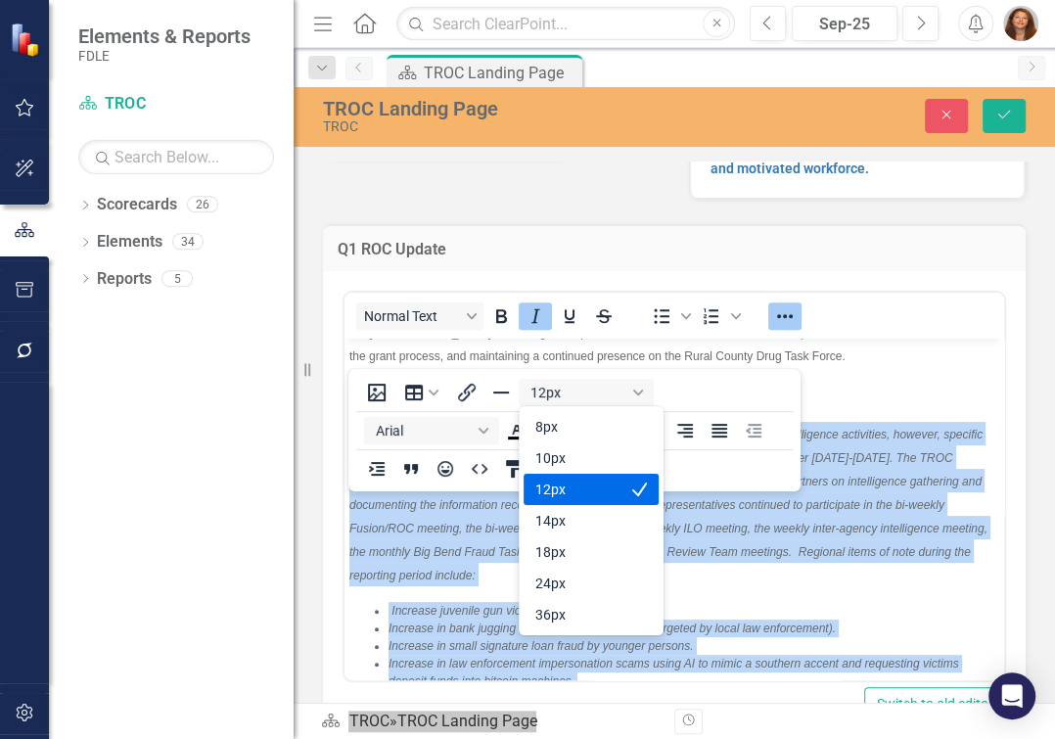
scroll to position [562, 0]
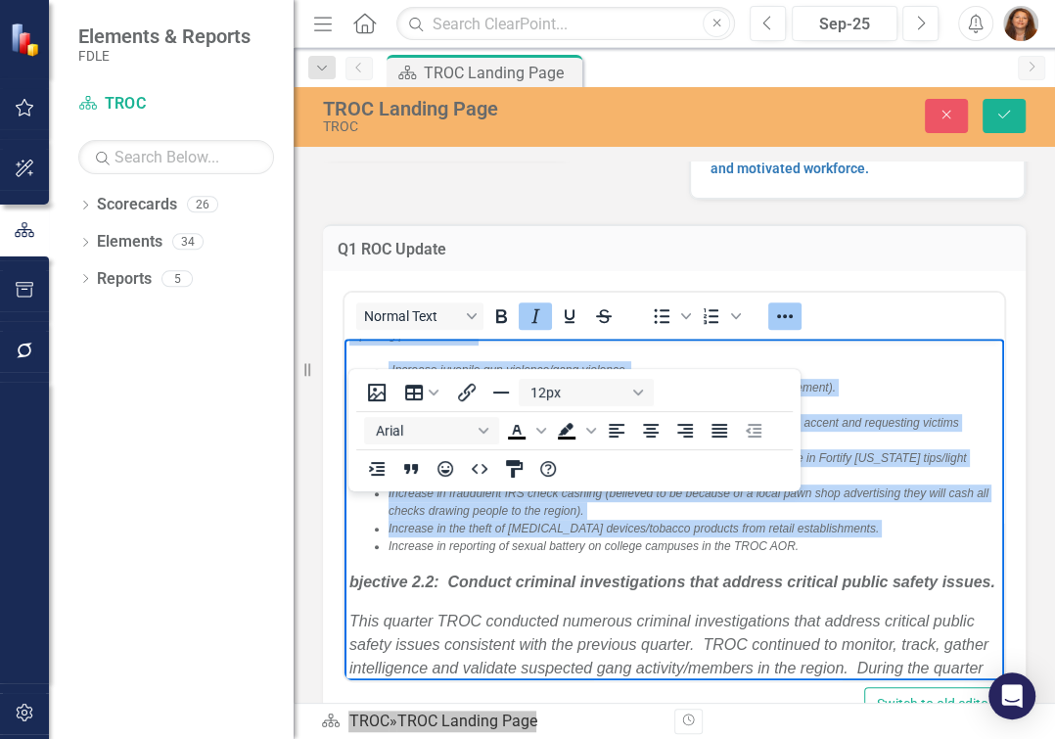
click at [683, 379] on li "Increase juvenile gun violence/gang violence." at bounding box center [694, 370] width 611 height 18
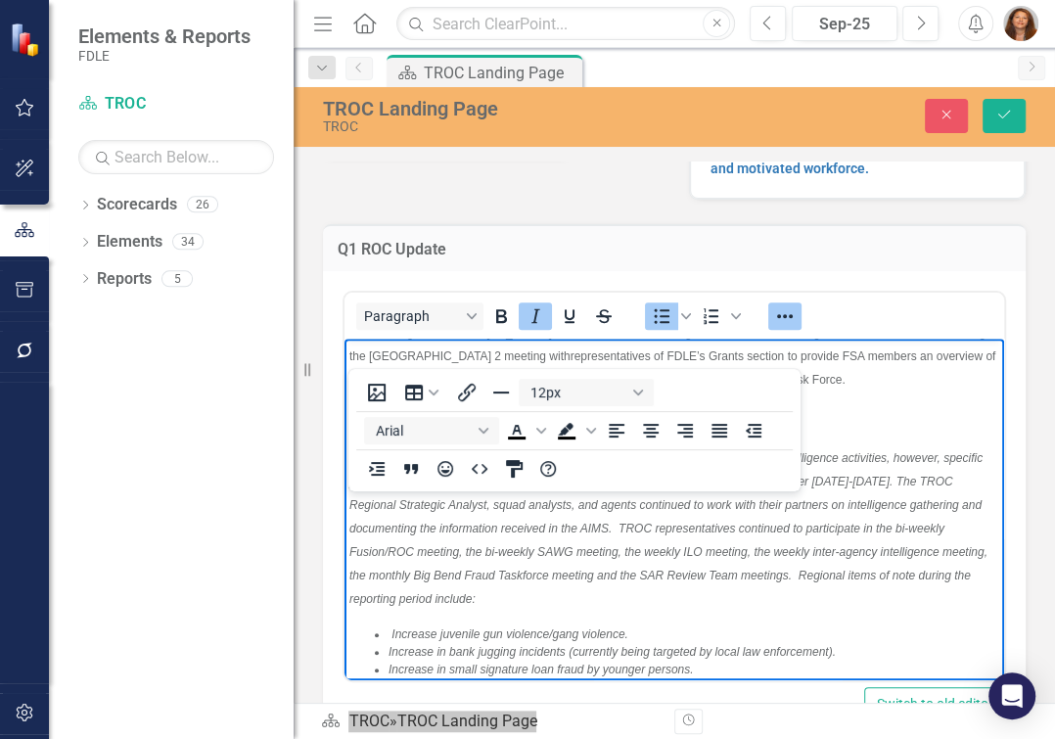
scroll to position [385, 0]
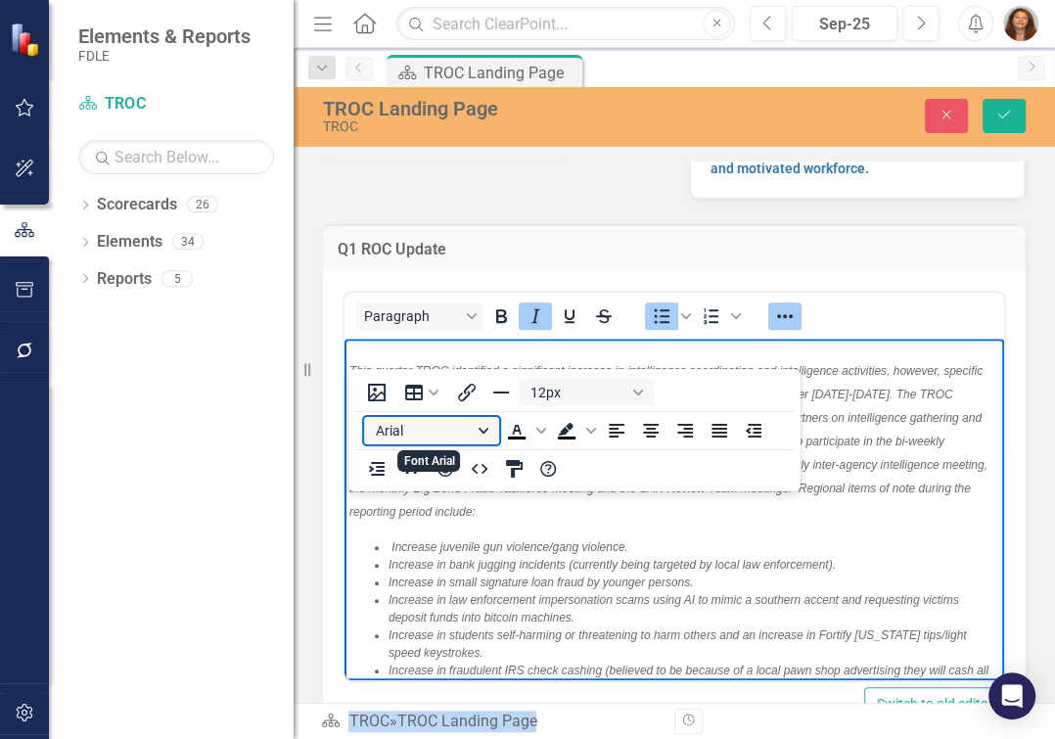
click at [484, 432] on button "Arial" at bounding box center [431, 430] width 135 height 27
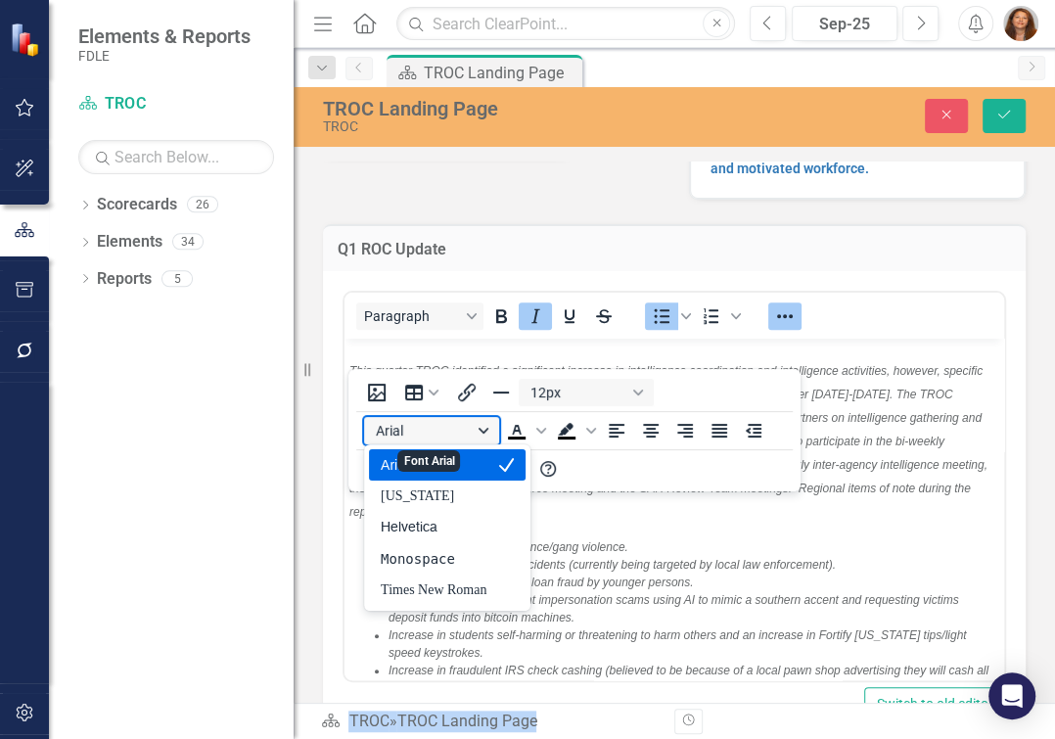
click at [480, 430] on button "Arial" at bounding box center [431, 430] width 135 height 27
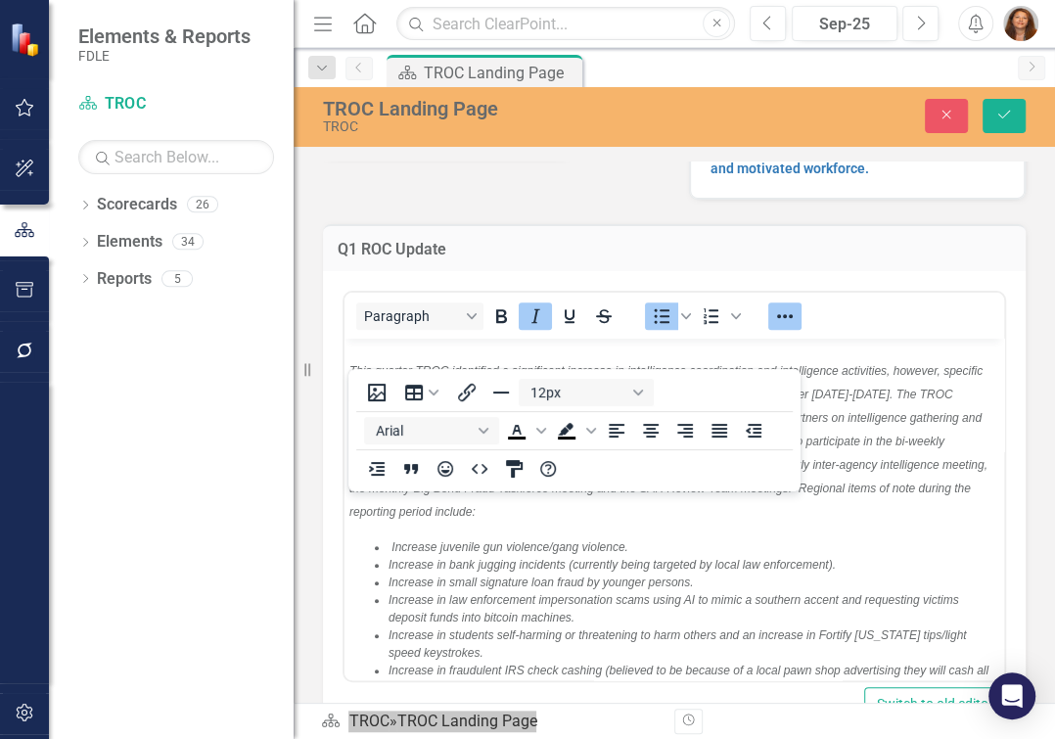
click at [876, 343] on p "Objective 2.1: Expand regional intelligence gathering and analysis." at bounding box center [674, 330] width 650 height 23
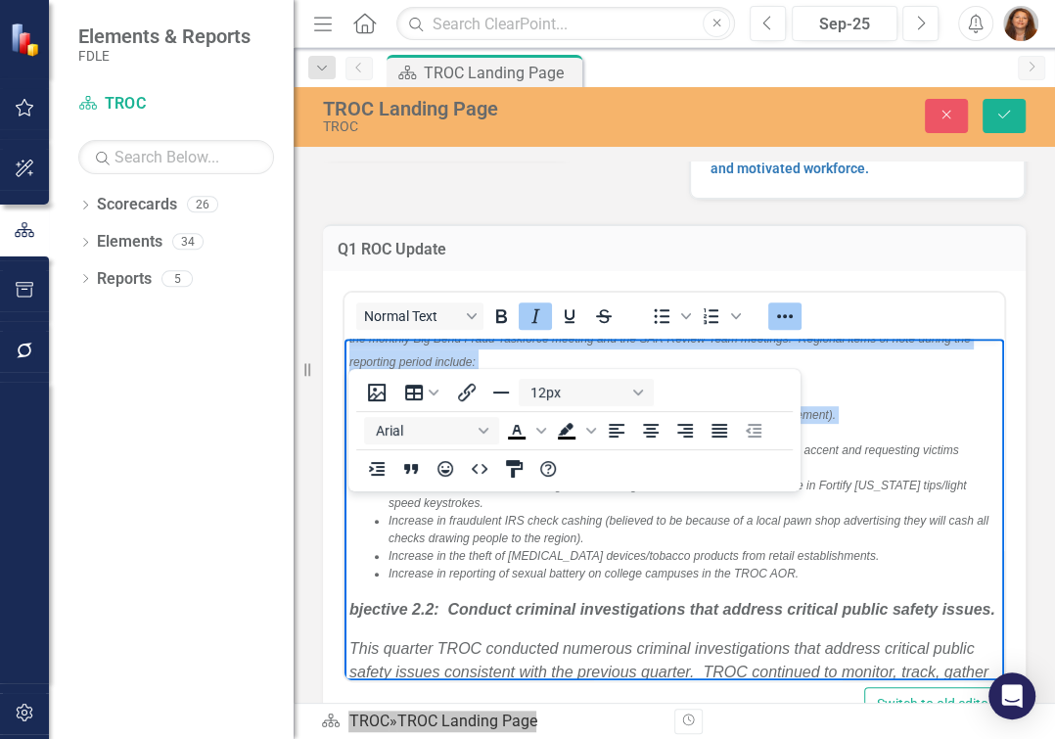
scroll to position [543, 0]
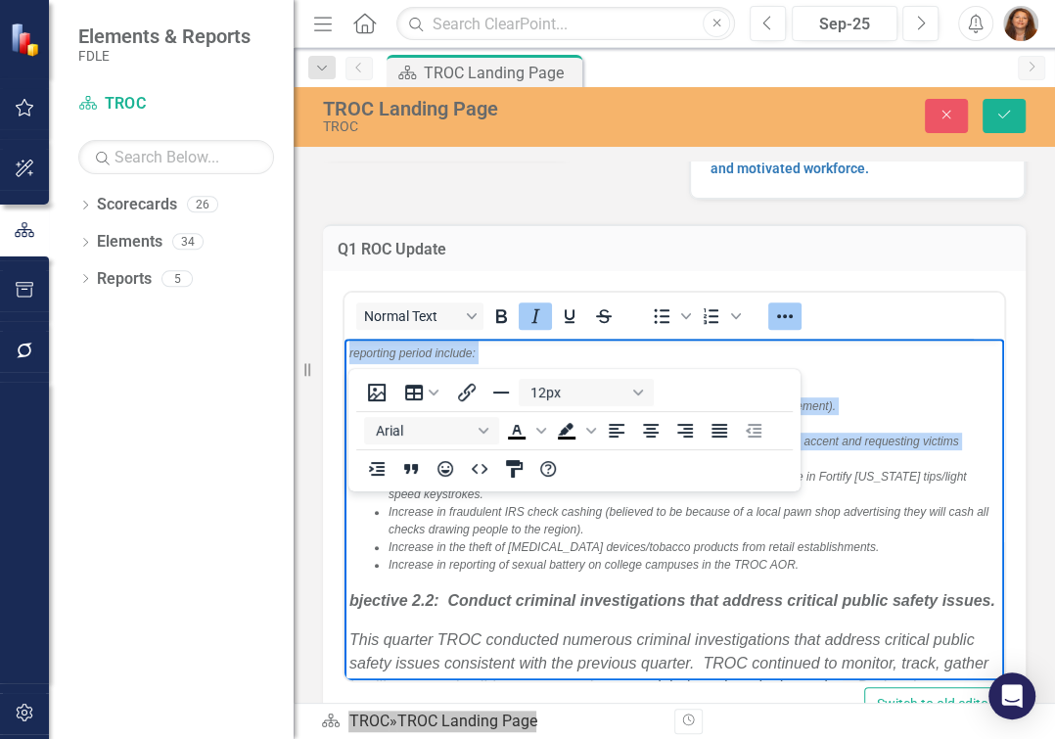
drag, startPoint x: 351, startPoint y: 536, endPoint x: 753, endPoint y: 660, distance: 419.8
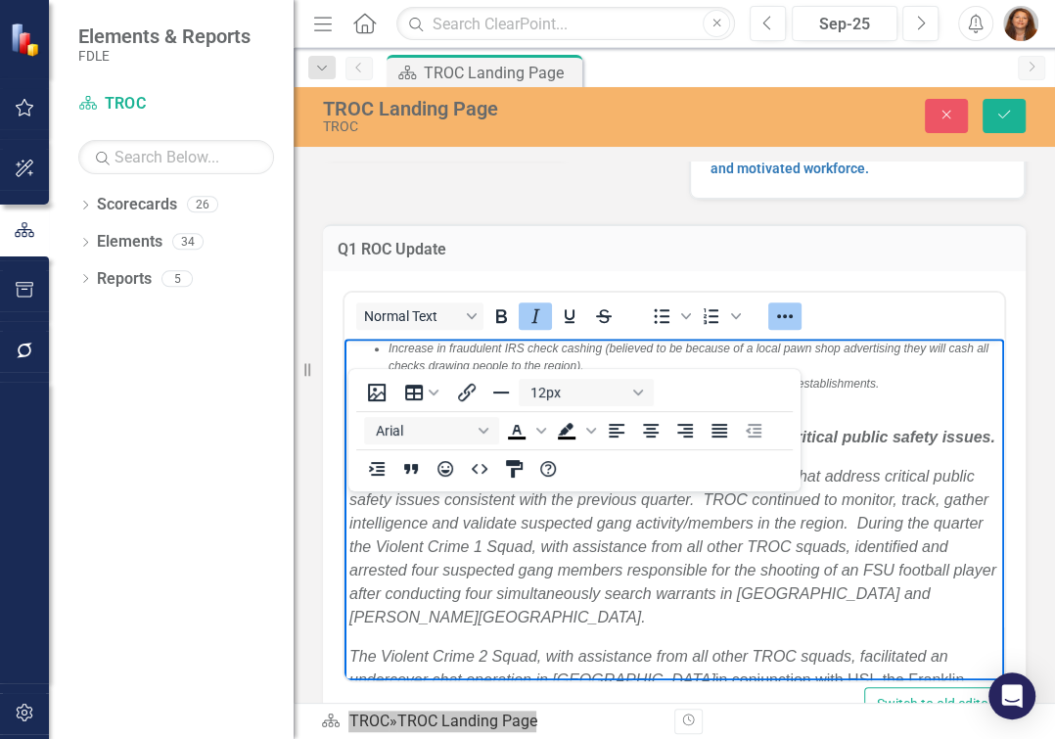
scroll to position [721, 0]
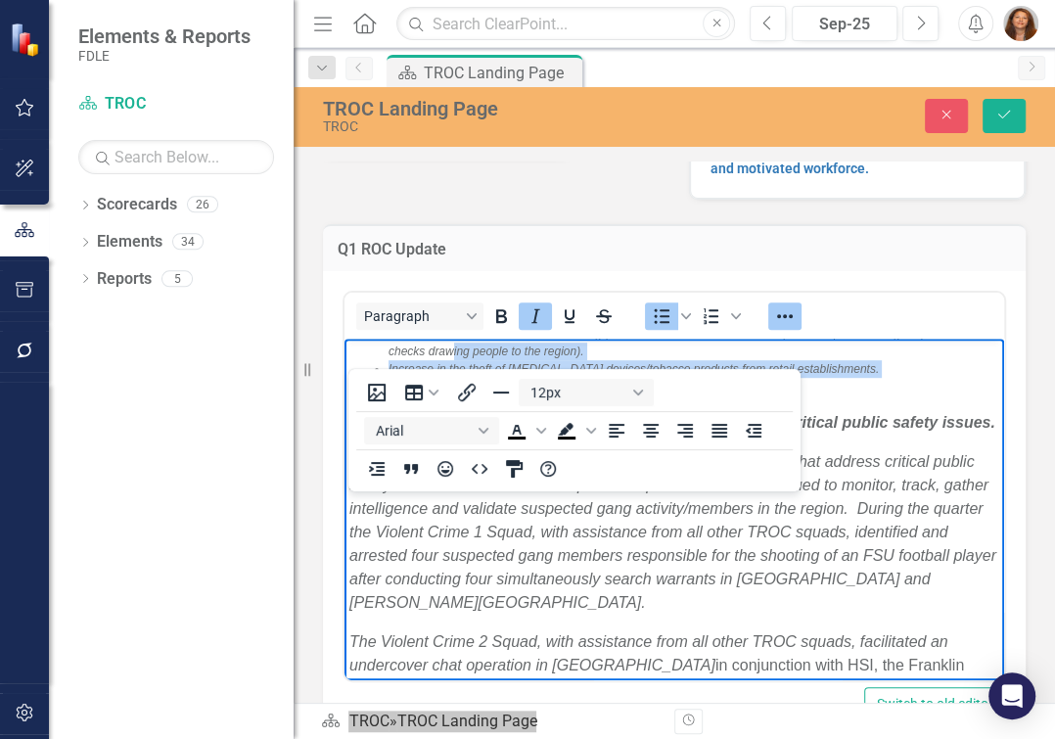
drag, startPoint x: 849, startPoint y: 607, endPoint x: 481, endPoint y: 554, distance: 371.7
click at [494, 395] on ul "Increase juvenile gun violence/gang violence. Increase in bank jugging incident…" at bounding box center [674, 299] width 650 height 194
click at [465, 360] on li "Increase in fraudulent IRS check cashing (believed to be because of a local paw…" at bounding box center [694, 342] width 611 height 35
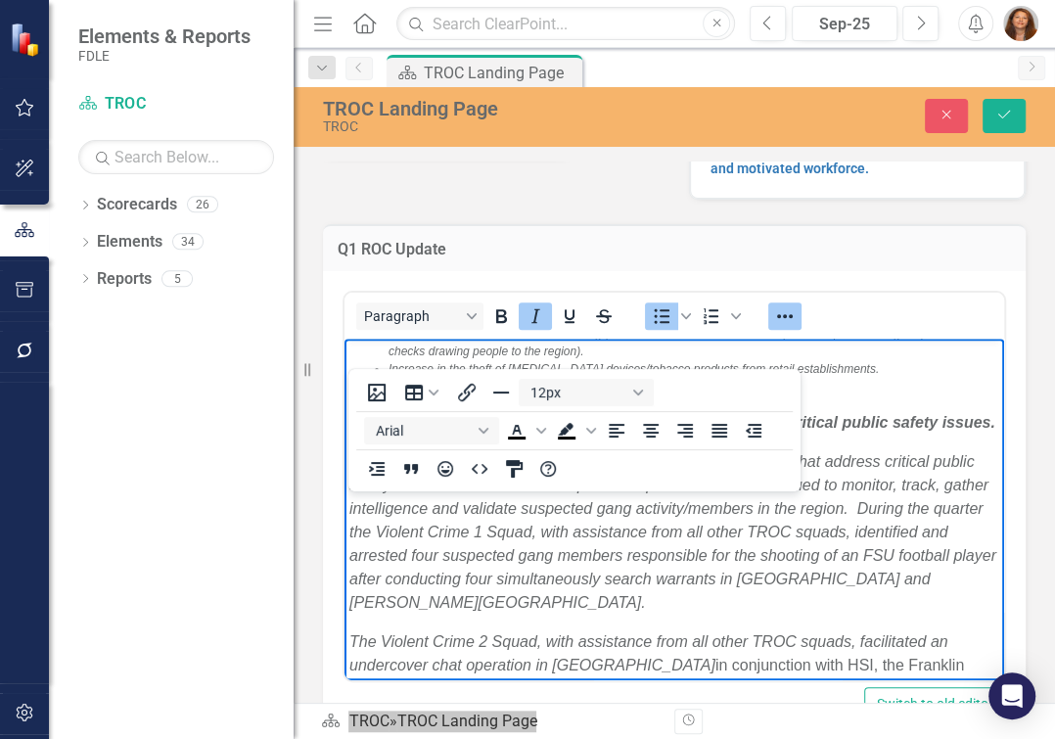
drag, startPoint x: 440, startPoint y: 505, endPoint x: 416, endPoint y: 482, distance: 33.2
click at [416, 395] on ul "Increase juvenile gun violence/gang violence. Increase in bank jugging incident…" at bounding box center [674, 299] width 650 height 194
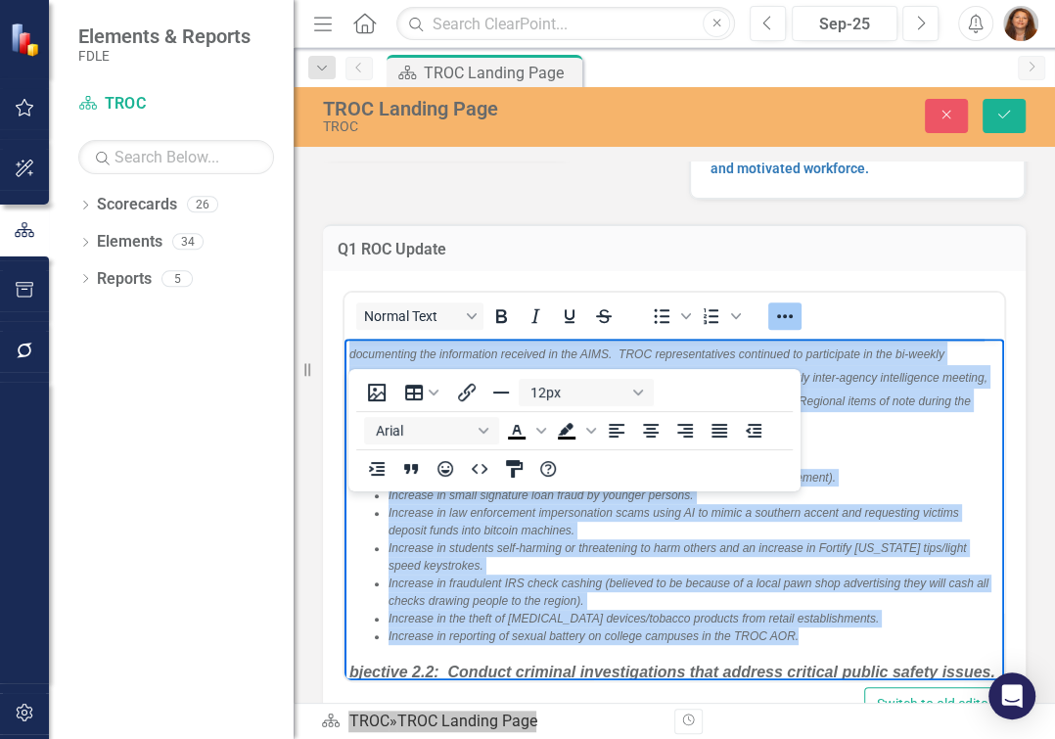
scroll to position [450, 0]
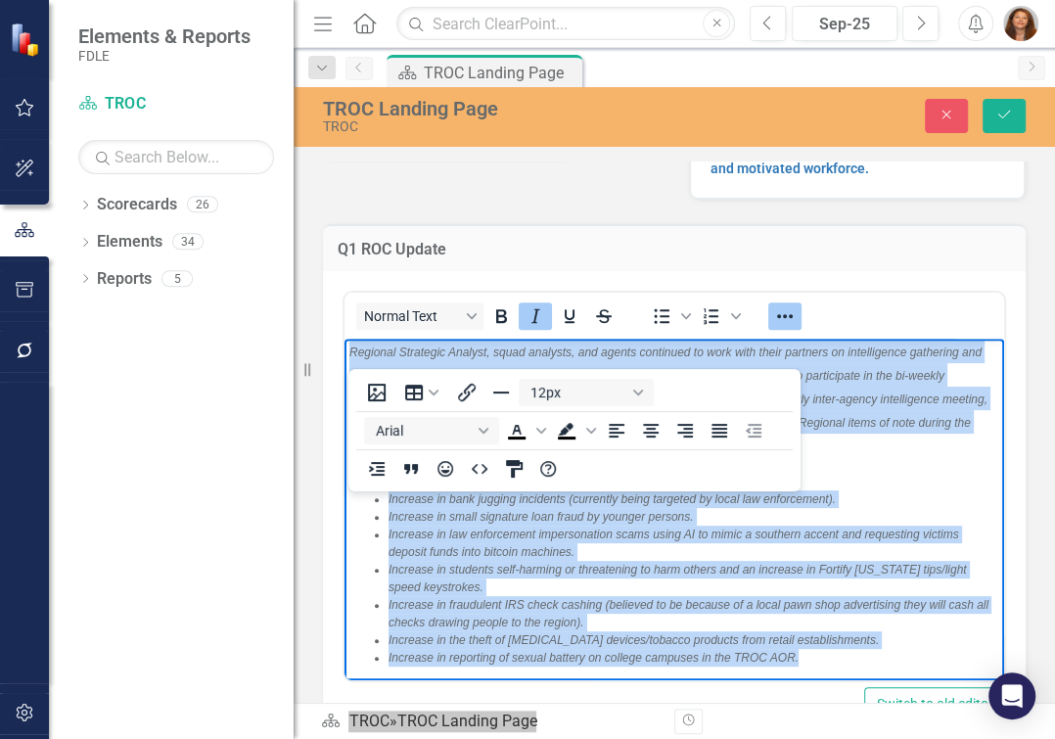
drag, startPoint x: 833, startPoint y: 609, endPoint x: 688, endPoint y: 826, distance: 261.1
click at [540, 326] on icon "Italic" at bounding box center [535, 315] width 23 height 23
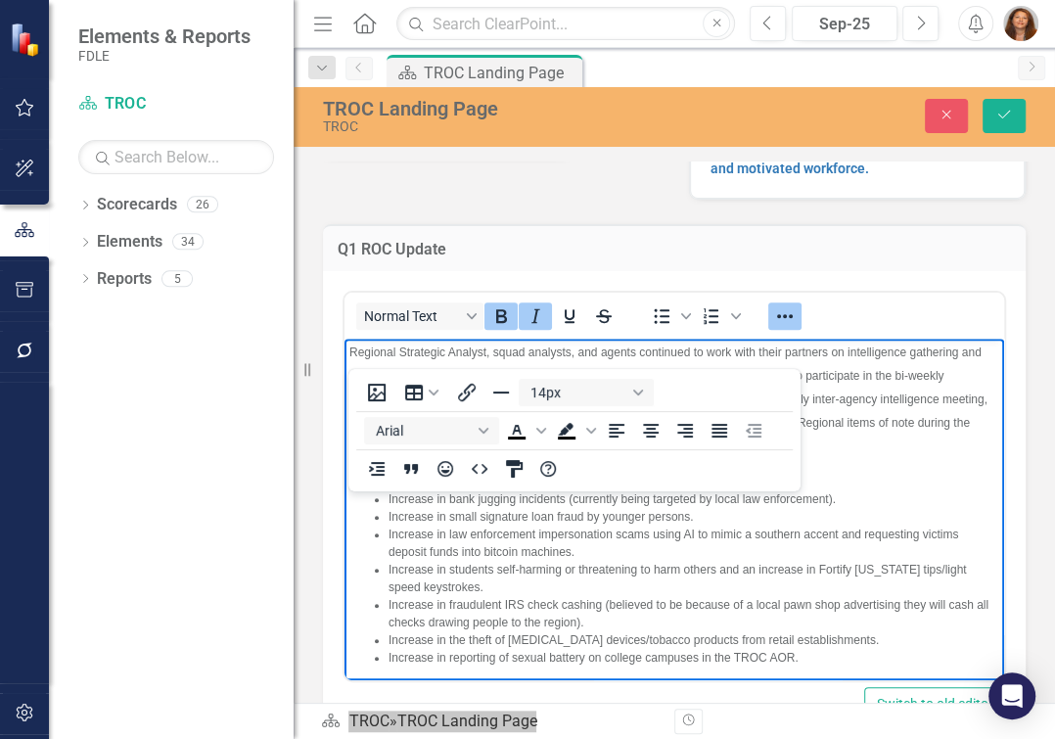
click at [916, 277] on p "Objective 2.1: Expand regional intelligence gathering and analysis." at bounding box center [674, 264] width 650 height 23
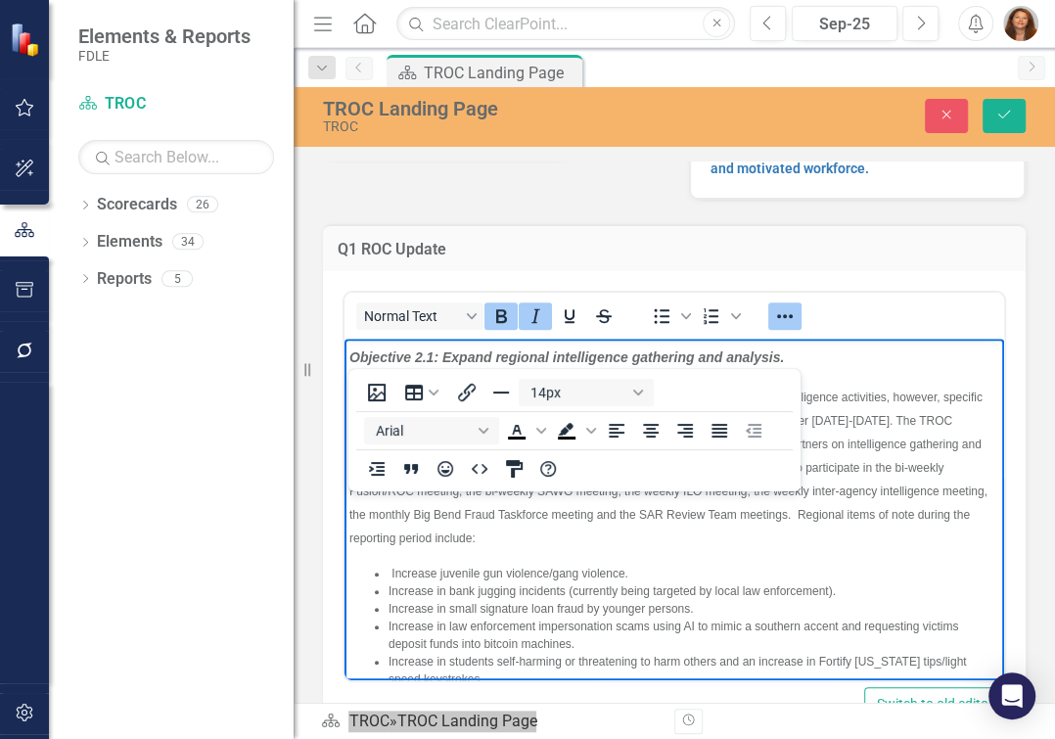
scroll to position [272, 0]
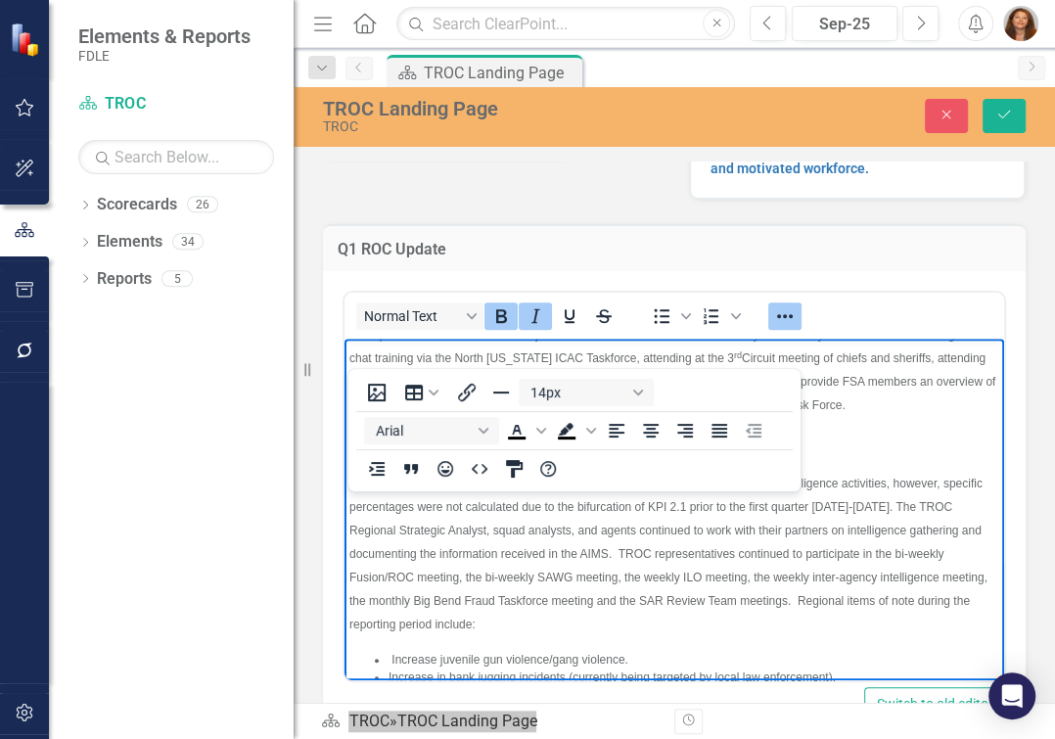
click at [803, 455] on p "Objective 2.1: Expand regional intelligence gathering and analysis." at bounding box center [674, 443] width 650 height 23
drag, startPoint x: 698, startPoint y: 578, endPoint x: 344, endPoint y: 565, distance: 353.5
drag, startPoint x: 815, startPoint y: 599, endPoint x: 351, endPoint y: 593, distance: 463.9
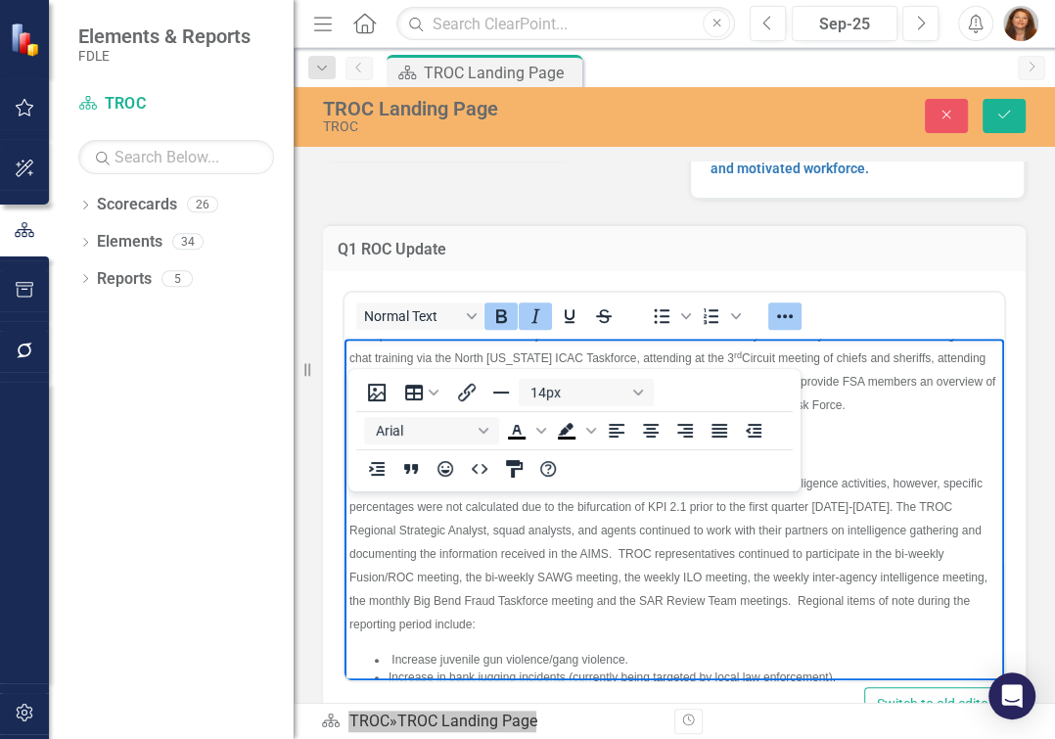
click at [351, 455] on p "Objective 2.1: Expand regional intelligence gathering and analysis." at bounding box center [674, 443] width 650 height 23
click at [545, 328] on icon "Italic" at bounding box center [535, 315] width 23 height 23
click at [908, 455] on p "Objective 2.1: Expand regional intelligence gathering and analysis." at bounding box center [674, 443] width 650 height 23
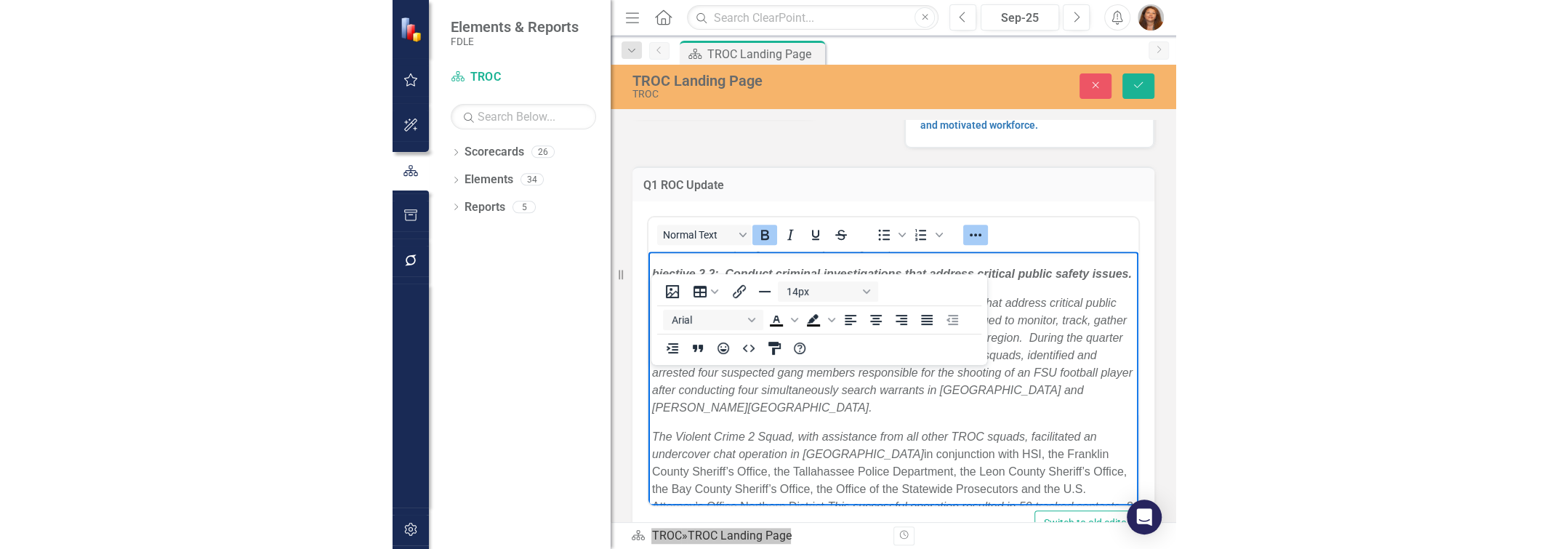
scroll to position [595, 0]
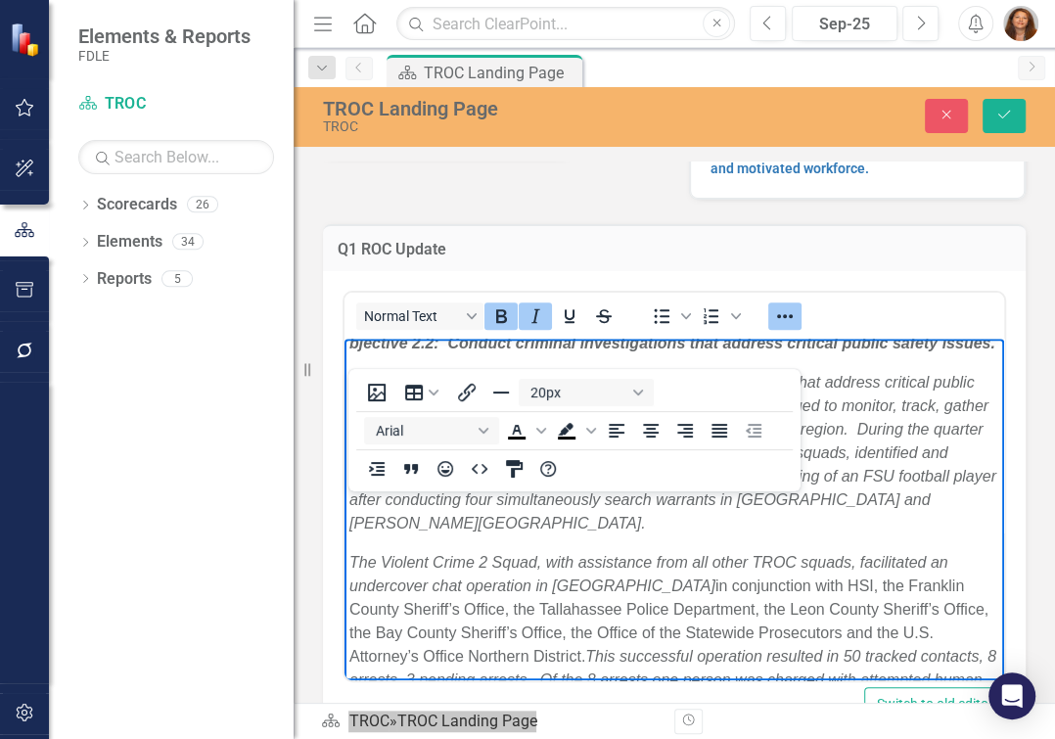
click at [544, 355] on p "bjective 2.2: Conduct criminal investigations that address critical public safe…" at bounding box center [674, 343] width 650 height 23
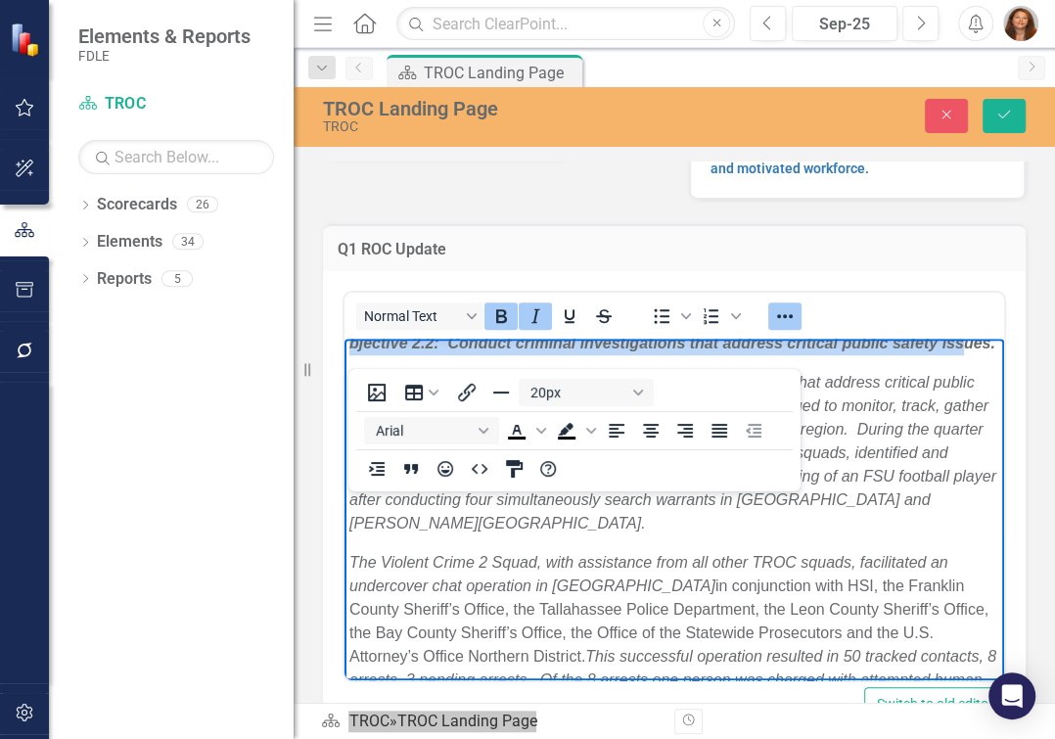
drag, startPoint x: 500, startPoint y: 596, endPoint x: 353, endPoint y: 572, distance: 148.7
click at [353, 351] on strong "bjective 2.2: Conduct criminal investigations that address critical public safe…" at bounding box center [672, 343] width 646 height 17
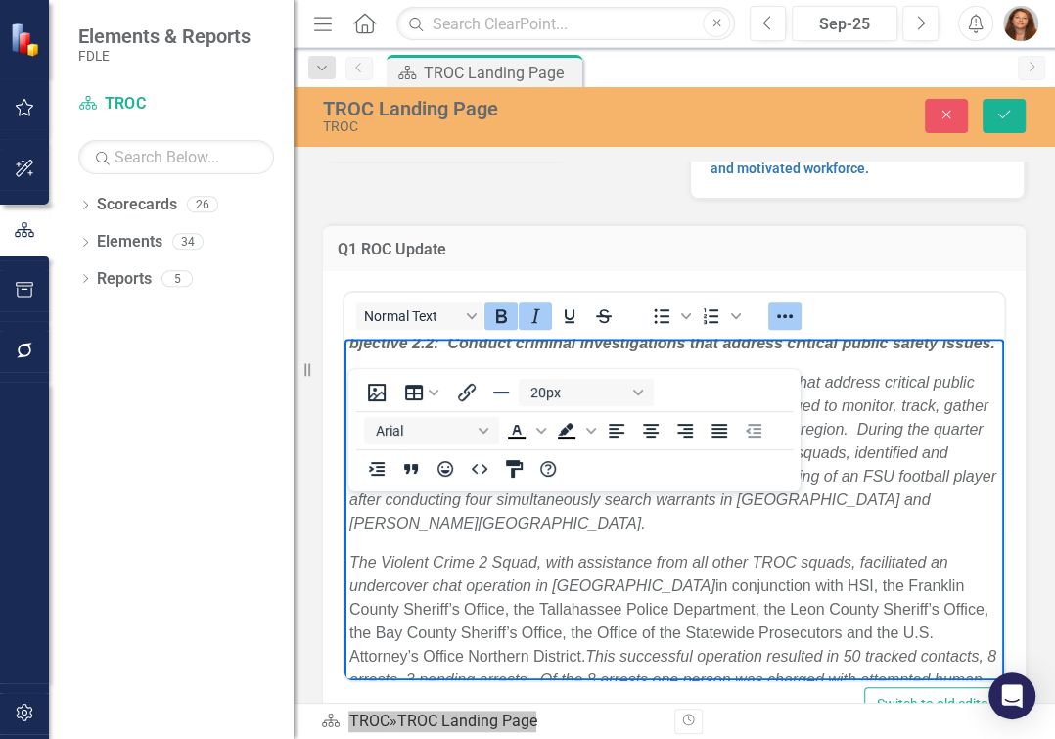
click at [544, 355] on p "bjective 2.2: Conduct criminal investigations that address critical public safe…" at bounding box center [674, 343] width 650 height 23
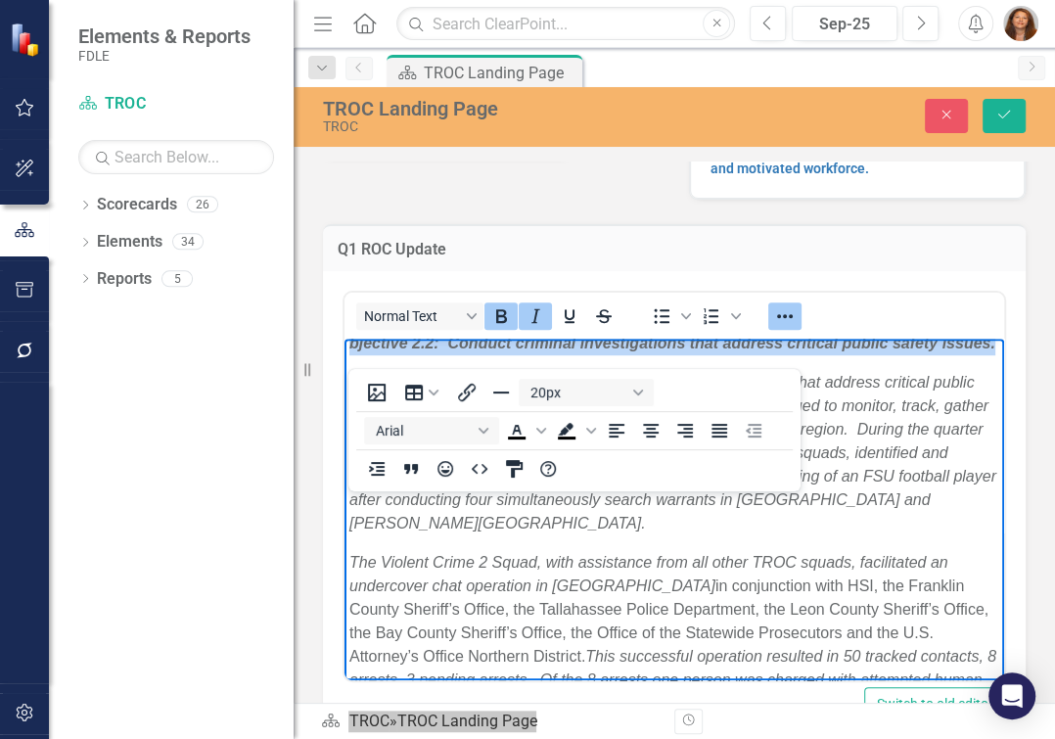
drag, startPoint x: 543, startPoint y: 602, endPoint x: 677, endPoint y: 905, distance: 331.7
click at [344, 569] on html "Objective 1.1: Enhance collaboration among law enforcement partners and relevan…" at bounding box center [674, 712] width 660 height 2349
click at [542, 328] on icon "Italic" at bounding box center [535, 315] width 23 height 23
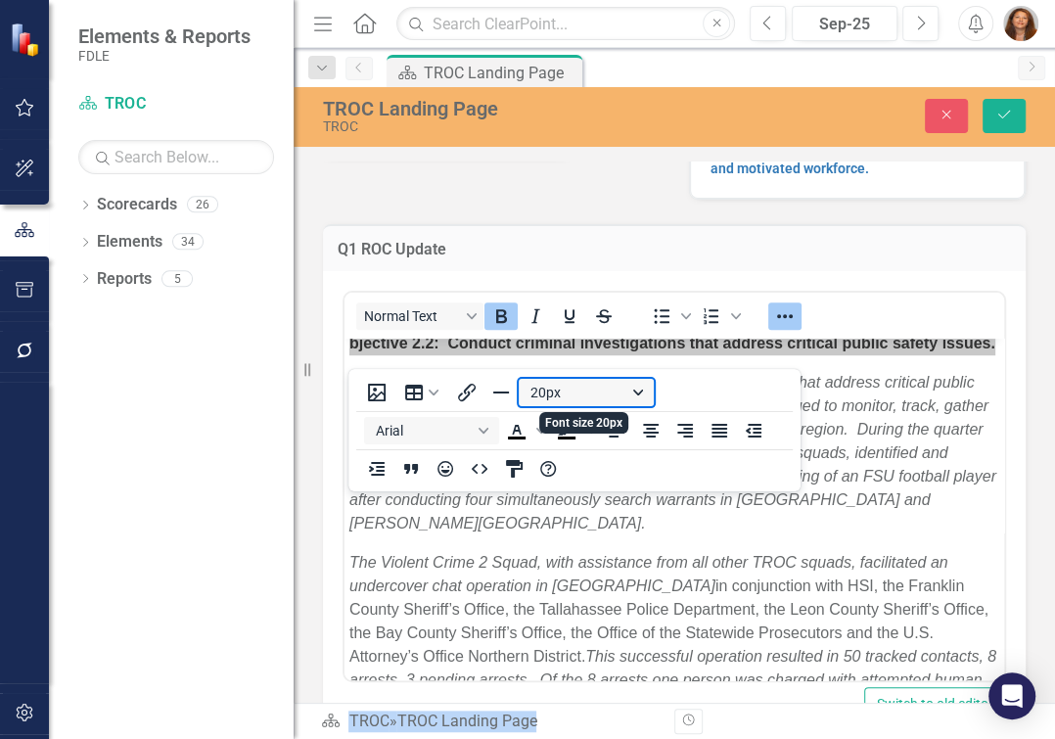
click at [633, 395] on button "20px" at bounding box center [586, 392] width 135 height 27
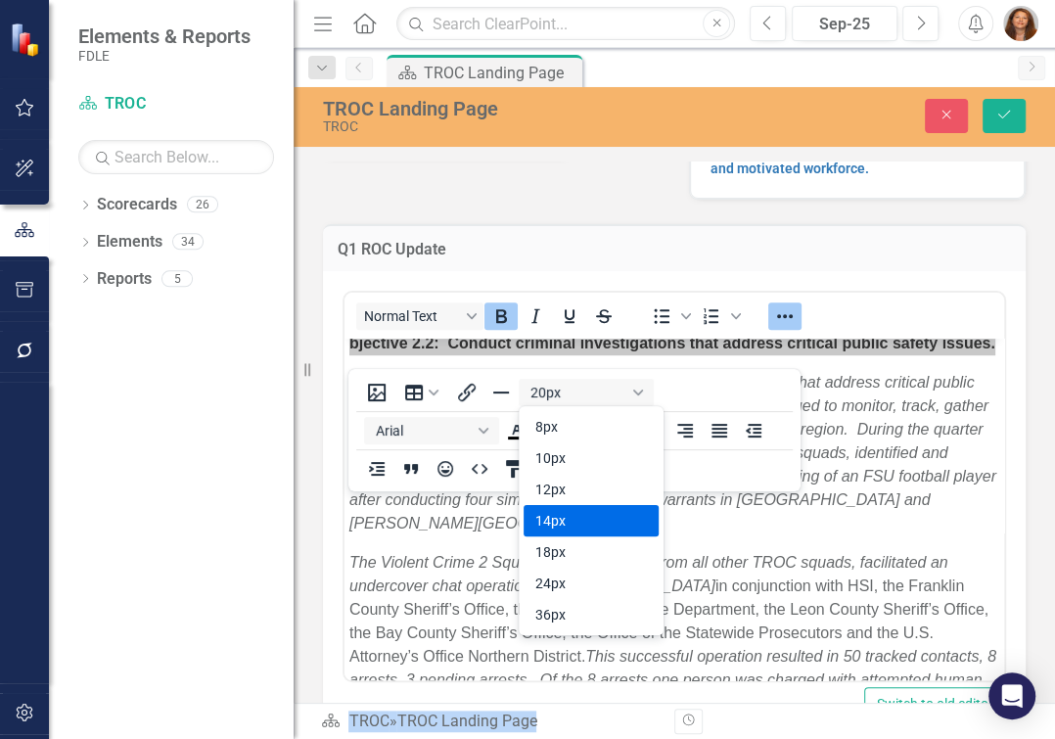
click at [566, 510] on div "14px" at bounding box center [577, 520] width 84 height 23
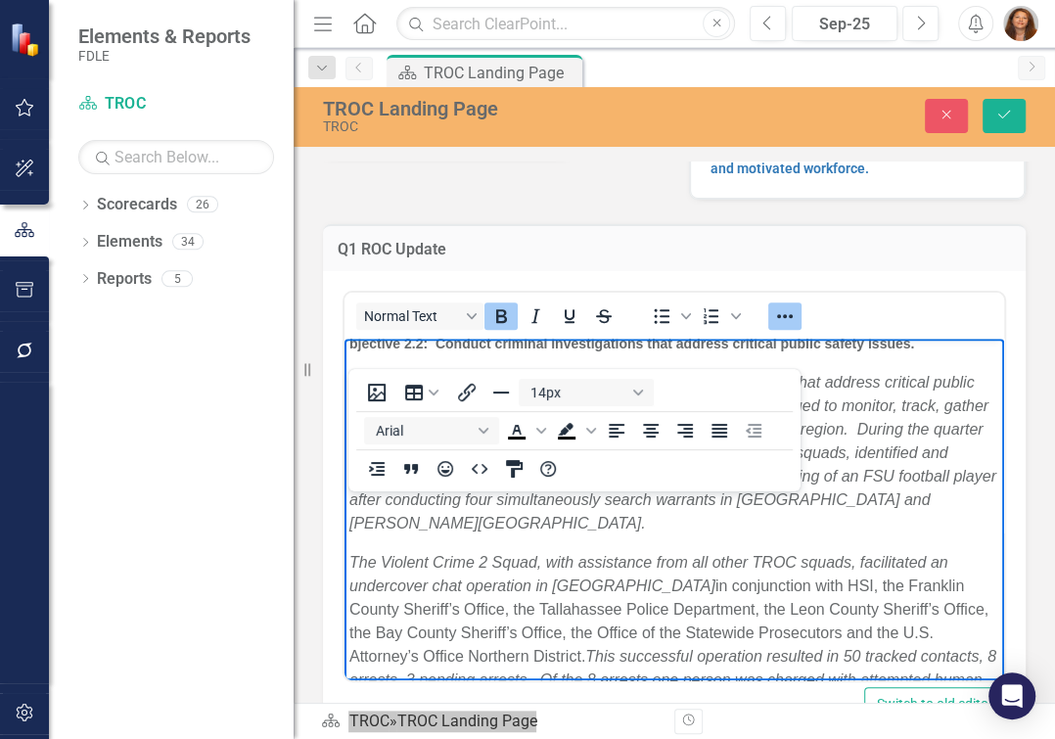
drag, startPoint x: 349, startPoint y: 574, endPoint x: 378, endPoint y: 577, distance: 28.5
click at [349, 351] on strong "bjective 2.2: Conduct criminal investigations that address critical public safe…" at bounding box center [631, 344] width 565 height 16
click at [405, 351] on strong "bjective 2.2: Conduct criminal investigations that address critical public safe…" at bounding box center [631, 344] width 565 height 16
click at [401, 543] on body "Objective 1.1: Enhance collaboration among law enforcement partners and relevan…" at bounding box center [674, 712] width 660 height 2349
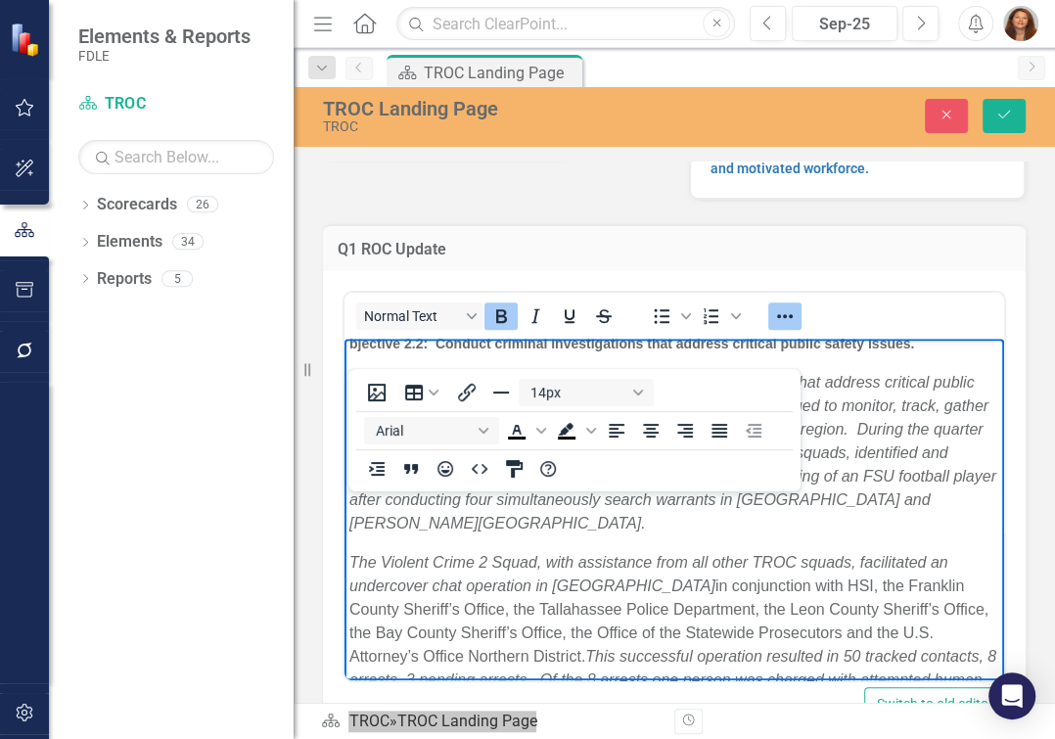
click at [418, 297] on span "Increase in the theft of [MEDICAL_DATA] devices/tobacco products from retail es…" at bounding box center [634, 290] width 490 height 14
click at [350, 351] on strong "bjective 2.2: Conduct criminal investigations that address critical public safe…" at bounding box center [631, 344] width 565 height 16
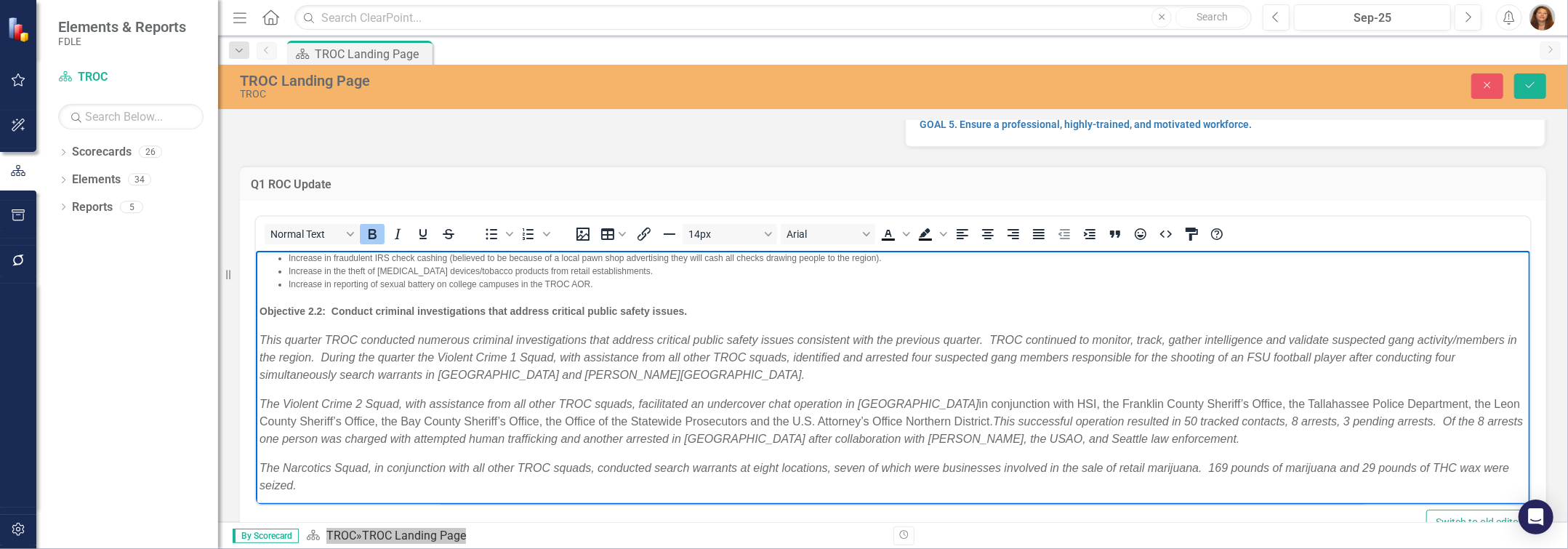
scroll to position [356, 0]
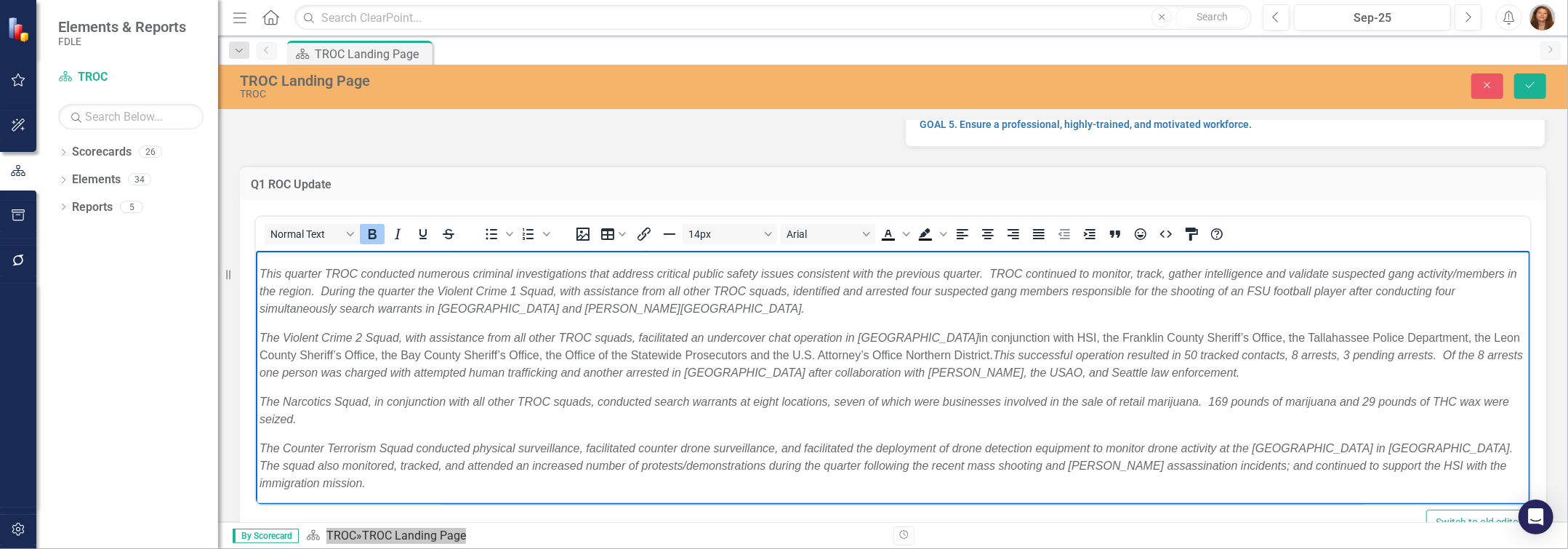
click at [264, 315] on em "This quarter TROC conducted numerous criminal investigations that address criti…" at bounding box center [887, 291] width 1258 height 48
click at [334, 315] on em "This quarter TROC conducted numerous criminal investigations that address criti…" at bounding box center [887, 291] width 1258 height 48
click at [258, 348] on body "Objective 1.1: Enhance collaboration among law enforcement partners and relevan…" at bounding box center [892, 416] width 1275 height 1042
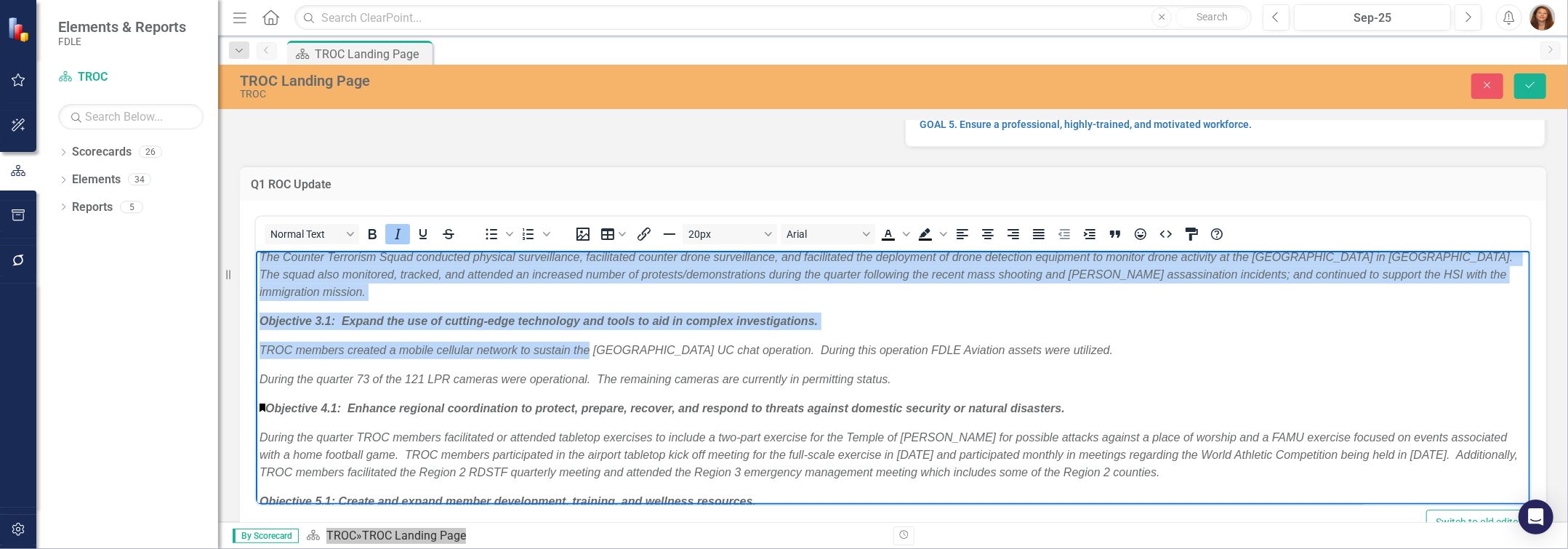
scroll to position [572, 0]
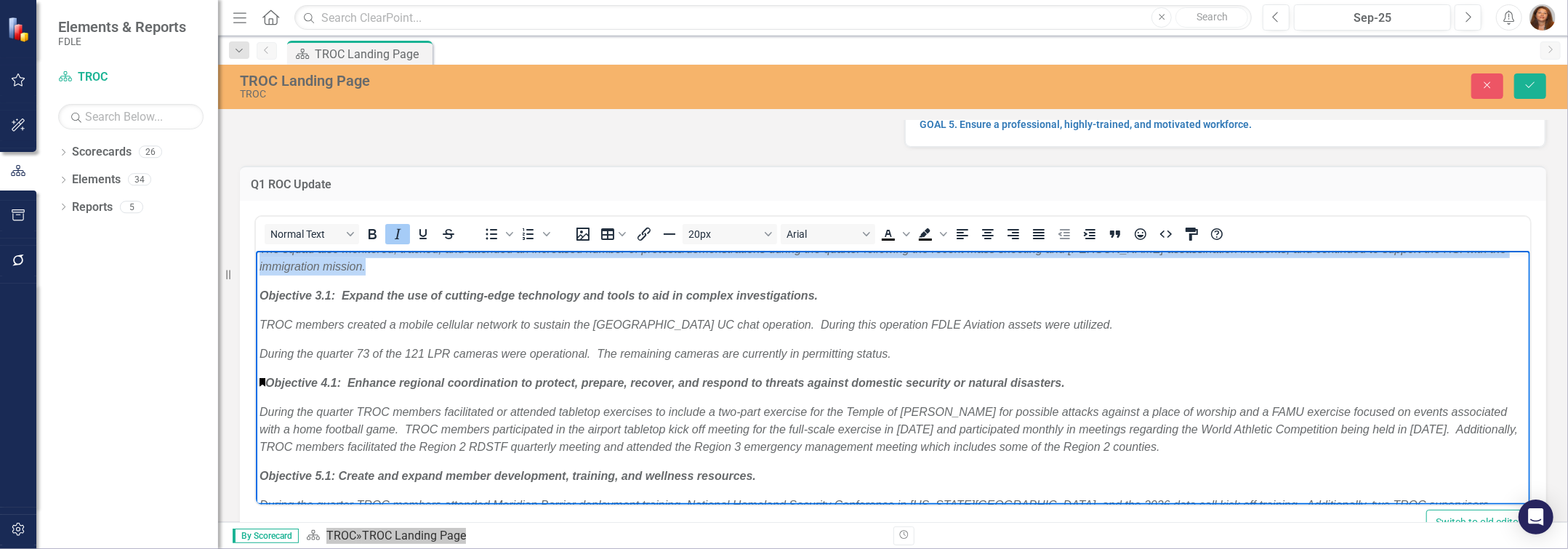
drag, startPoint x: 258, startPoint y: 348, endPoint x: 938, endPoint y: 426, distance: 684.5
click at [783, 426] on body "Objective 1.1: Enhance collaboration among law enforcement partners and relevan…" at bounding box center [892, 199] width 1275 height 1042
click at [399, 235] on icon "Italic" at bounding box center [397, 233] width 17 height 17
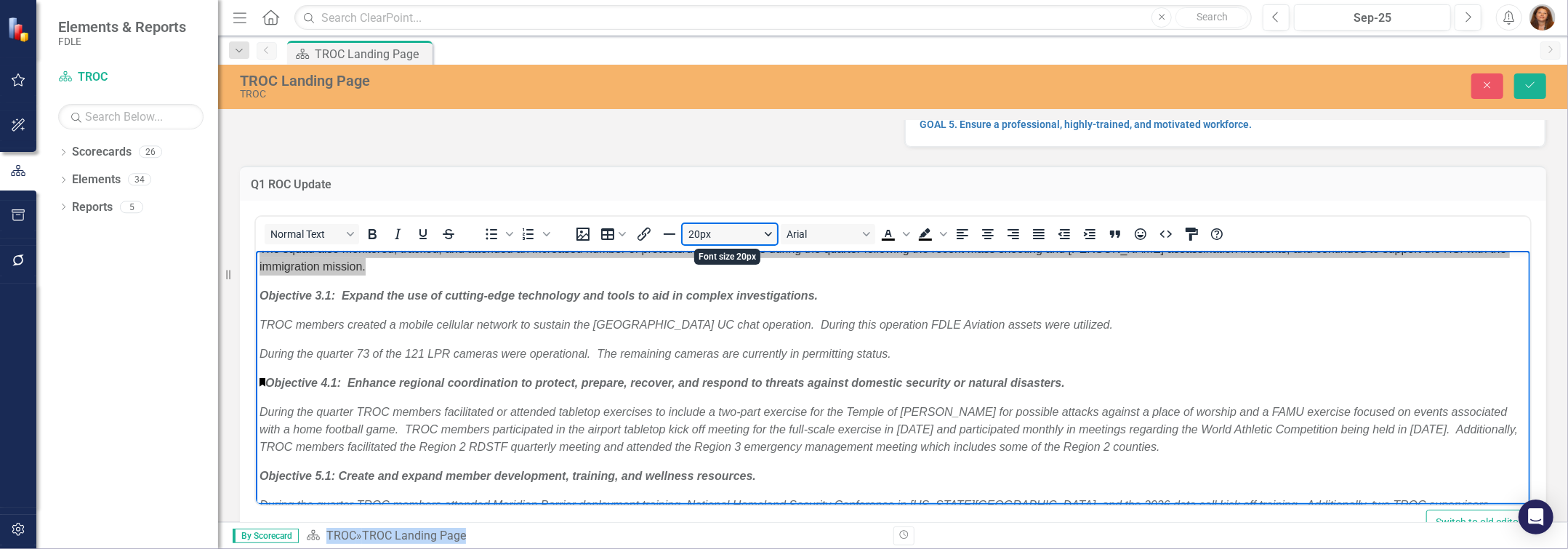
click at [761, 234] on button "20px" at bounding box center [729, 233] width 94 height 20
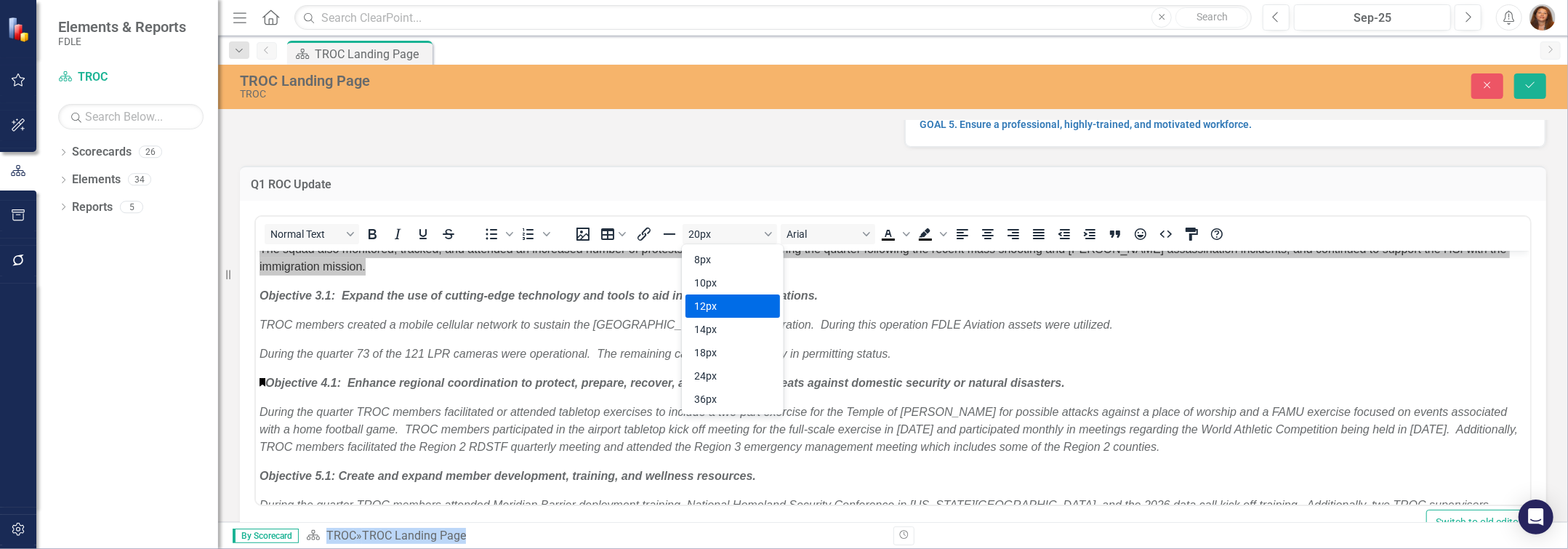
click at [718, 305] on div "12px" at bounding box center [723, 305] width 56 height 17
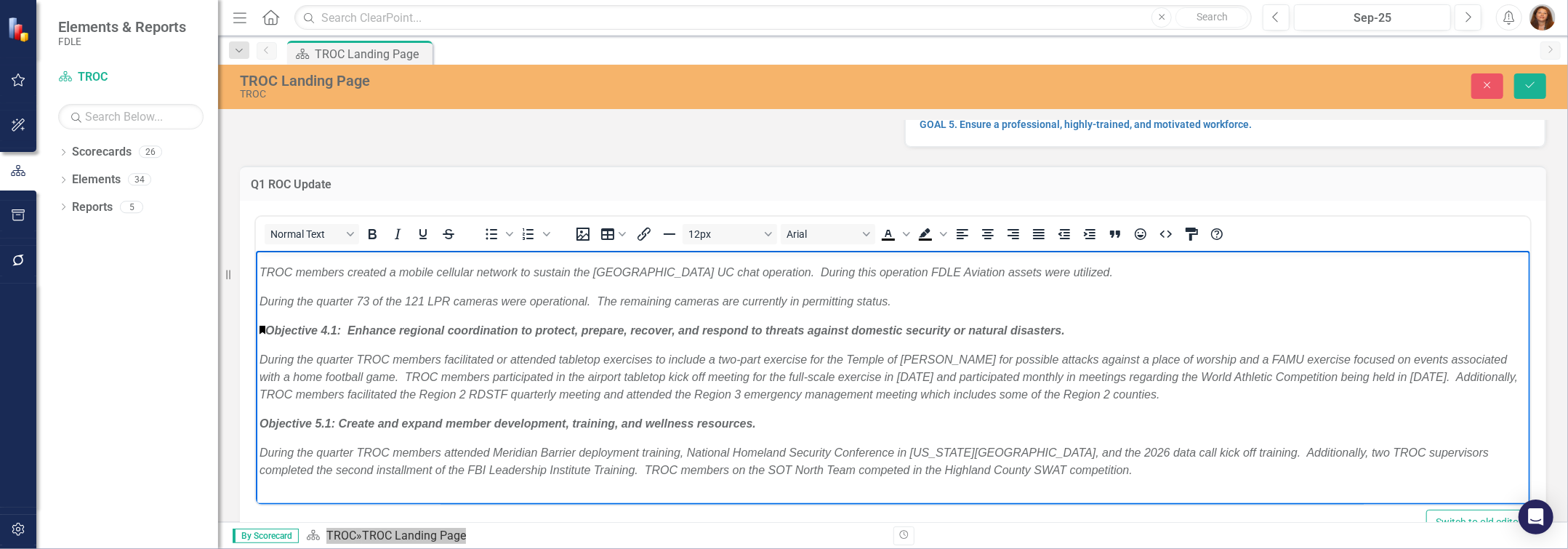
scroll to position [496, 0]
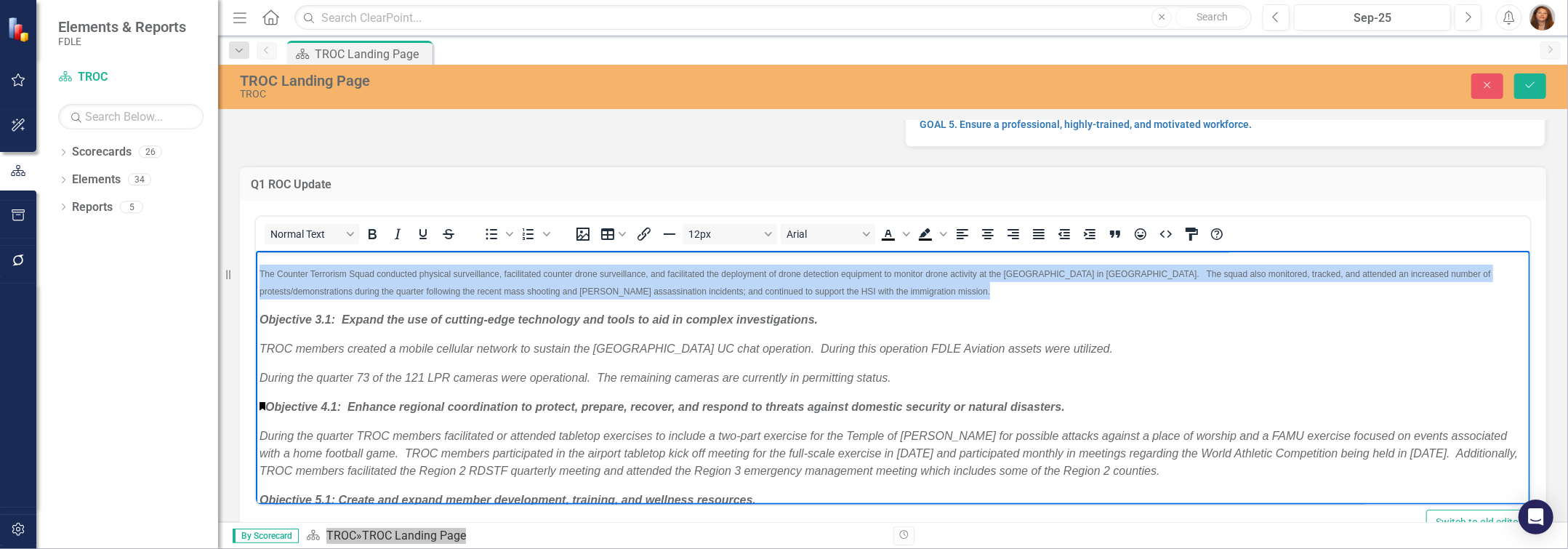
click at [593, 369] on body "Objective 1.1: Enhance collaboration among law enforcement partners and relevan…" at bounding box center [892, 250] width 1275 height 990
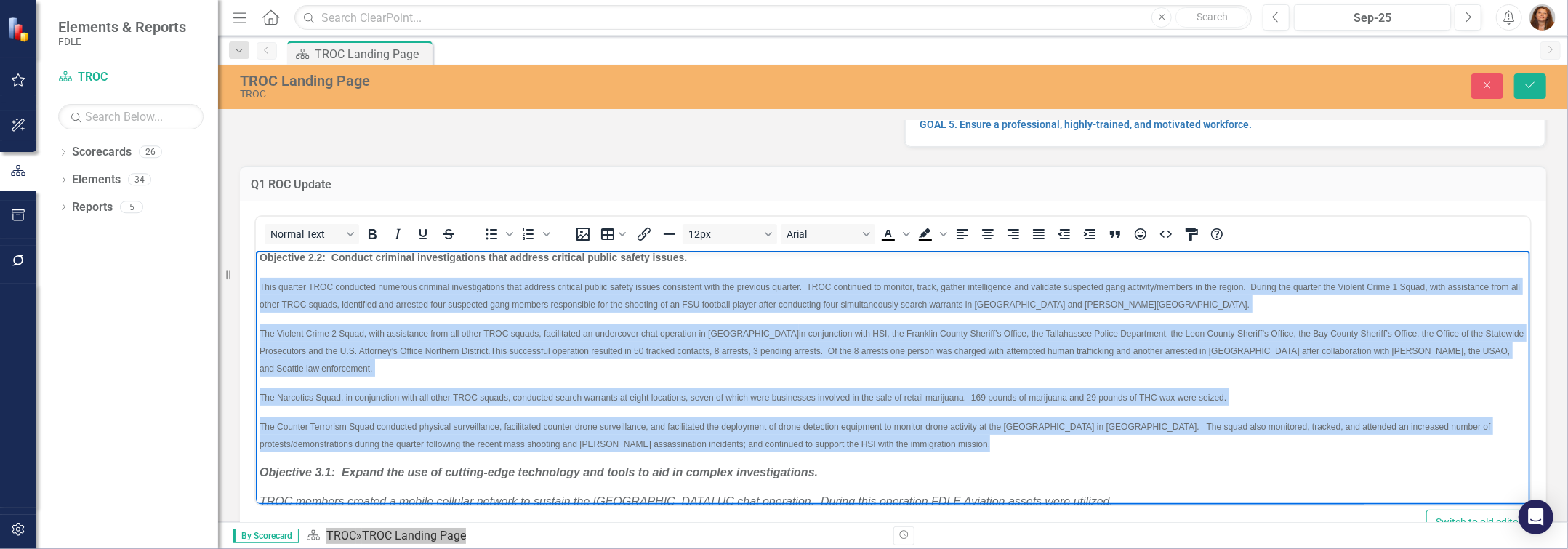
scroll to position [363, 0]
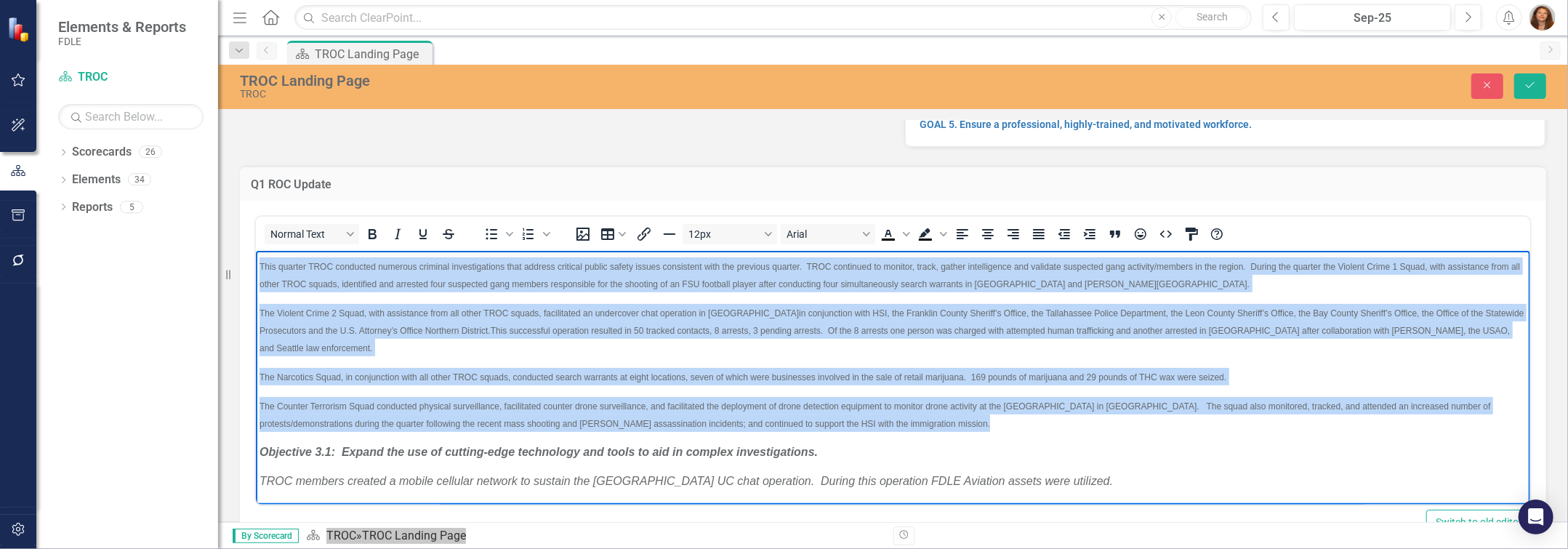
click at [599, 389] on body "Objective 1.1: Enhance collaboration among law enforcement partners and relevan…" at bounding box center [892, 382] width 1275 height 990
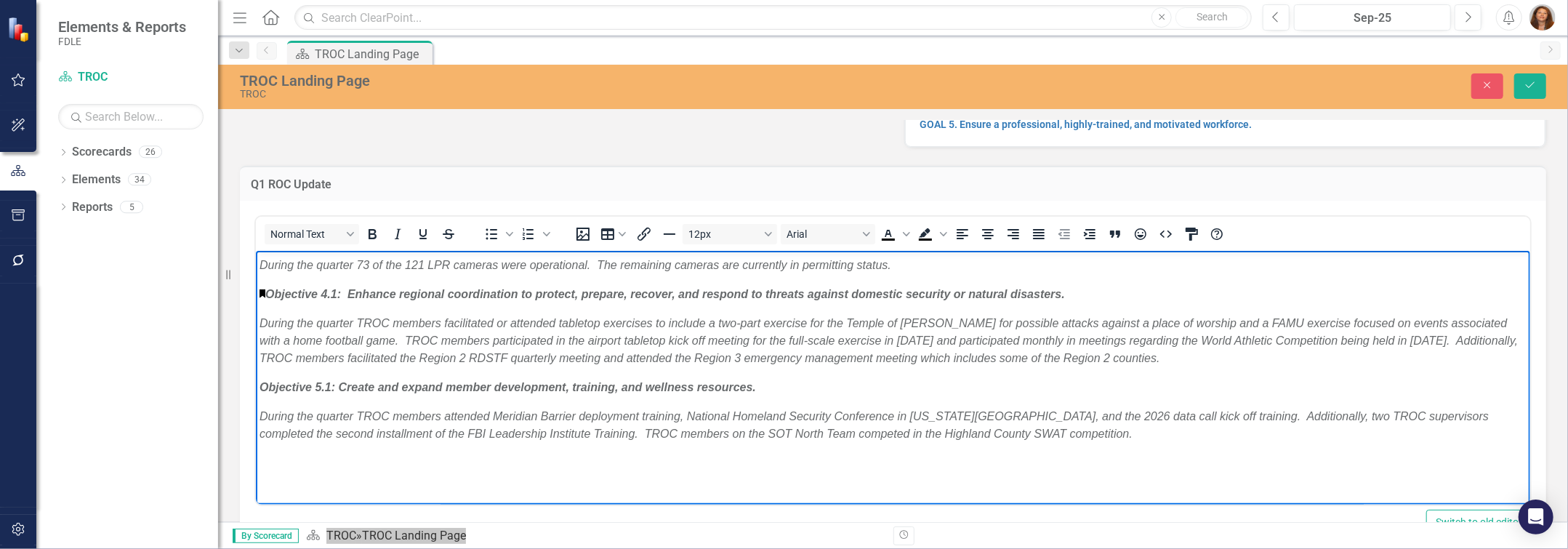
scroll to position [628, 0]
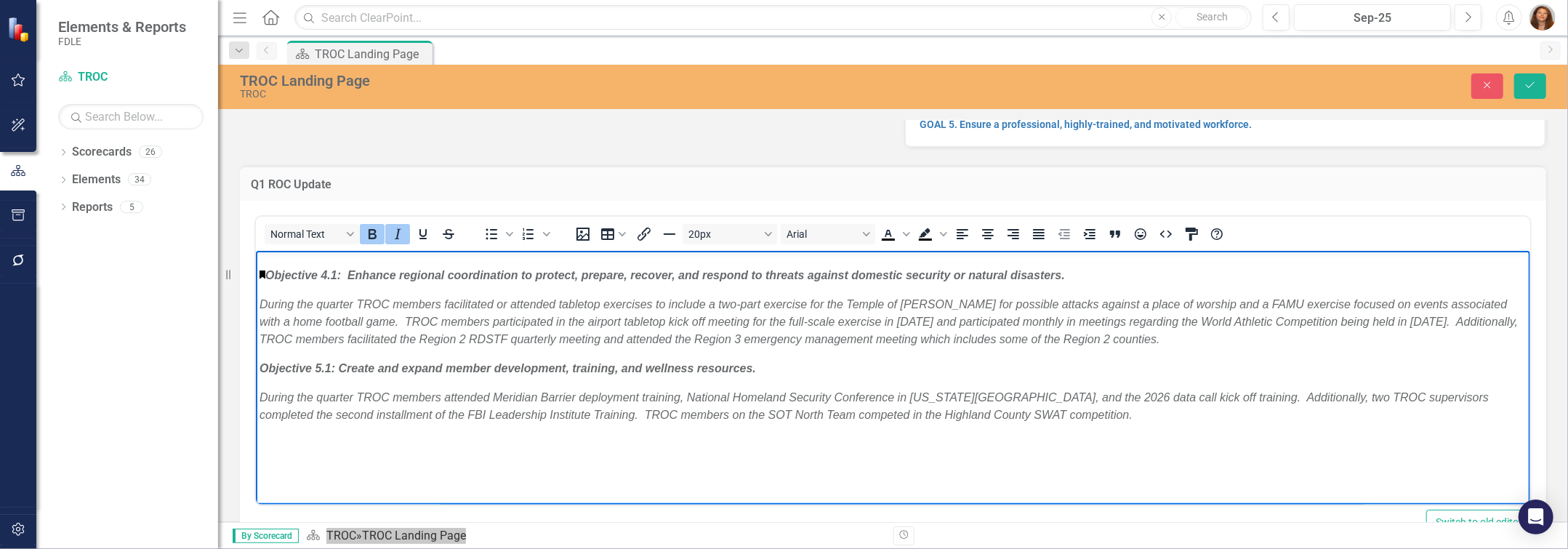
drag, startPoint x: 959, startPoint y: 311, endPoint x: 239, endPoint y: 300, distance: 720.1
click at [255, 300] on html "Objective 1.1: Enhance collaboration among law enforcement partners and relevan…" at bounding box center [892, 118] width 1275 height 990
click at [399, 236] on icon "Italic" at bounding box center [397, 233] width 17 height 17
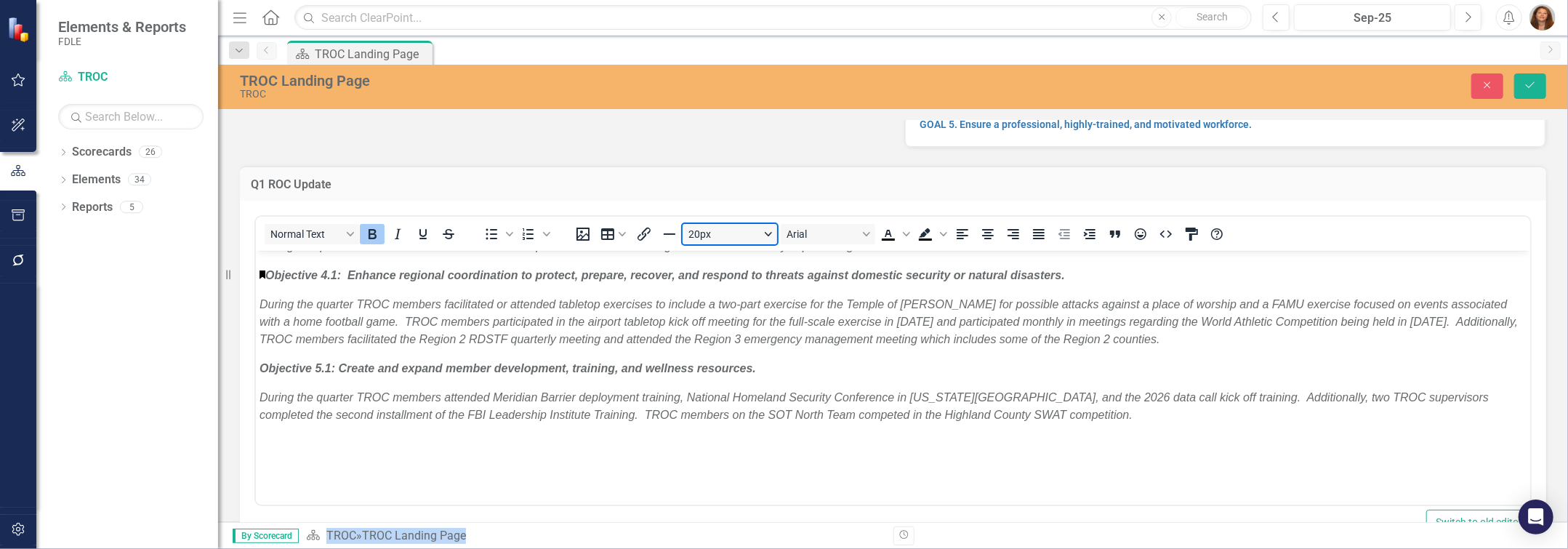
click at [768, 233] on button "20px" at bounding box center [729, 233] width 94 height 20
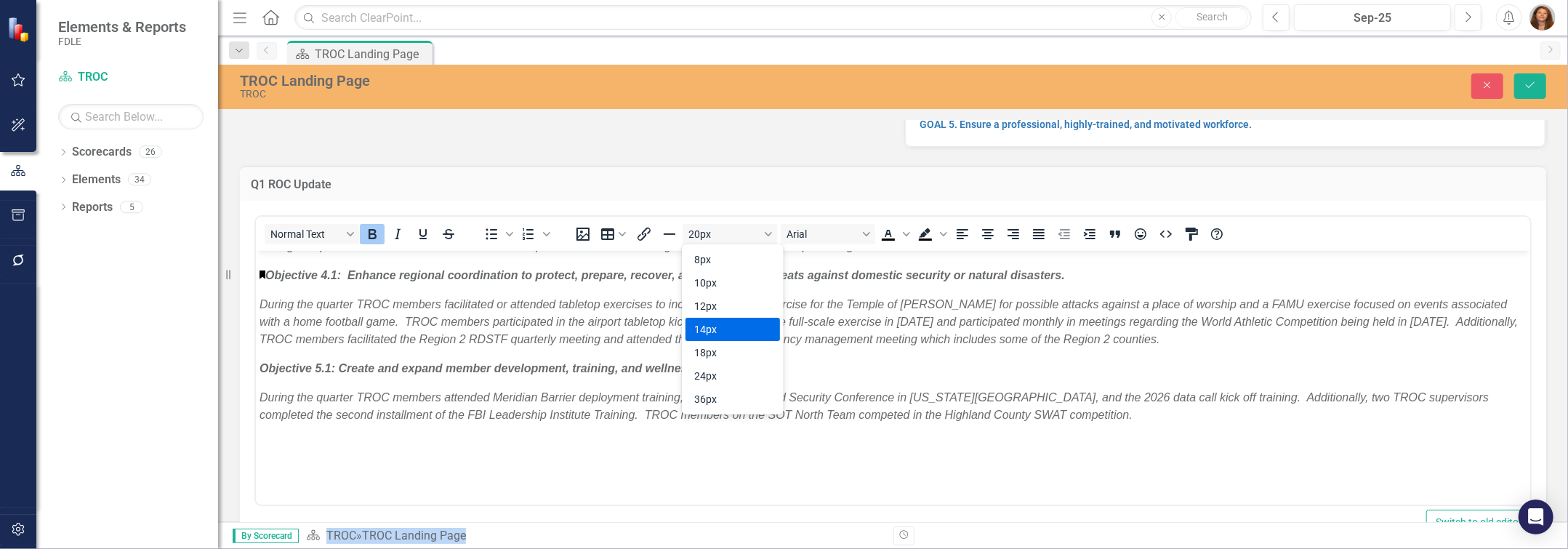
click at [721, 326] on div "14px" at bounding box center [723, 329] width 56 height 17
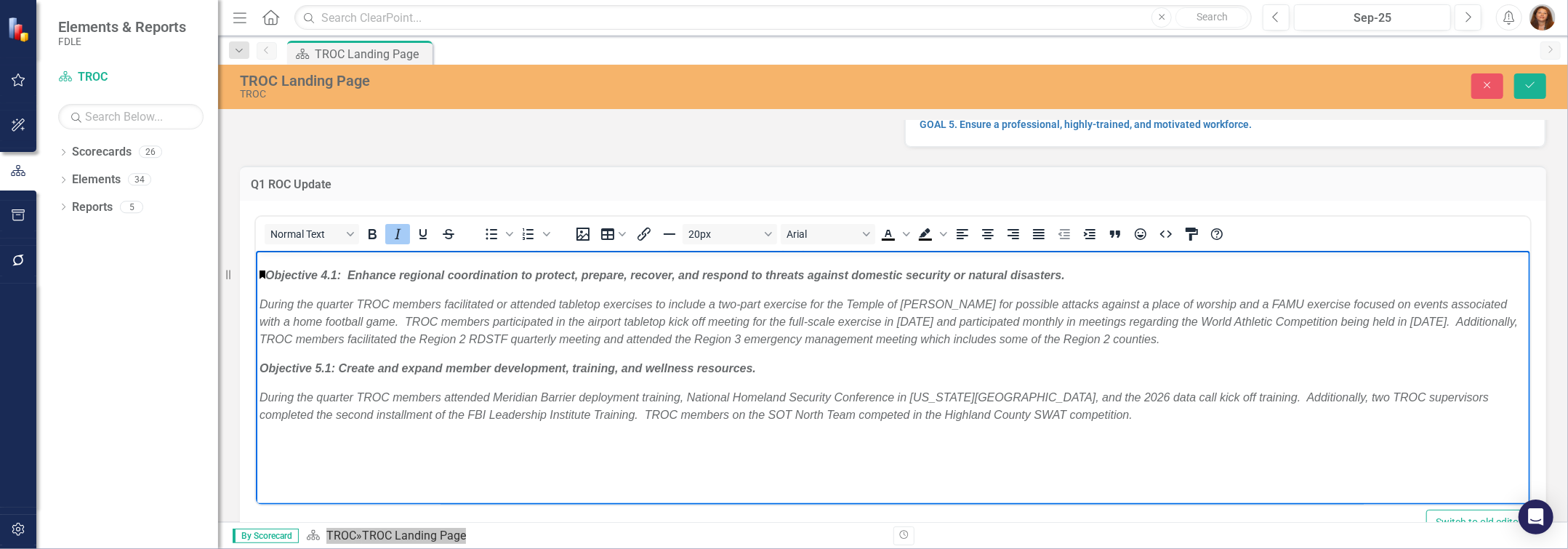
click at [783, 255] on p "During the quarter 73 of the 121 LPR cameras were operational. The remaining ca…" at bounding box center [892, 246] width 1267 height 17
drag, startPoint x: 1016, startPoint y: 384, endPoint x: 251, endPoint y: 345, distance: 766.0
click at [255, 345] on html "Objective 1.1: Enhance collaboration among law enforcement partners and relevan…" at bounding box center [892, 118] width 1275 height 990
click at [391, 231] on icon "Italic" at bounding box center [397, 233] width 17 height 17
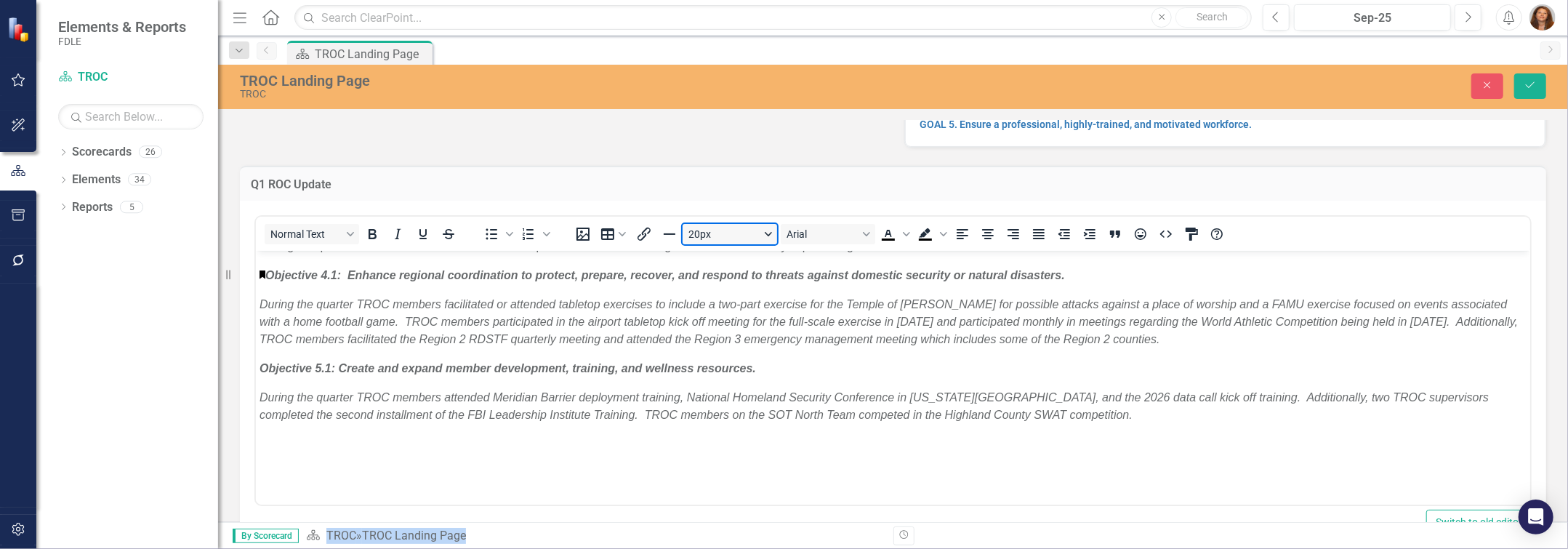
click at [770, 237] on button "20px" at bounding box center [729, 233] width 94 height 20
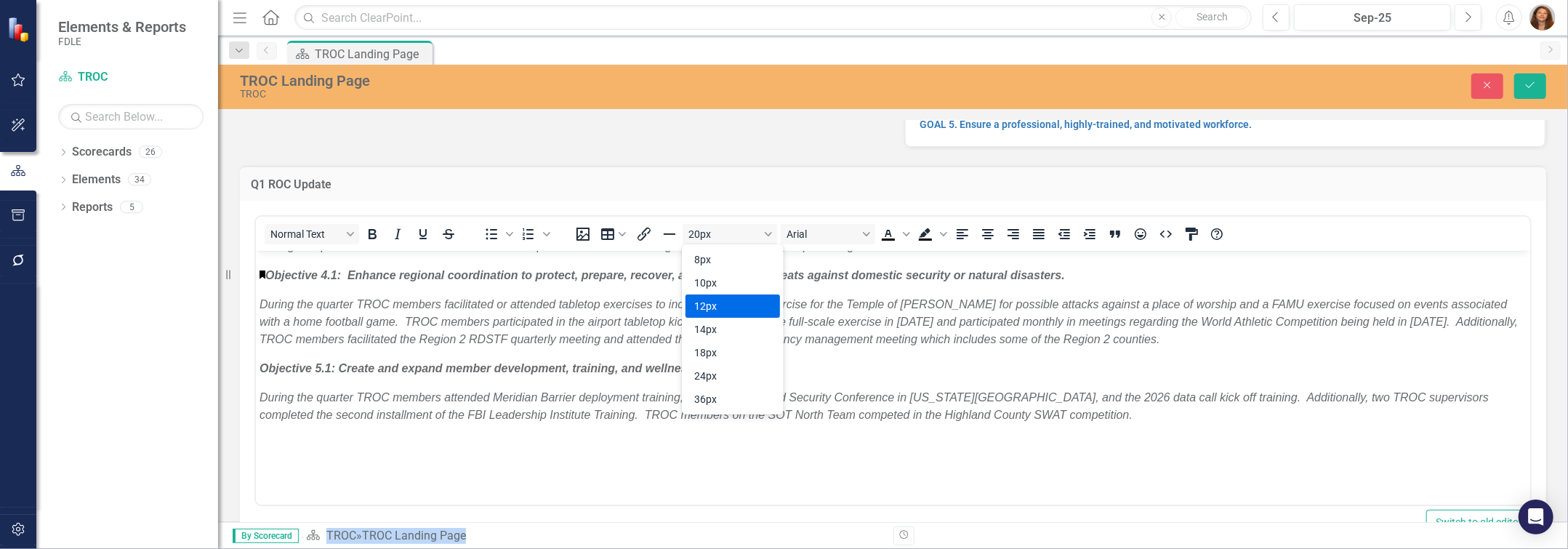
drag, startPoint x: 729, startPoint y: 302, endPoint x: 471, endPoint y: 51, distance: 360.0
click at [729, 302] on div "12px" at bounding box center [723, 305] width 56 height 17
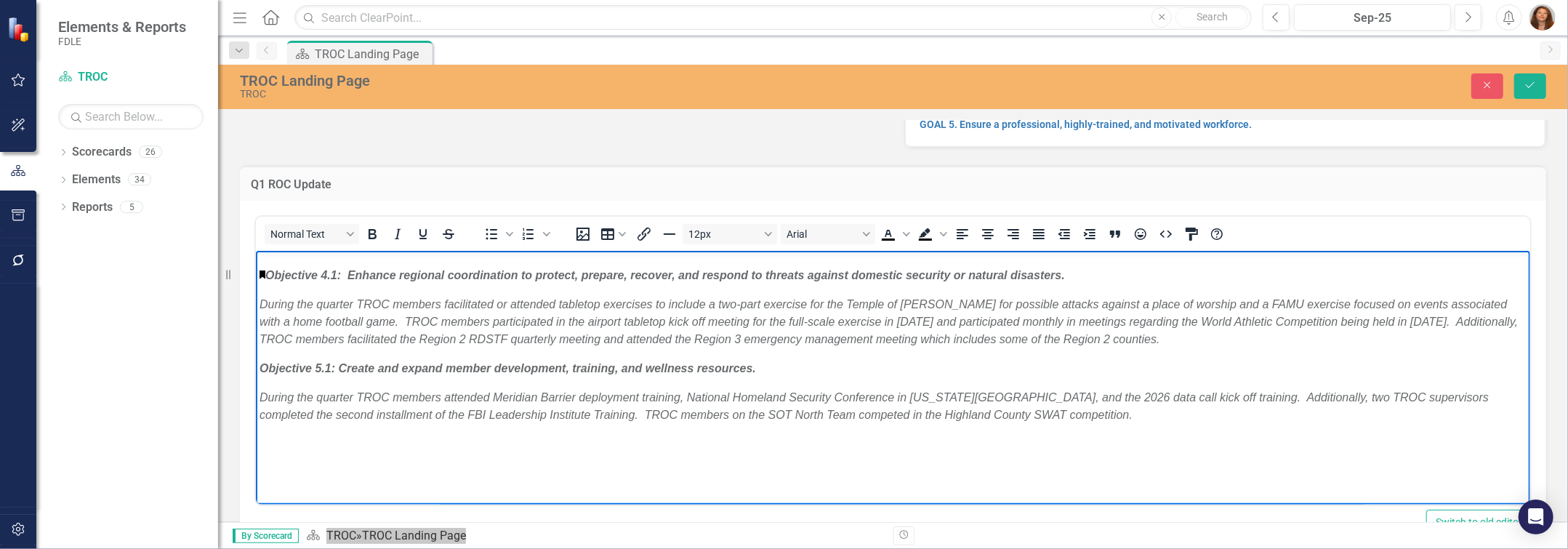
click at [783, 255] on p "During the quarter 73 of the 121 LPR cameras were operational. The remaining ca…" at bounding box center [892, 246] width 1267 height 17
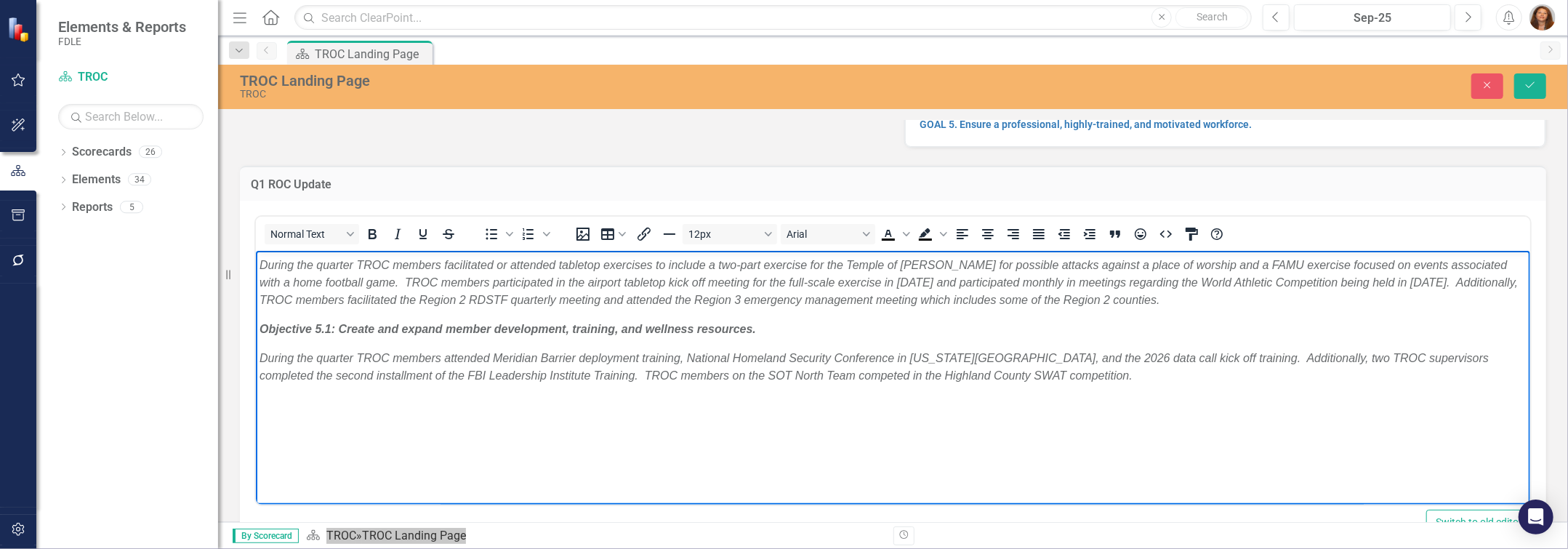
scroll to position [694, 0]
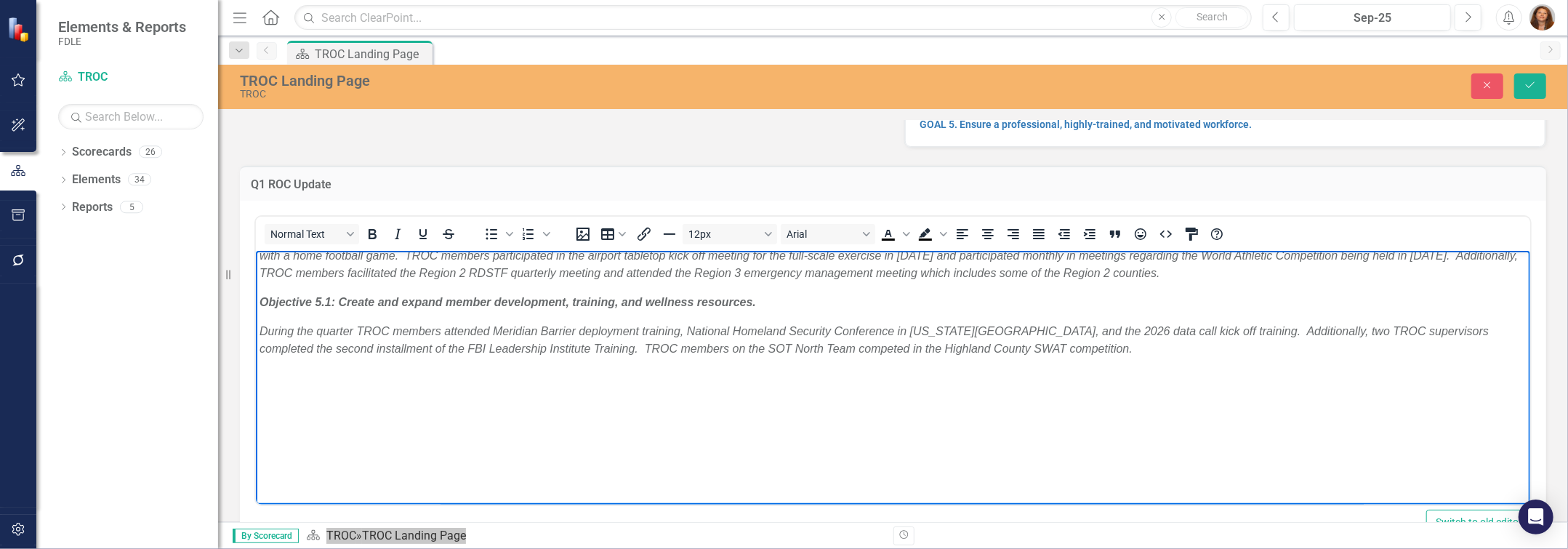
click at [350, 215] on strong "Objective 4.1: Enhance regional coordination to protect, prepare, recover, and …" at bounding box center [664, 209] width 799 height 13
click at [264, 215] on strong "Objective 4.1: Enhance regional coordination to protect, prepare, recover, and …" at bounding box center [664, 209] width 799 height 13
drag, startPoint x: 1260, startPoint y: 351, endPoint x: 508, endPoint y: 611, distance: 795.7
click at [255, 363] on html "Objective 1.1: Enhance collaboration among law enforcement partners and relevan…" at bounding box center [892, 52] width 1275 height 990
click at [403, 233] on icon "Italic" at bounding box center [397, 233] width 17 height 17
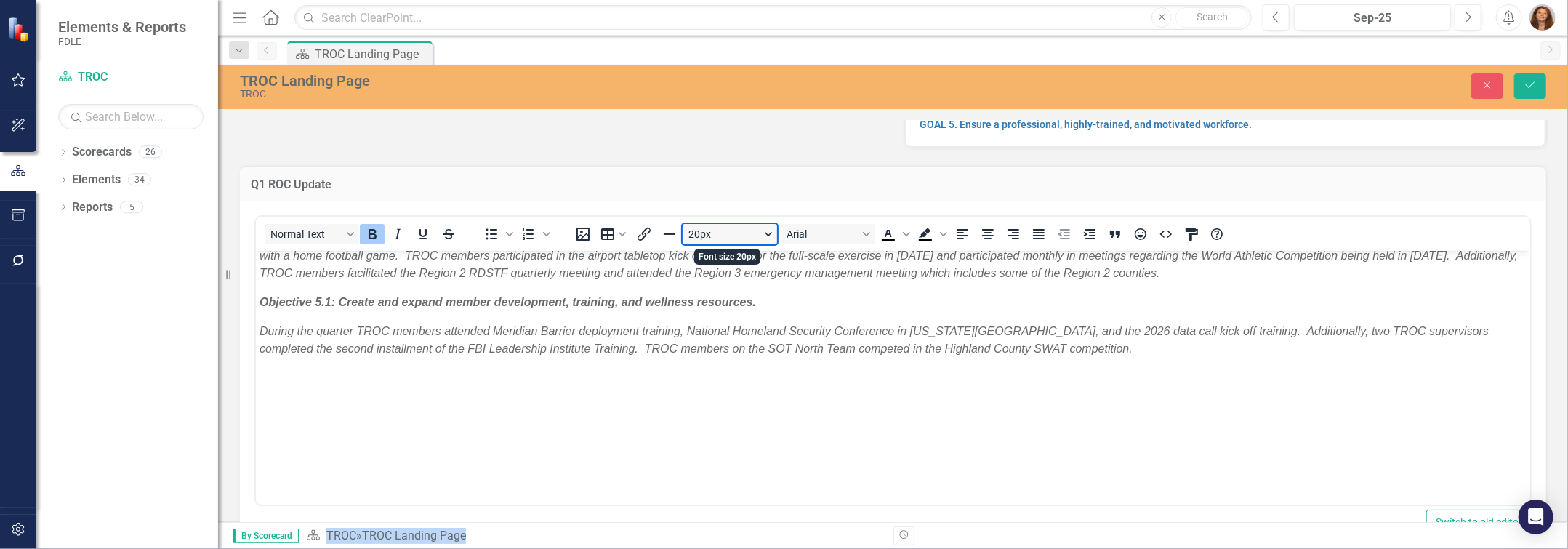
click at [765, 233] on button "20px" at bounding box center [729, 233] width 94 height 20
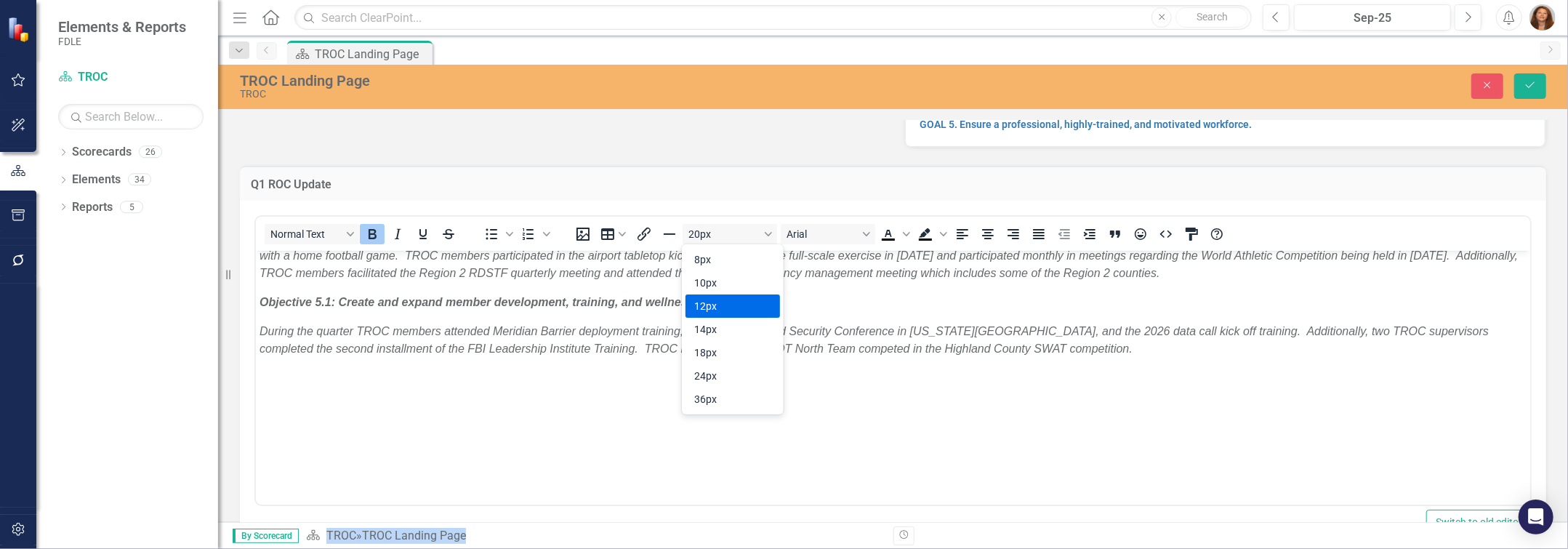
click at [735, 309] on div "12px" at bounding box center [723, 305] width 56 height 17
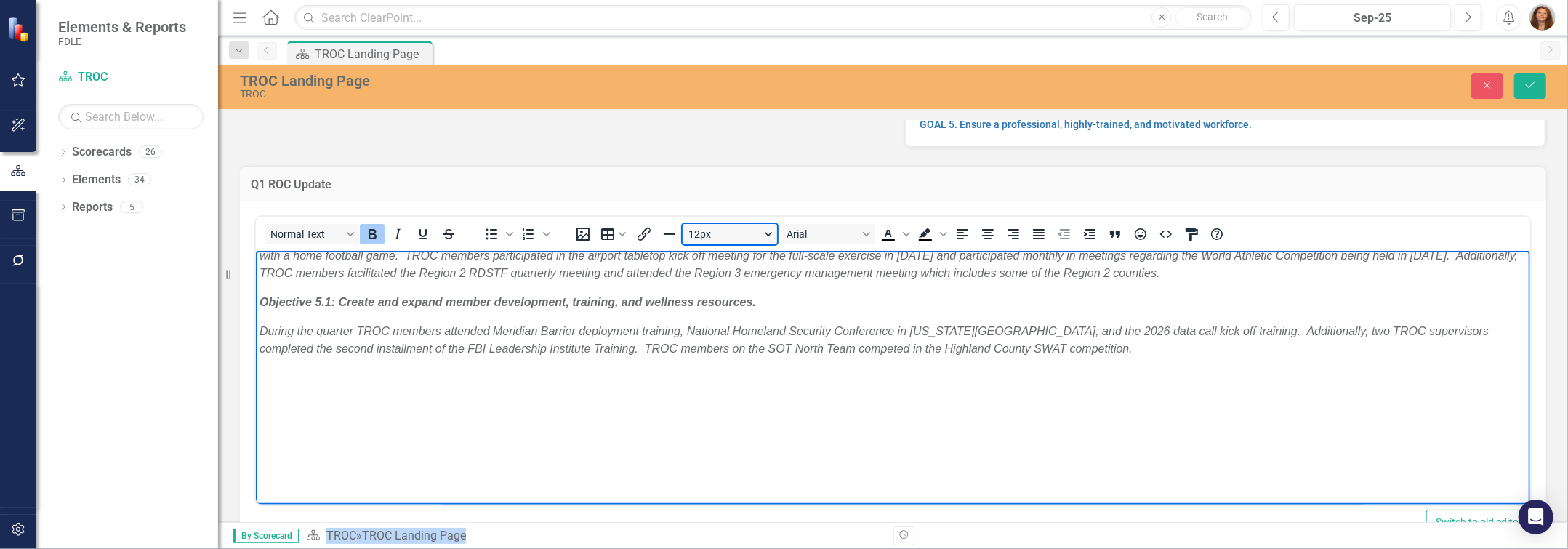
click at [767, 233] on button "12px" at bounding box center [729, 233] width 94 height 20
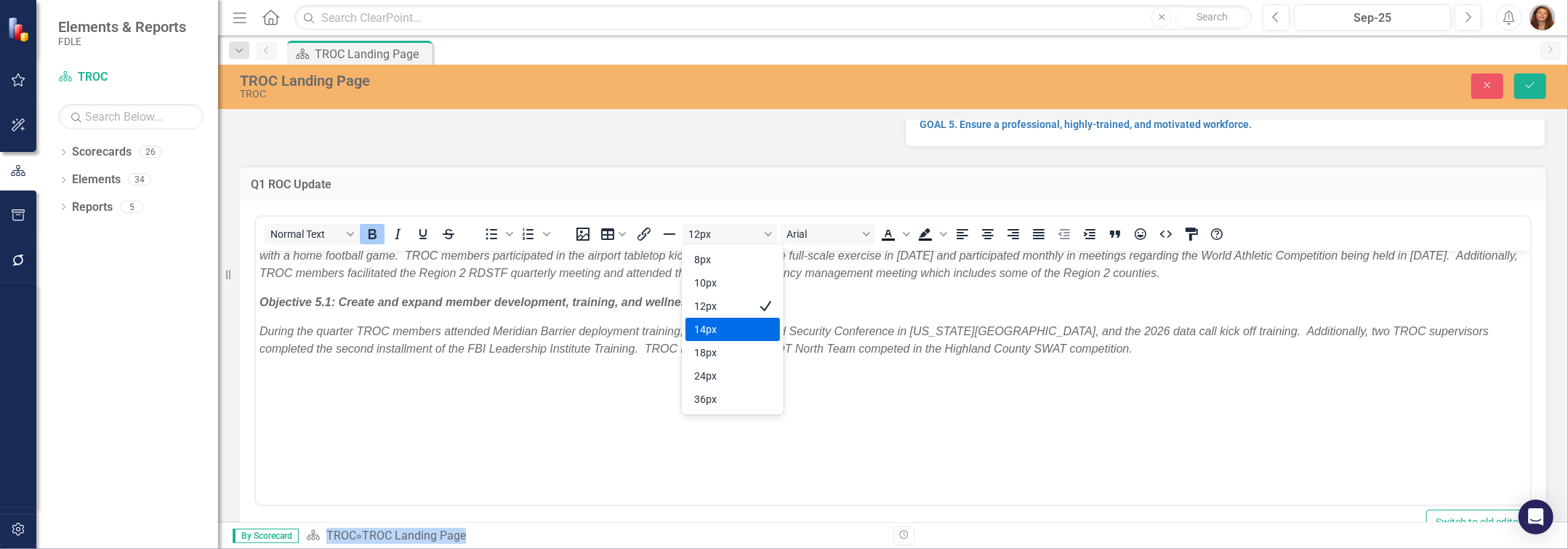
click at [722, 329] on div "14px" at bounding box center [723, 329] width 56 height 17
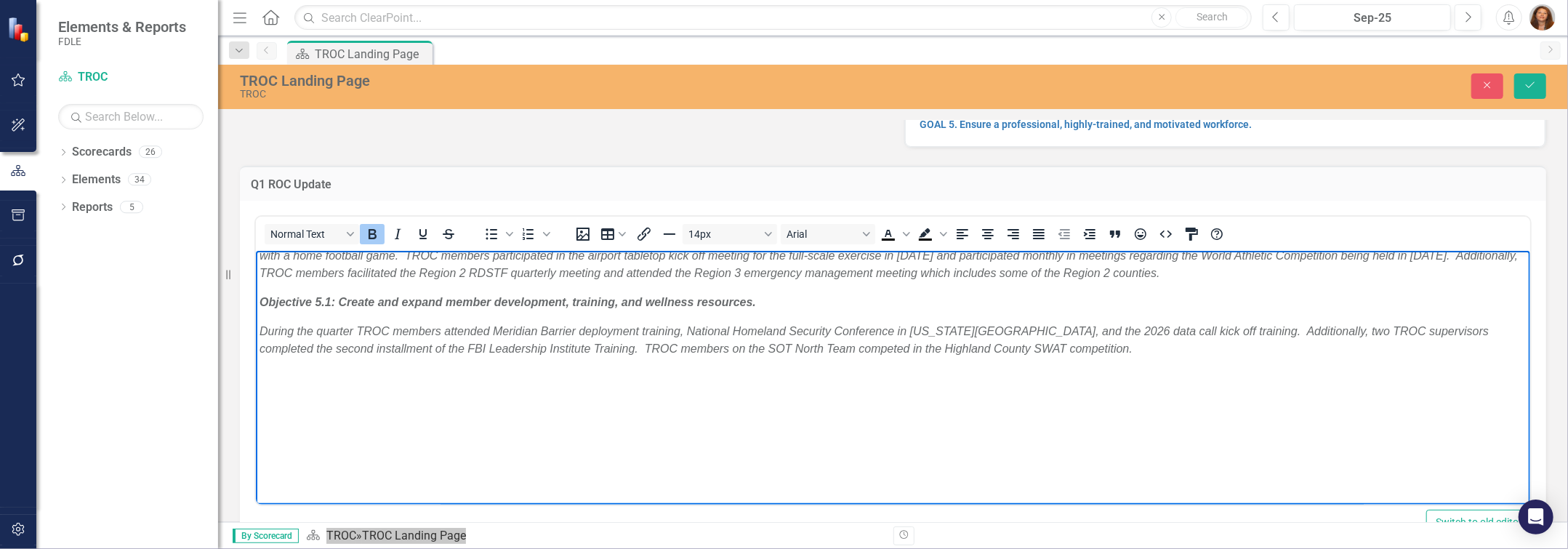
click at [579, 279] on em "During the quarter TROC members facilitated or attended tabletop exercises to i…" at bounding box center [888, 256] width 1258 height 48
click at [783, 282] on p "During the quarter TROC members facilitated or attended tabletop exercises to i…" at bounding box center [892, 256] width 1267 height 52
click at [731, 279] on em "During the quarter TROC members facilitated or attended tabletop exercises to i…" at bounding box center [888, 256] width 1258 height 48
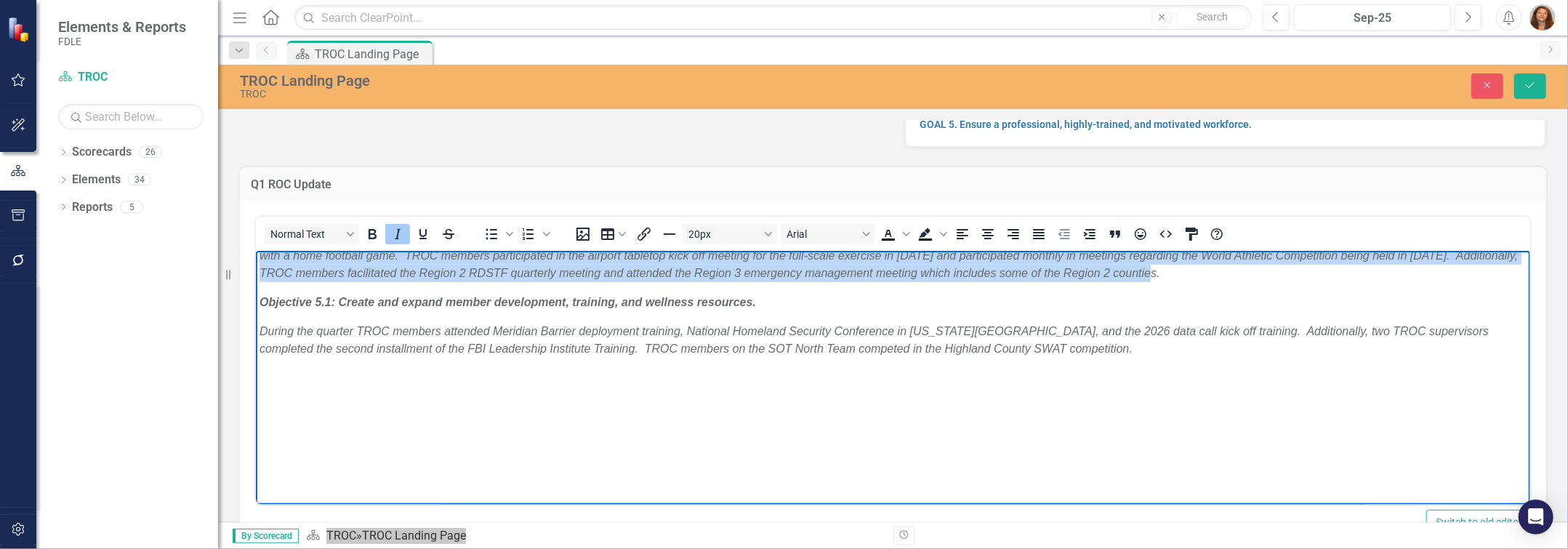
drag, startPoint x: 781, startPoint y: 454, endPoint x: 254, endPoint y: 391, distance: 530.8
click at [255, 391] on html "Objective 1.1: Enhance collaboration among law enforcement partners and relevan…" at bounding box center [892, 52] width 1275 height 990
click at [395, 233] on icon "Italic" at bounding box center [397, 233] width 17 height 17
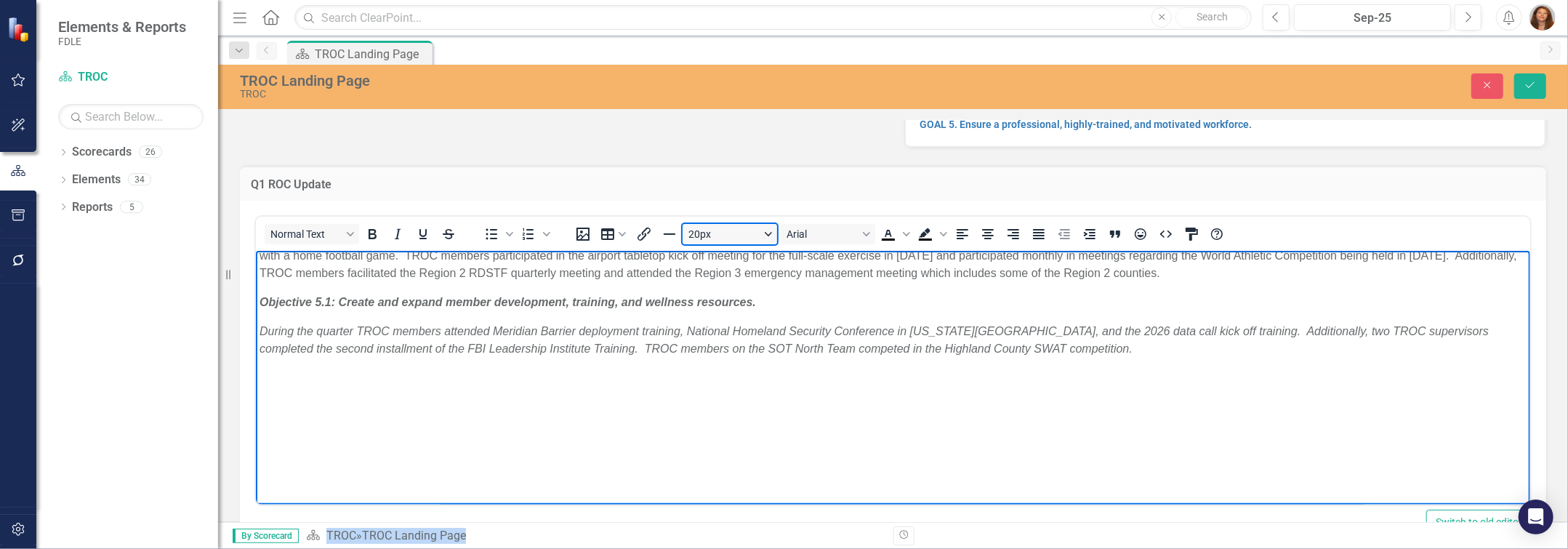
click at [764, 233] on button "20px" at bounding box center [729, 233] width 94 height 20
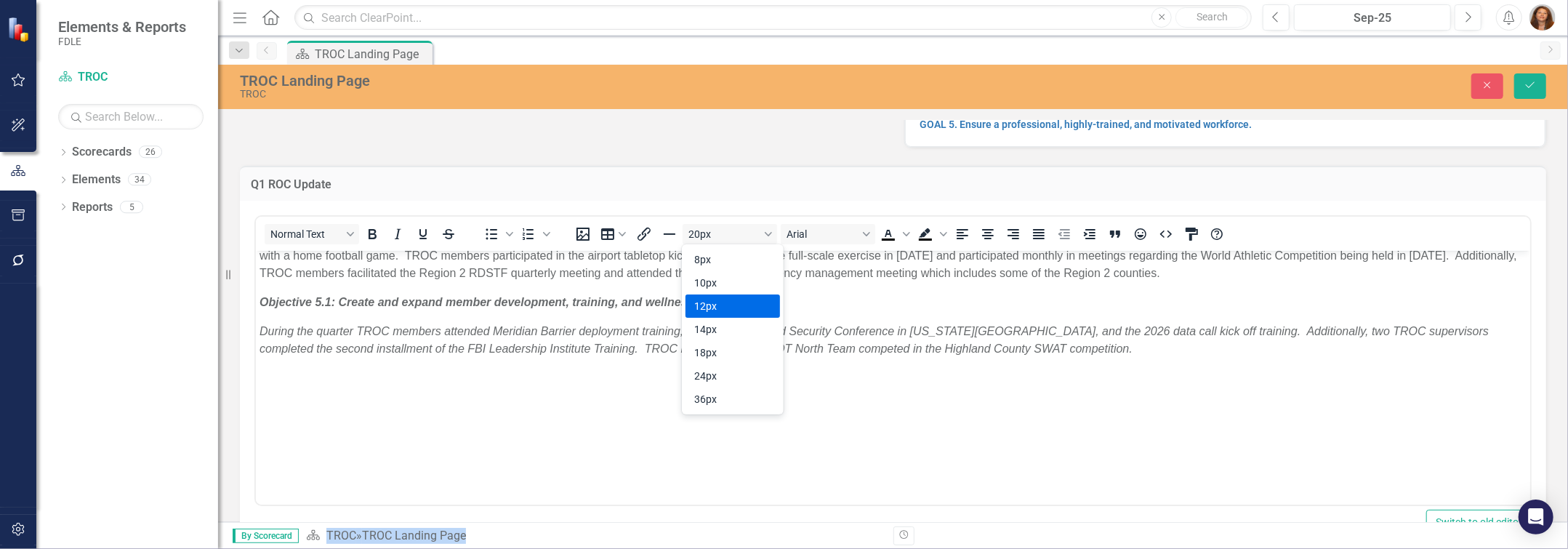
click at [729, 297] on div "12px" at bounding box center [723, 305] width 56 height 17
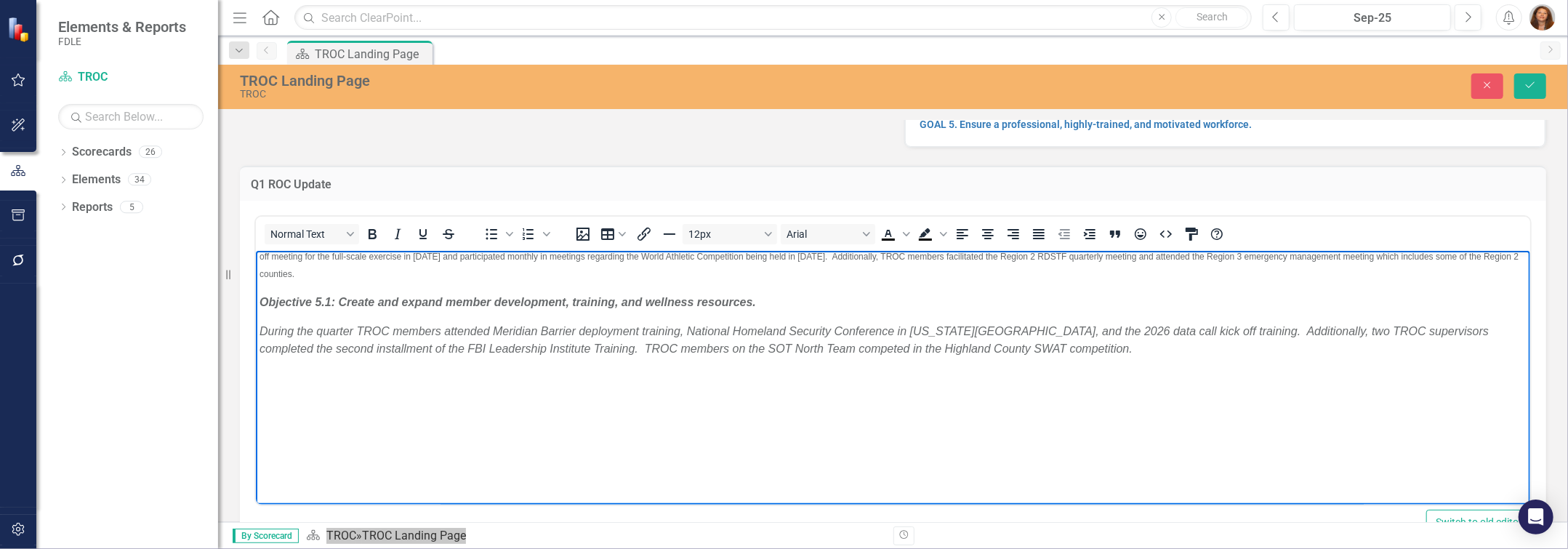
click at [640, 282] on p "During the quarter TROC members facilitated or attended tabletop exercises to i…" at bounding box center [892, 256] width 1267 height 52
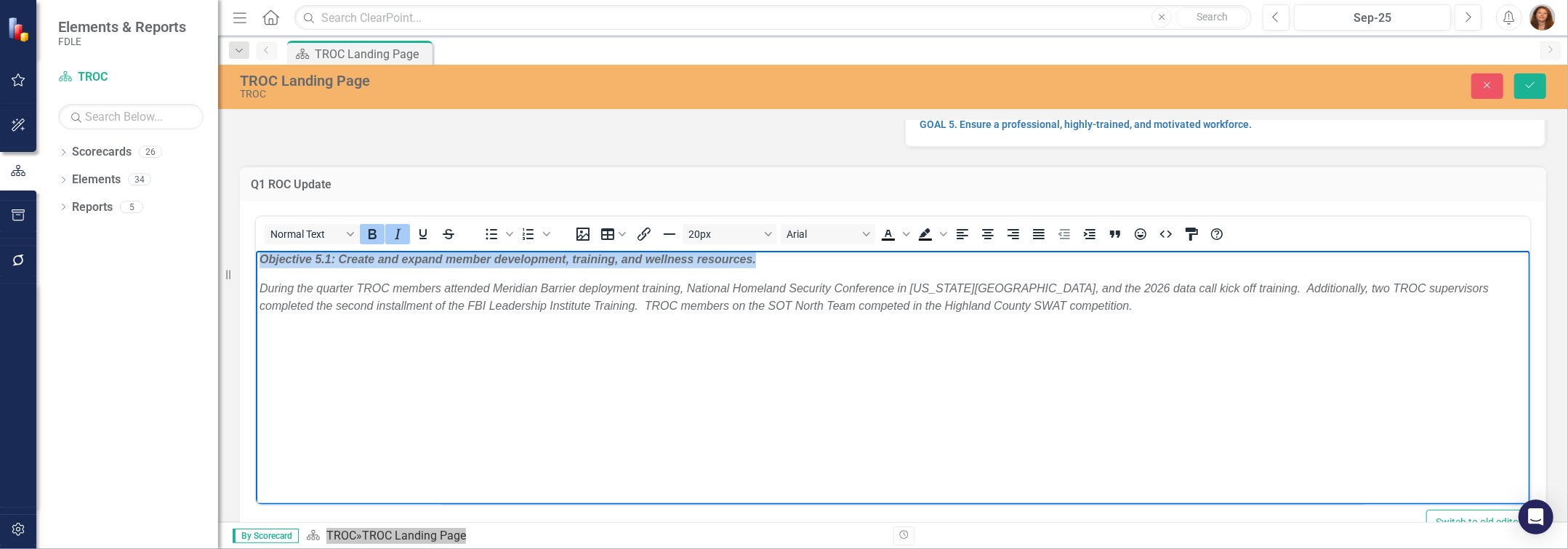
drag, startPoint x: 917, startPoint y: 404, endPoint x: 251, endPoint y: 386, distance: 666.2
click at [255, 386] on html "Objective 1.1: Enhance collaboration among law enforcement partners and relevan…" at bounding box center [892, 9] width 1275 height 990
click at [391, 231] on icon "Italic" at bounding box center [397, 233] width 17 height 17
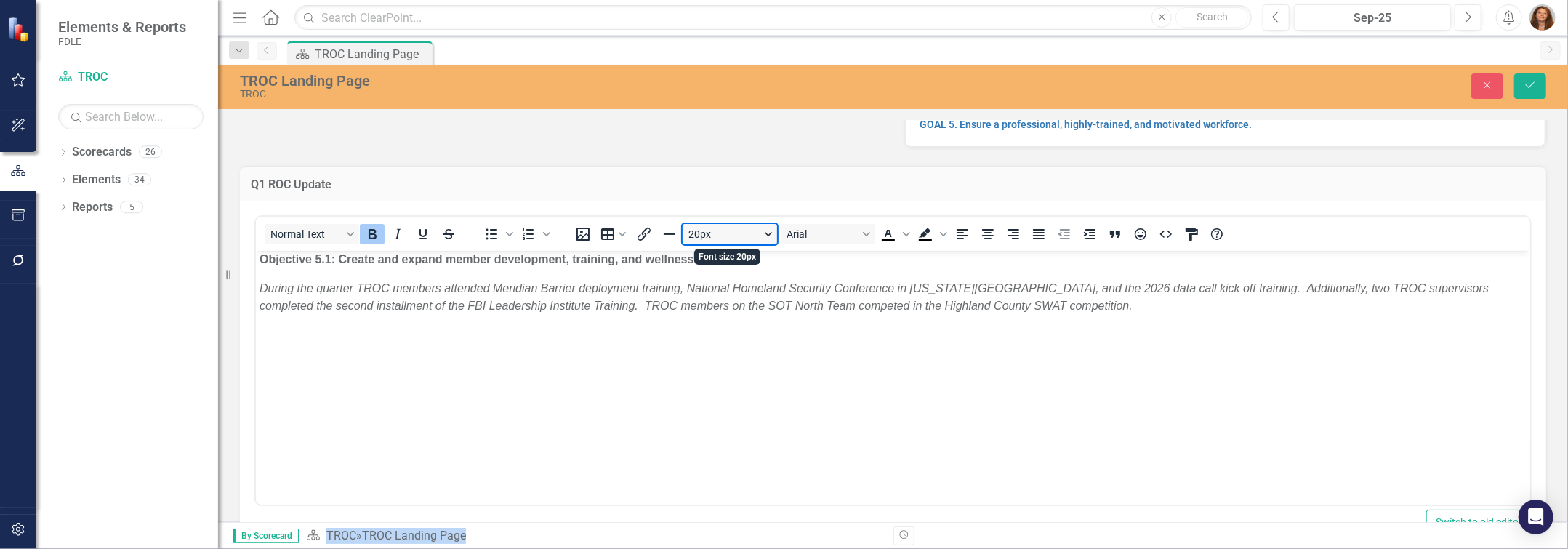
click at [765, 238] on button "20px" at bounding box center [729, 233] width 94 height 20
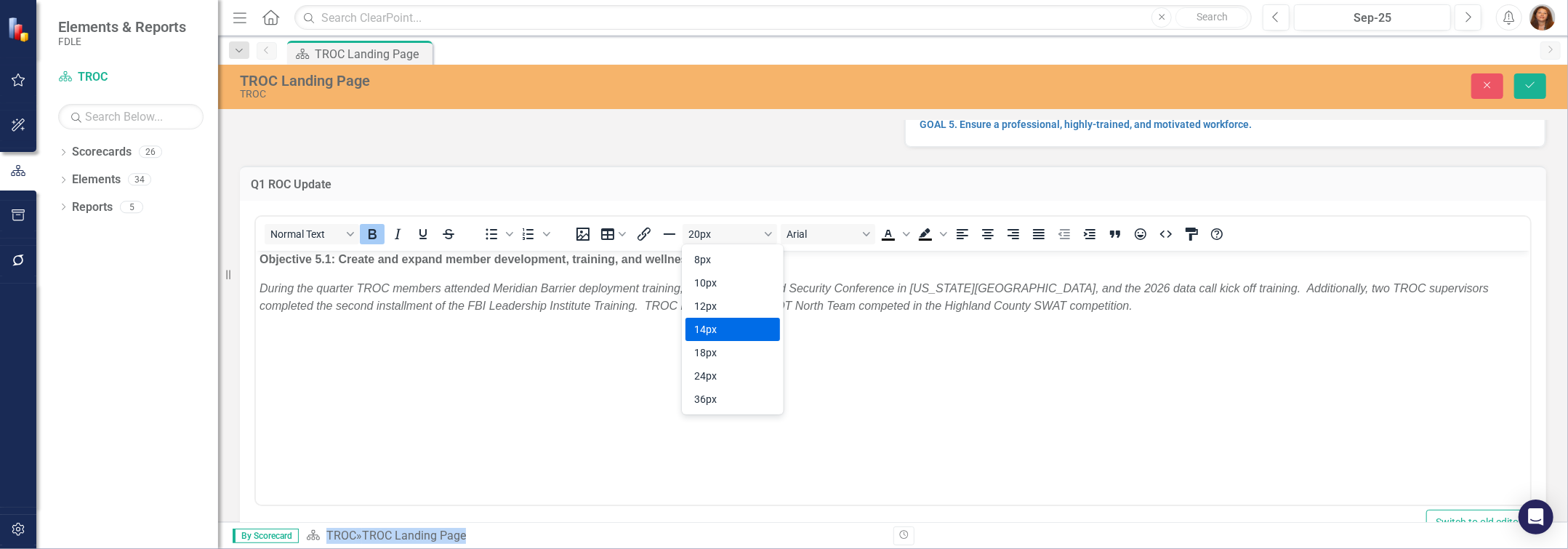
click at [729, 322] on div "14px" at bounding box center [723, 329] width 56 height 17
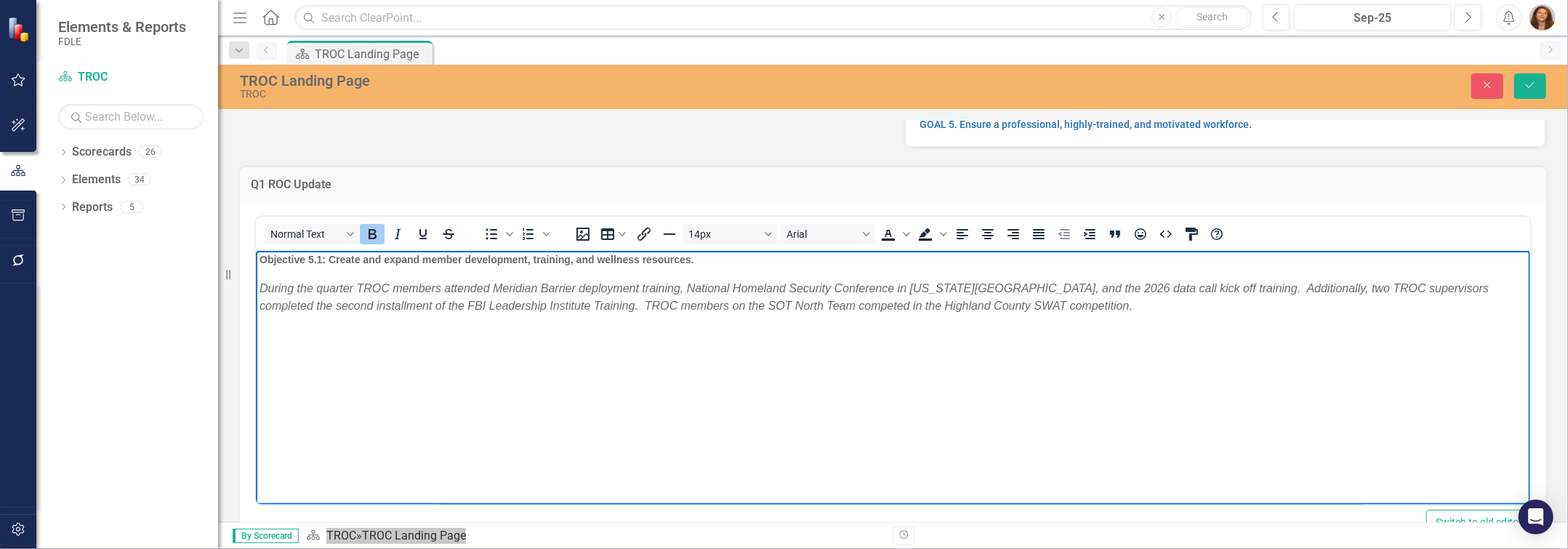
scroll to position [826, 0]
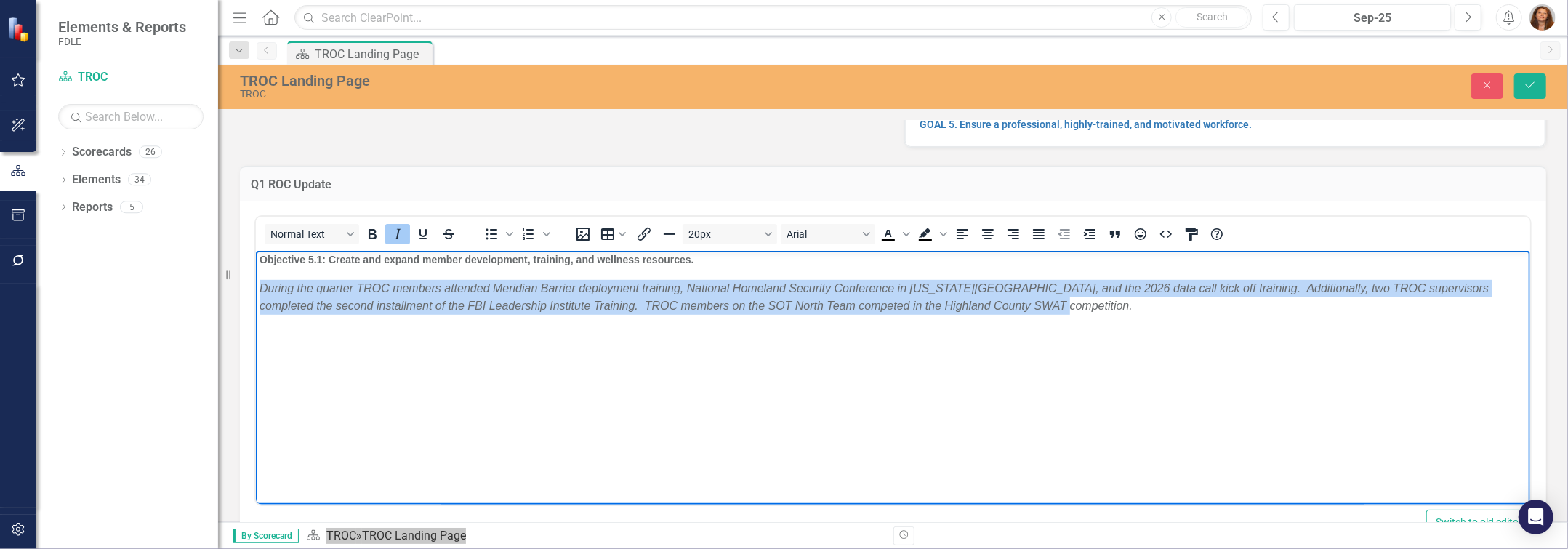
drag, startPoint x: 371, startPoint y: 418, endPoint x: 225, endPoint y: 378, distance: 151.4
click at [255, 378] on html "Objective 1.1: Enhance collaboration among law enforcement partners and relevan…" at bounding box center [892, 9] width 1275 height 990
click at [397, 231] on icon "Italic" at bounding box center [397, 233] width 17 height 17
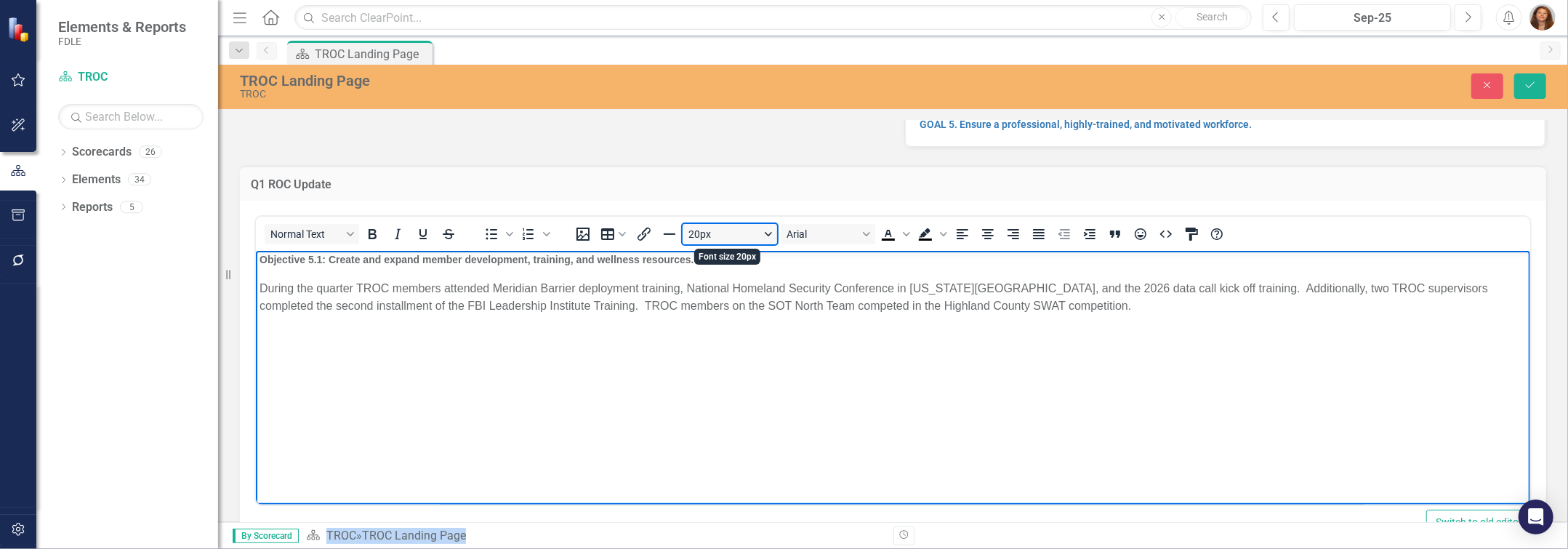
click at [769, 237] on button "20px" at bounding box center [729, 233] width 94 height 20
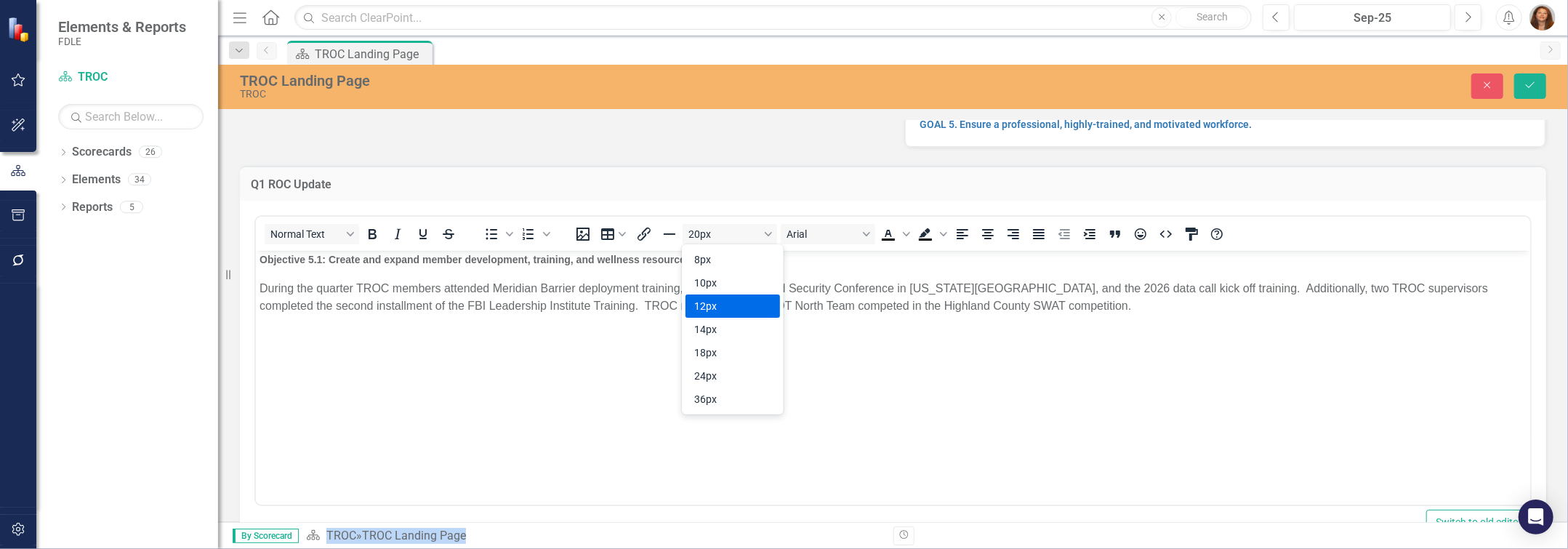
drag, startPoint x: 472, startPoint y: 48, endPoint x: 729, endPoint y: 298, distance: 358.5
click at [729, 298] on div "12px" at bounding box center [723, 305] width 56 height 17
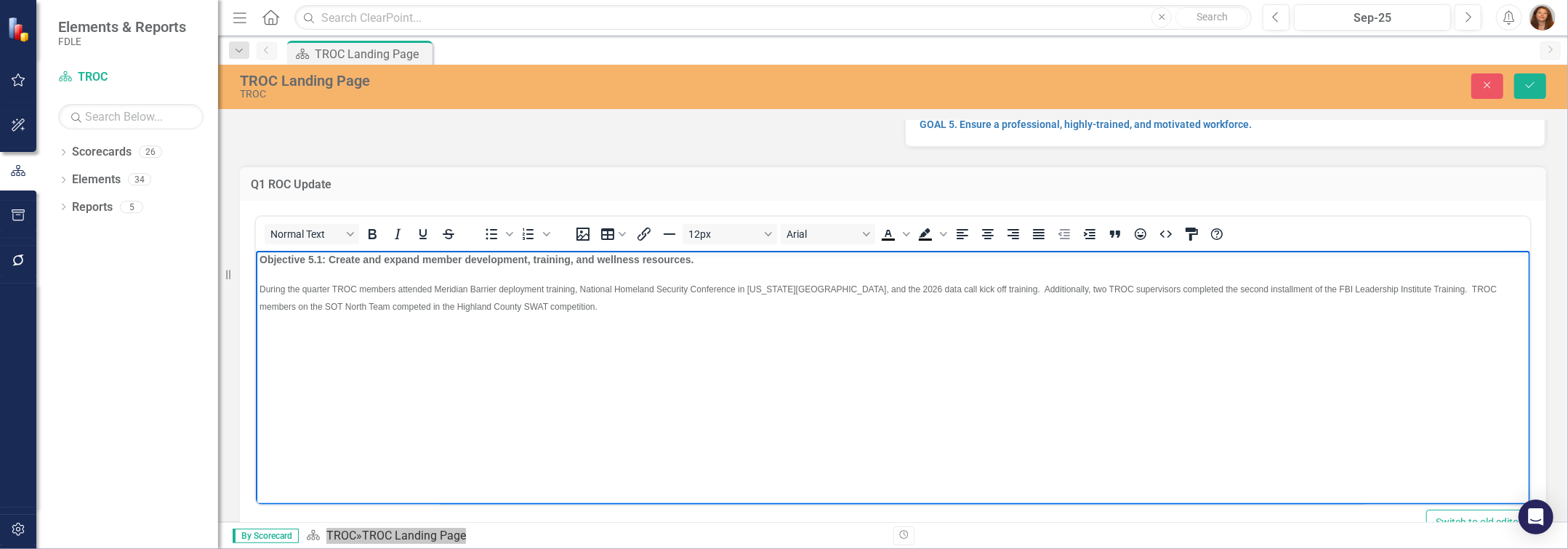
click at [642, 312] on span "During the quarter TROC members attended Meridian Barrier deployment training, …" at bounding box center [877, 298] width 1237 height 27
click at [690, 407] on body "Objective 1.1: Enhance collaboration among law enforcement partners and relevan…" at bounding box center [892, 9] width 1275 height 990
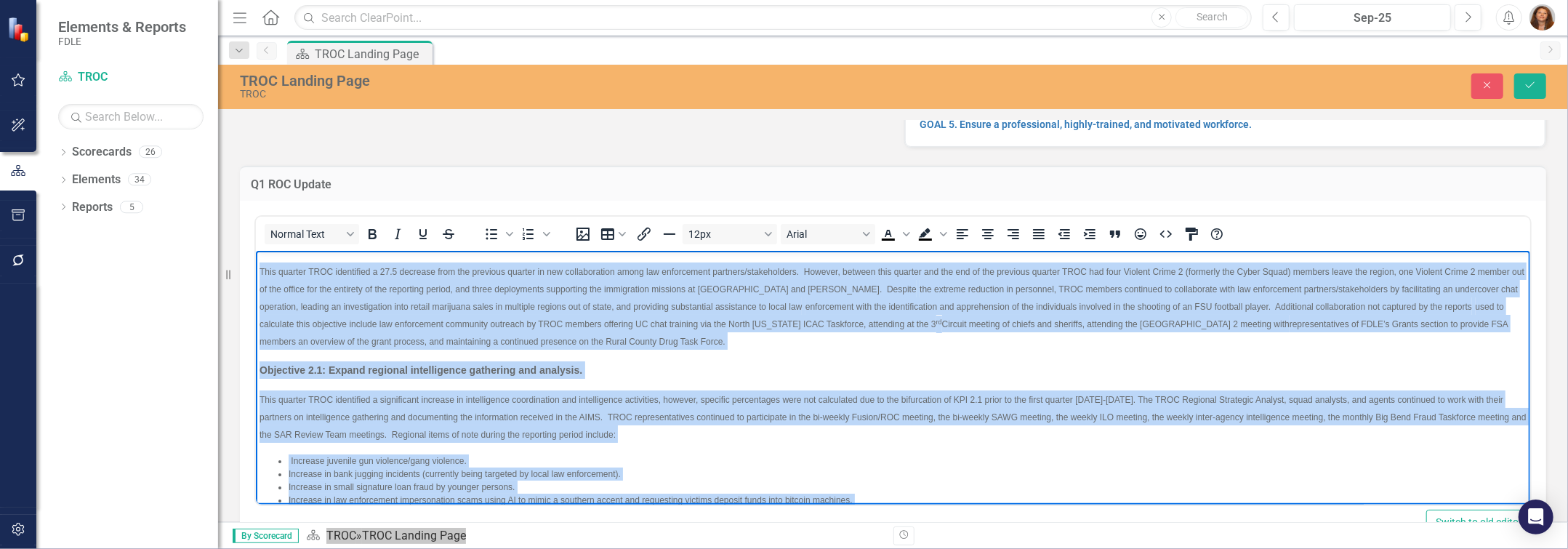
scroll to position [0, 0]
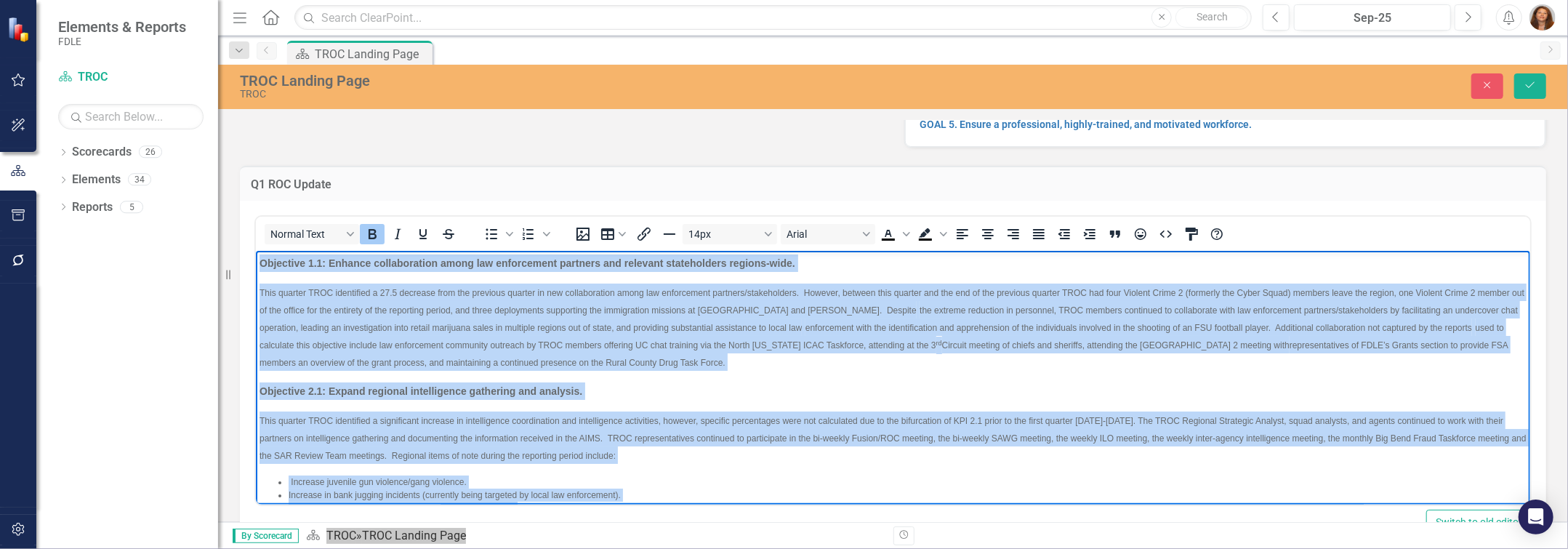
drag, startPoint x: 689, startPoint y: 400, endPoint x: 507, endPoint y: 481, distance: 199.2
click at [783, 234] on icon "Justify" at bounding box center [1038, 233] width 17 height 17
click at [783, 400] on p "Objective 2.1: Expand regional intelligence gathering and analysis." at bounding box center [892, 391] width 1267 height 17
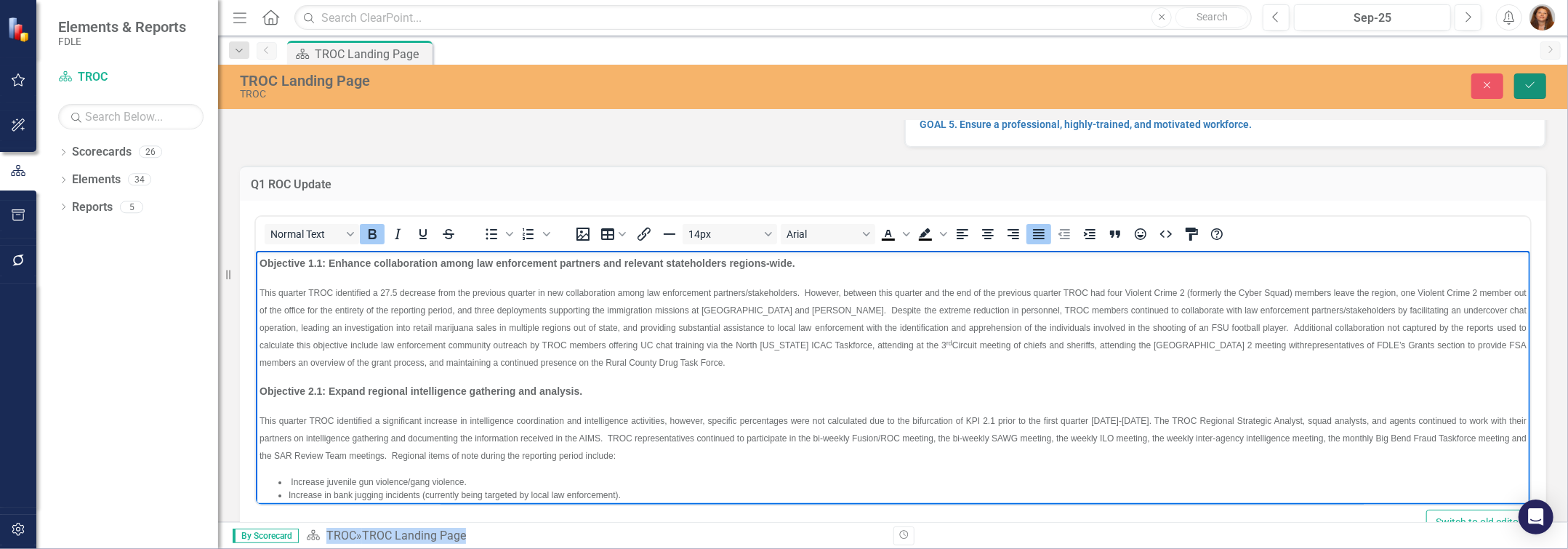
click at [783, 87] on icon "Save" at bounding box center [1530, 85] width 13 height 10
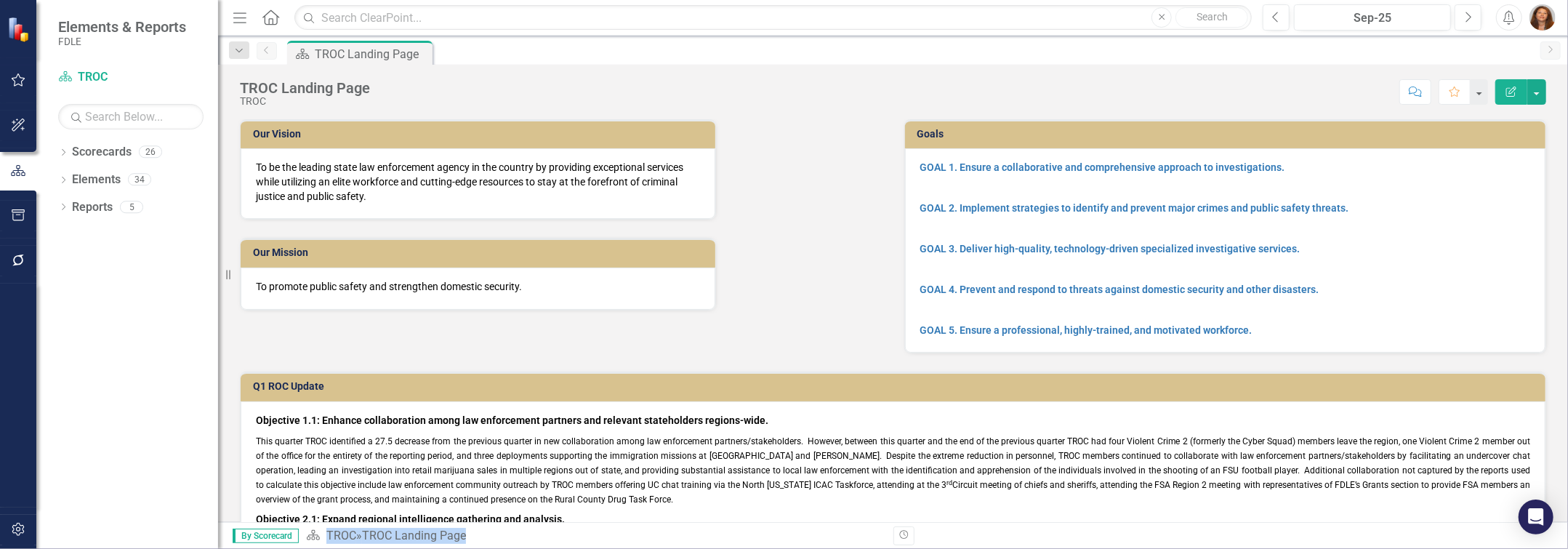
click at [783, 257] on div "Our Vision To be the leading state law enforcement agency in the country by pro…" at bounding box center [561, 206] width 664 height 209
click at [62, 157] on icon "Dropdown" at bounding box center [63, 154] width 10 height 8
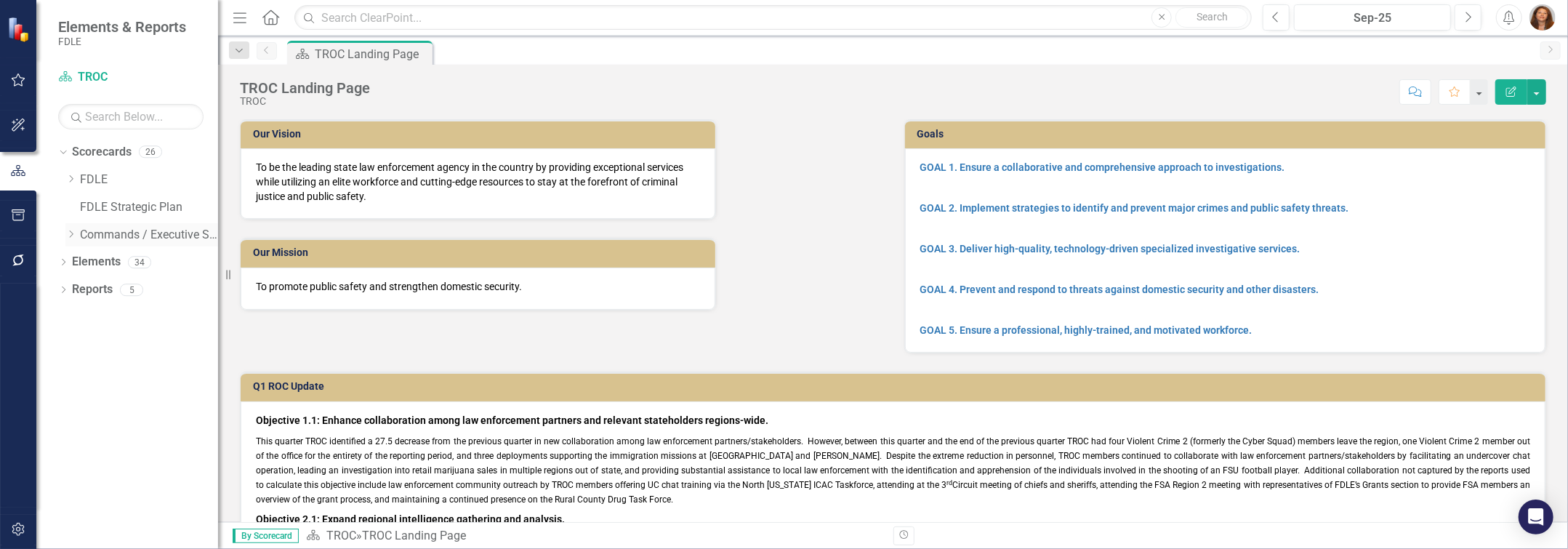
click at [72, 240] on div "Dropdown" at bounding box center [71, 234] width 11 height 13
click at [83, 263] on icon "Dropdown" at bounding box center [85, 261] width 11 height 9
click at [99, 293] on div "Dropdown" at bounding box center [100, 290] width 11 height 13
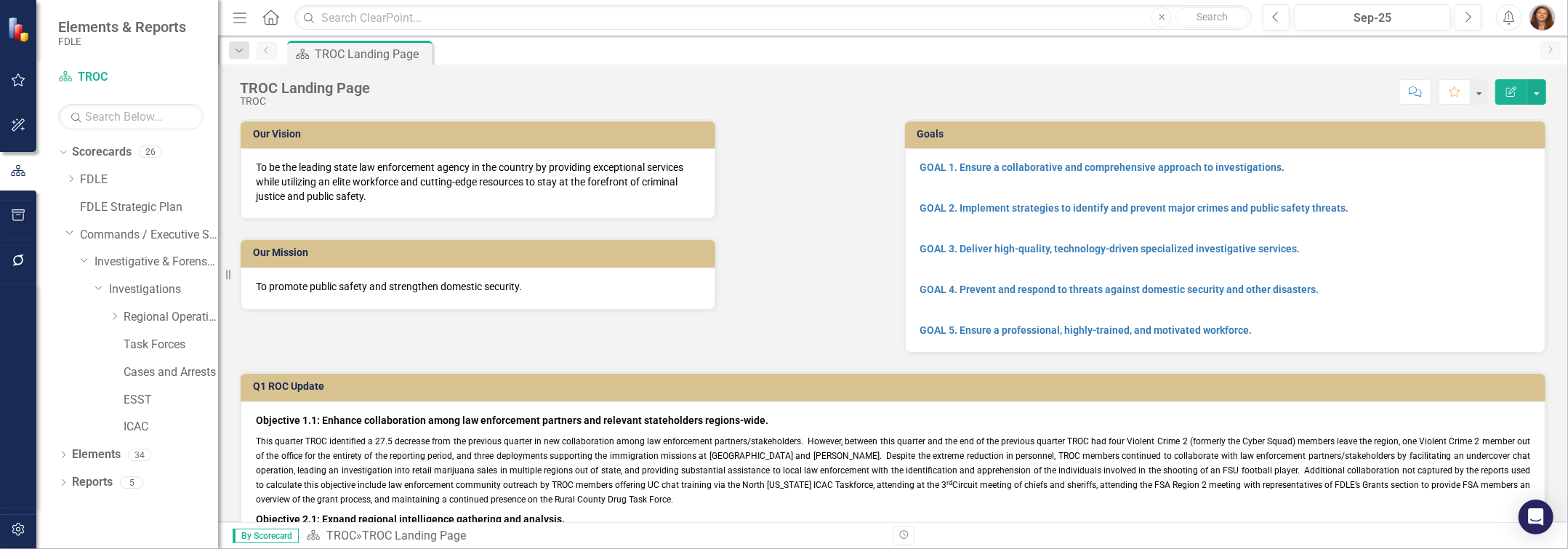
drag, startPoint x: 116, startPoint y: 310, endPoint x: 105, endPoint y: 314, distance: 11.7
click at [113, 311] on div "Dropdown" at bounding box center [114, 317] width 11 height 13
click at [160, 425] on link "OROC" at bounding box center [178, 427] width 80 height 17
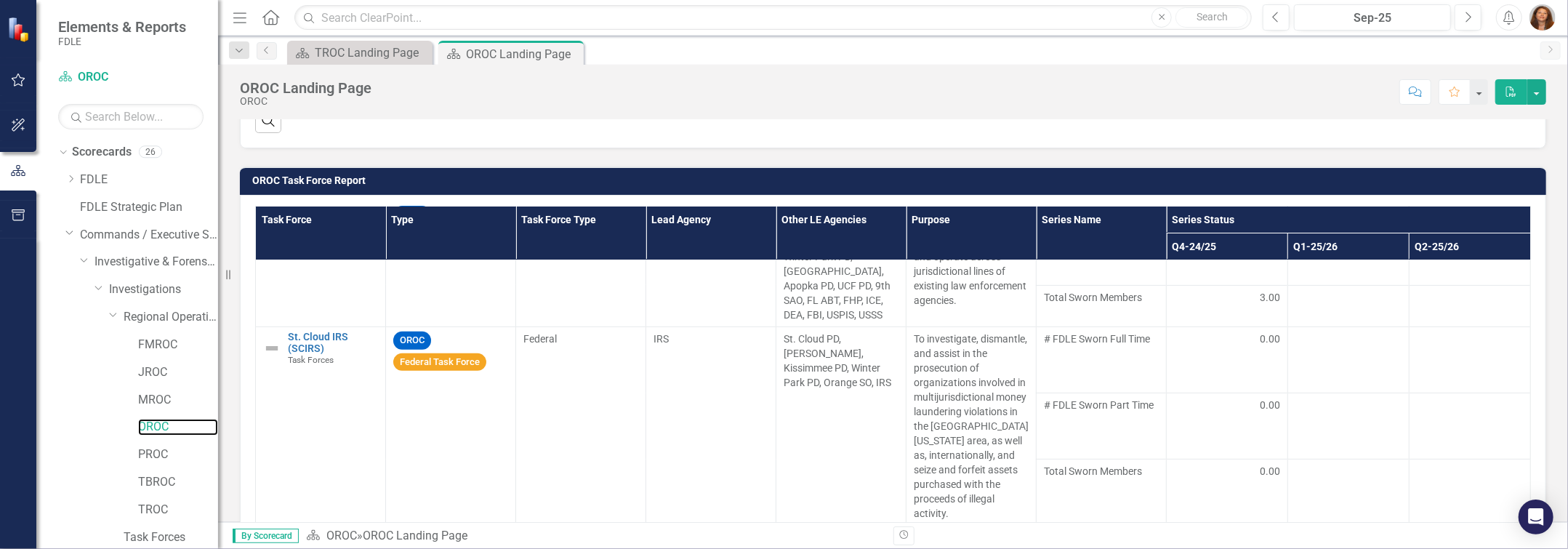
scroll to position [1220, 0]
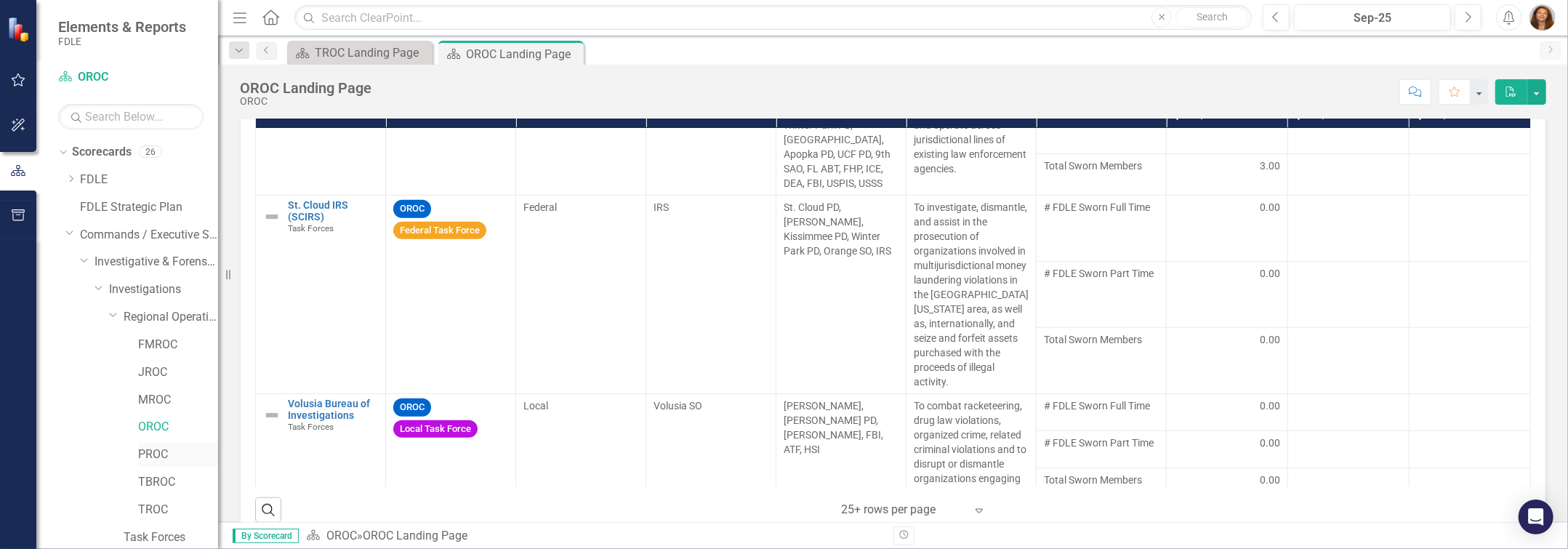
click at [154, 456] on link "PROC" at bounding box center [178, 455] width 80 height 17
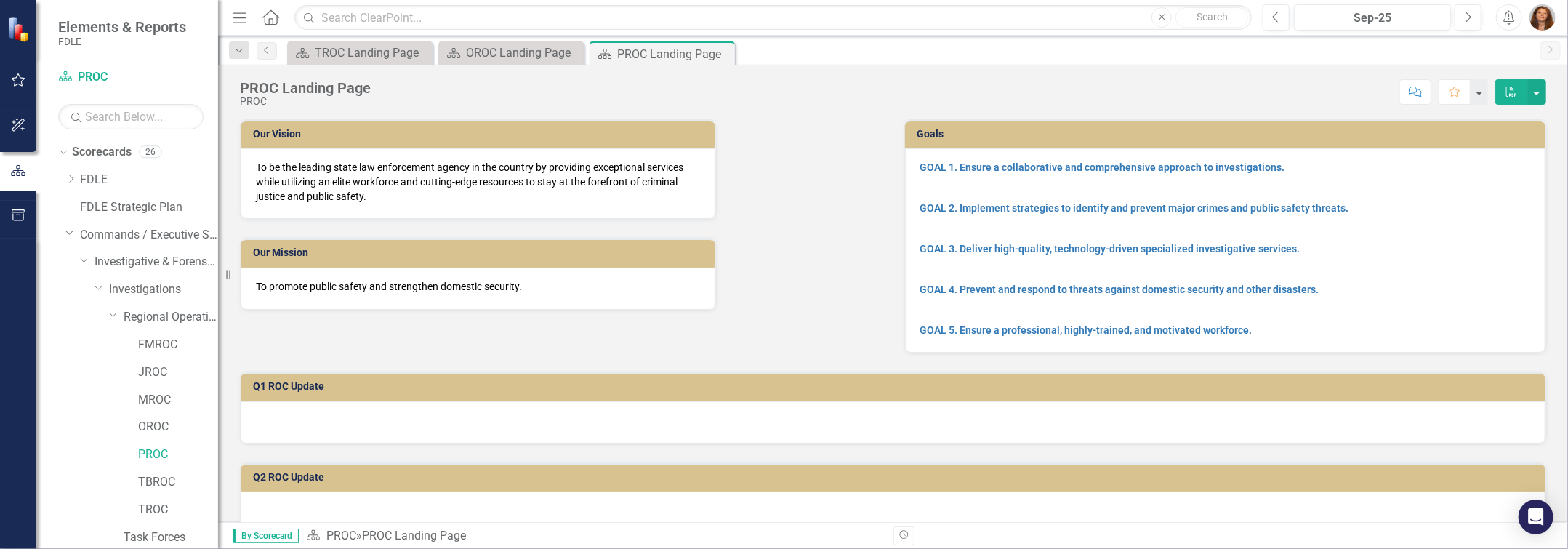
click at [283, 381] on h3 "Q1 ROC Update" at bounding box center [896, 386] width 1285 height 11
click at [396, 412] on div at bounding box center [893, 422] width 1305 height 42
click at [391, 391] on h3 "Q1 ROC Update" at bounding box center [896, 386] width 1285 height 11
click at [383, 415] on div at bounding box center [893, 422] width 1305 height 42
click at [391, 386] on h3 "Q1 ROC Update" at bounding box center [896, 386] width 1285 height 11
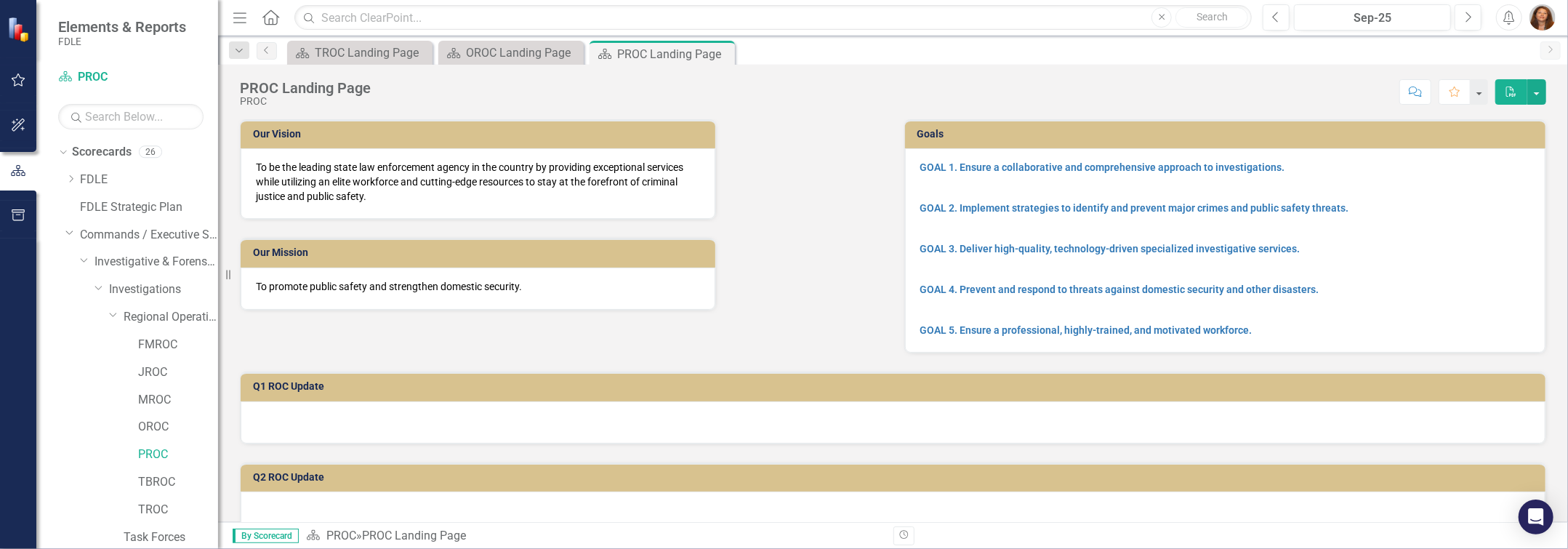
click at [410, 326] on div "Our Vision To be the leading state law enforcement agency in the country by pro…" at bounding box center [893, 227] width 1328 height 253
click at [725, 53] on icon at bounding box center [721, 54] width 8 height 8
click at [725, 53] on div "Scorecard TROC Landing Page Close Scorecard OROC Landing Page Close Scorecard P…" at bounding box center [908, 52] width 1249 height 23
click at [576, 52] on icon "Close" at bounding box center [570, 54] width 15 height 12
